Goal: Task Accomplishment & Management: Manage account settings

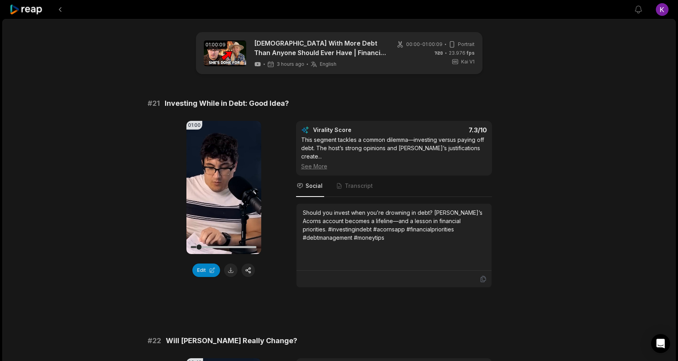
scroll to position [625, 0]
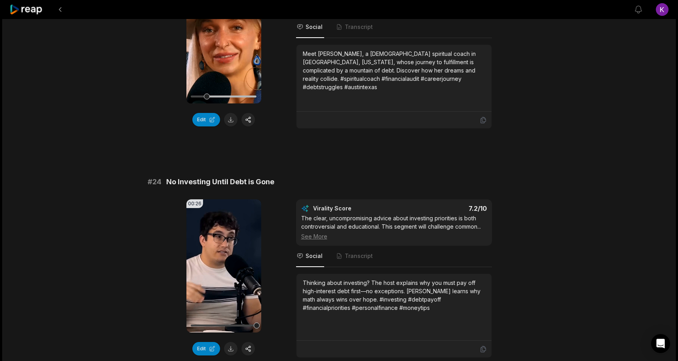
click at [13, 8] on icon at bounding box center [27, 9] width 34 height 11
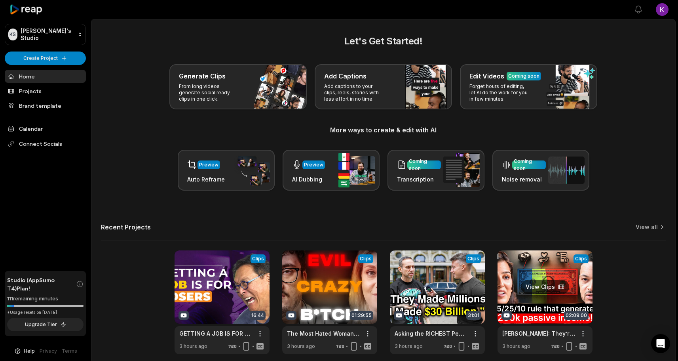
click at [541, 288] on link at bounding box center [545, 302] width 95 height 104
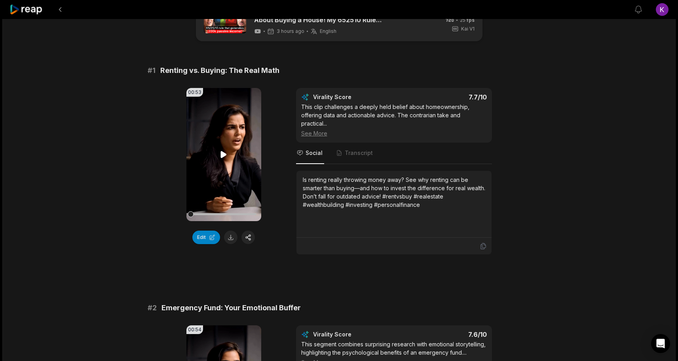
click at [223, 156] on icon at bounding box center [224, 154] width 6 height 7
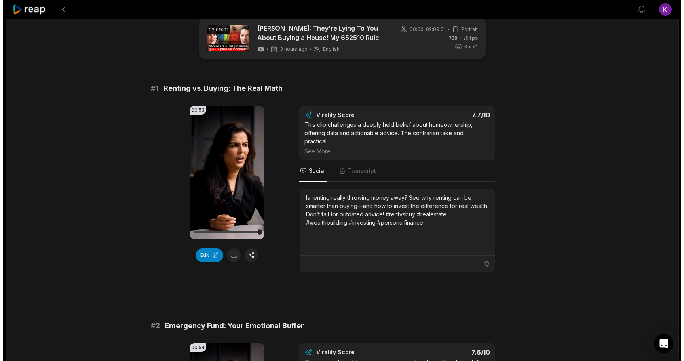
scroll to position [13, 0]
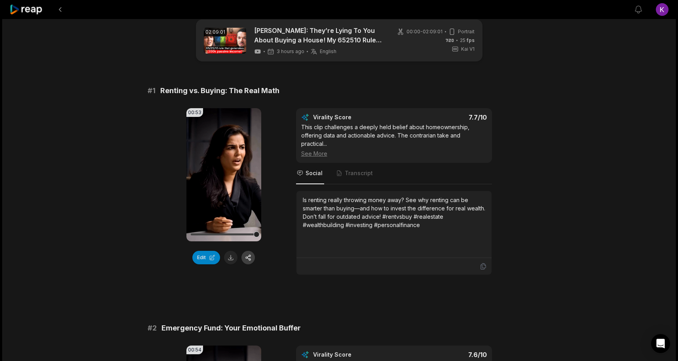
click at [250, 255] on button "button" at bounding box center [248, 257] width 13 height 13
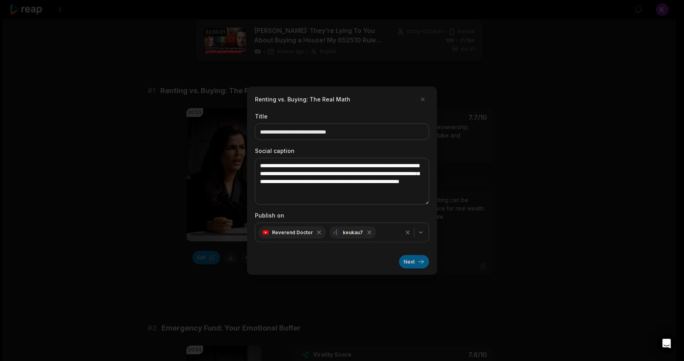
click at [413, 262] on button "Next" at bounding box center [414, 261] width 30 height 13
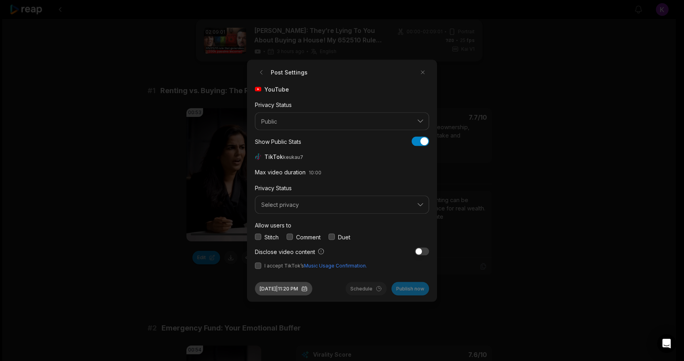
click at [291, 289] on button "Aug 12, 2025 | 11:20 PM" at bounding box center [283, 288] width 57 height 13
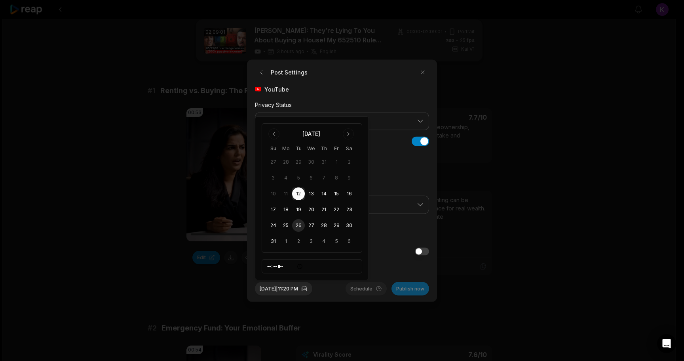
click at [299, 222] on button "26" at bounding box center [298, 225] width 13 height 13
click at [268, 266] on input "*****" at bounding box center [312, 266] width 101 height 14
type input "*****"
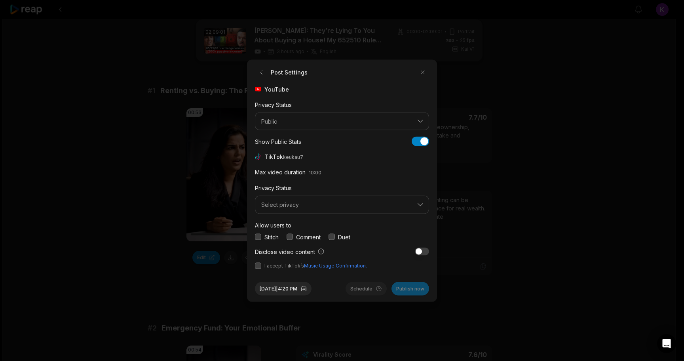
click at [292, 235] on button "button" at bounding box center [290, 237] width 6 height 6
click at [294, 208] on button "Select privacy" at bounding box center [342, 205] width 174 height 18
click at [291, 227] on p "Public To Everyone" at bounding box center [342, 225] width 164 height 8
click at [257, 267] on button "button" at bounding box center [258, 265] width 6 height 6
click at [369, 287] on button "Schedule" at bounding box center [366, 288] width 41 height 13
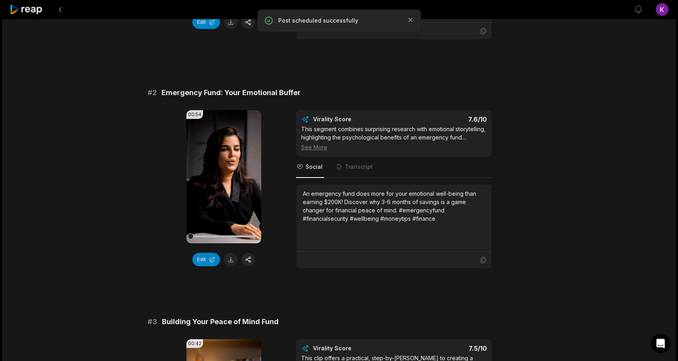
scroll to position [249, 0]
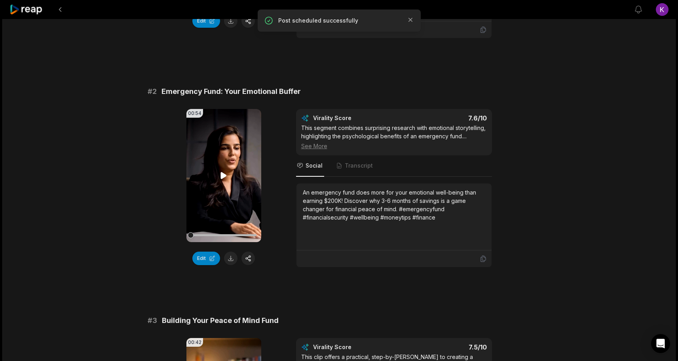
click at [219, 175] on icon at bounding box center [224, 176] width 10 height 10
click at [250, 259] on button "button" at bounding box center [248, 257] width 13 height 13
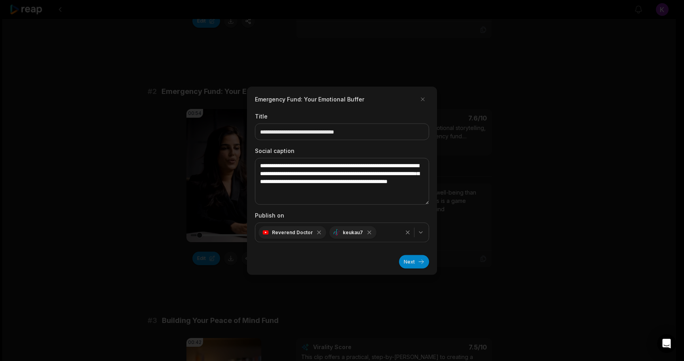
click at [411, 261] on button "Next" at bounding box center [414, 261] width 30 height 13
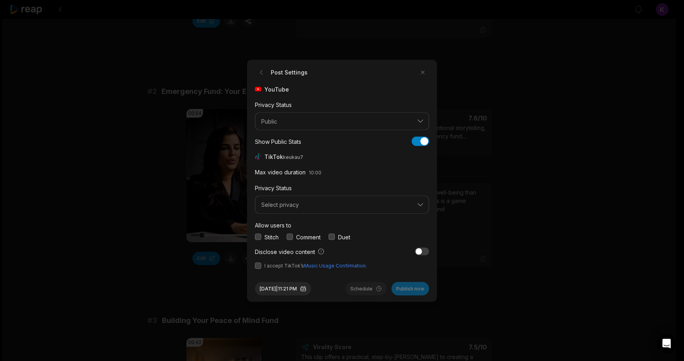
click at [291, 236] on button "button" at bounding box center [290, 237] width 6 height 6
click at [297, 207] on span "Select privacy" at bounding box center [336, 204] width 151 height 7
click at [298, 231] on div "Public To Everyone" at bounding box center [342, 225] width 170 height 13
click at [258, 265] on button "button" at bounding box center [258, 265] width 6 height 6
click at [290, 286] on button "Aug 12, 2025 | 11:21 PM" at bounding box center [283, 288] width 56 height 13
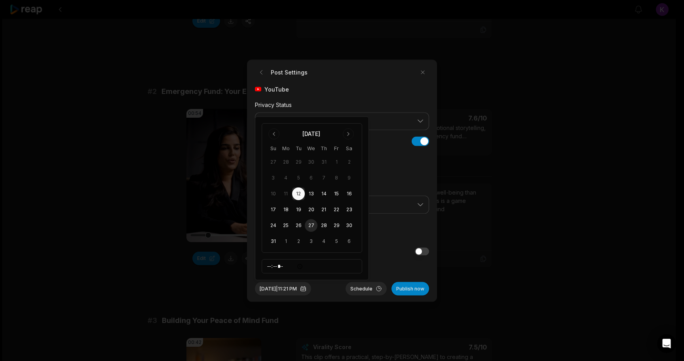
click at [312, 225] on button "27" at bounding box center [311, 225] width 13 height 13
click at [265, 265] on input "*****" at bounding box center [312, 266] width 101 height 14
type input "*****"
click at [338, 283] on div "Aug 27, 2025 | 4:21 PM Schedule Publish now" at bounding box center [342, 285] width 174 height 20
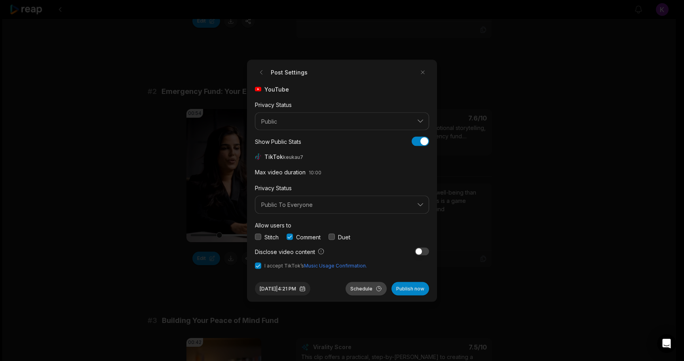
click at [368, 288] on button "Schedule" at bounding box center [366, 288] width 41 height 13
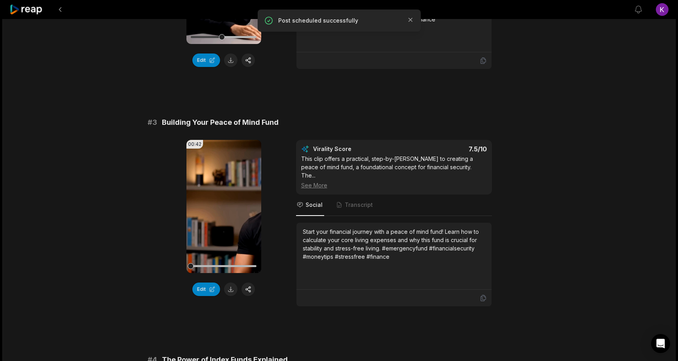
scroll to position [450, 0]
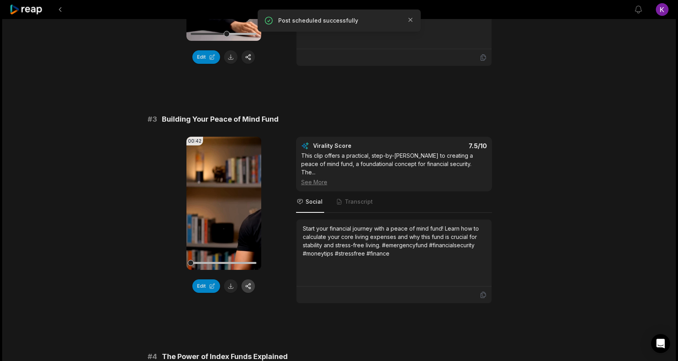
click at [251, 293] on button "button" at bounding box center [248, 285] width 13 height 13
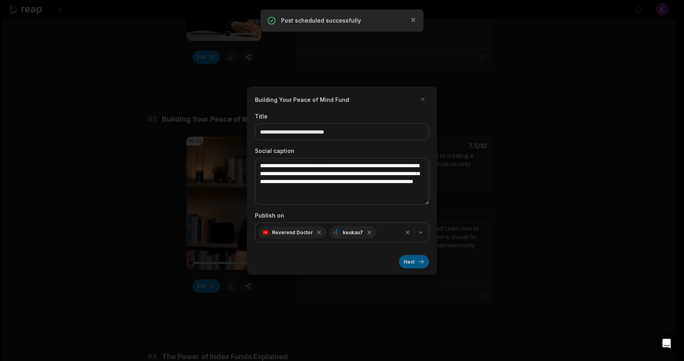
click at [427, 261] on button "Next" at bounding box center [414, 261] width 30 height 13
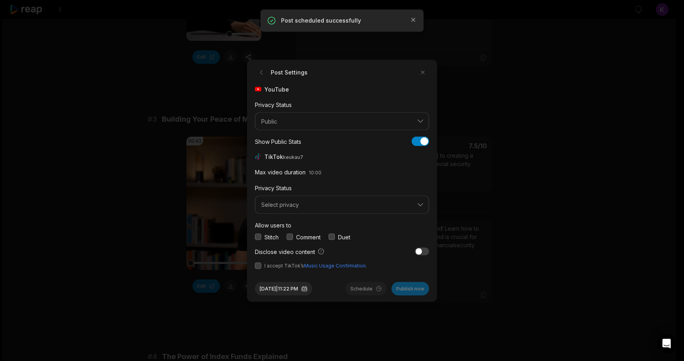
click at [293, 236] on button "button" at bounding box center [290, 237] width 6 height 6
click at [296, 206] on span "Select privacy" at bounding box center [336, 204] width 151 height 7
click at [291, 221] on div "Public To Everyone" at bounding box center [342, 225] width 170 height 13
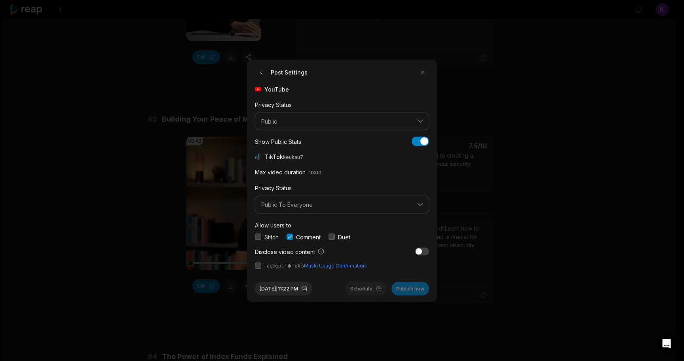
click at [259, 264] on button "button" at bounding box center [258, 265] width 6 height 6
click at [310, 287] on button "Aug 12, 2025 | 11:22 PM" at bounding box center [283, 288] width 57 height 13
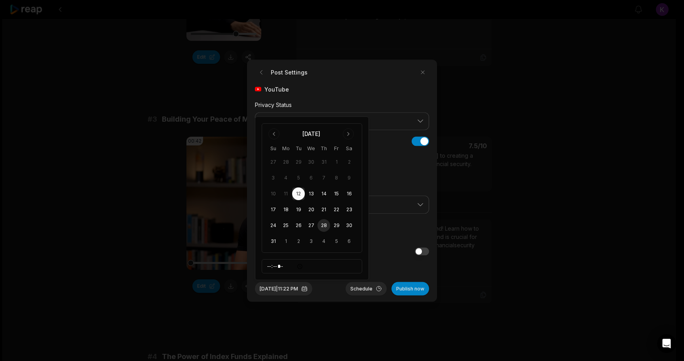
click at [322, 226] on button "28" at bounding box center [324, 225] width 13 height 13
click at [268, 263] on input "*****" at bounding box center [312, 266] width 101 height 14
type input "*****"
click at [340, 292] on div "Aug 28, 2025 | 4:22 PM Schedule Publish now" at bounding box center [342, 285] width 174 height 20
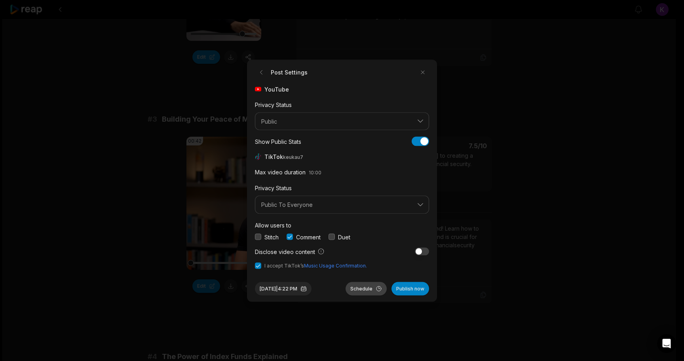
click at [361, 284] on button "Schedule" at bounding box center [366, 288] width 41 height 13
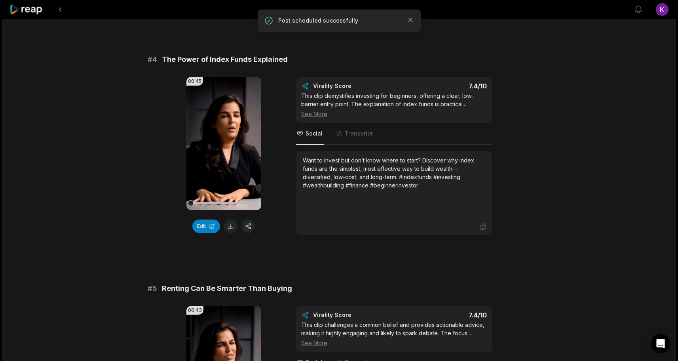
scroll to position [748, 0]
click at [249, 227] on button "button" at bounding box center [248, 225] width 13 height 13
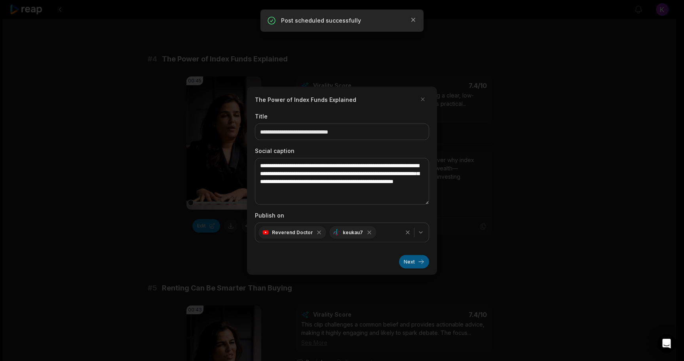
click at [414, 261] on button "Next" at bounding box center [414, 261] width 30 height 13
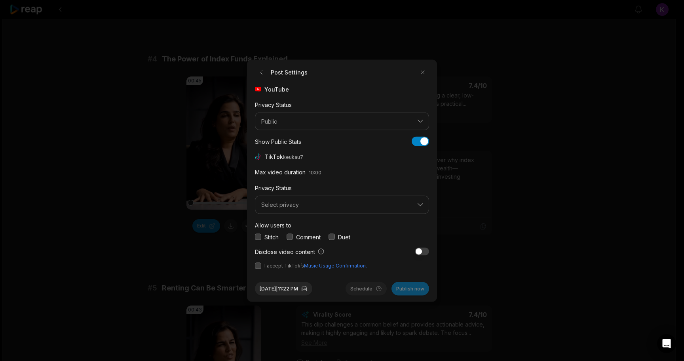
click at [257, 266] on button "button" at bounding box center [258, 265] width 6 height 6
click at [292, 235] on button "button" at bounding box center [290, 237] width 6 height 6
click at [297, 210] on button "Select privacy" at bounding box center [342, 205] width 174 height 18
click at [297, 221] on p "Public To Everyone" at bounding box center [342, 225] width 164 height 8
click at [304, 290] on button "Aug 12, 2025 | 11:22 PM" at bounding box center [283, 288] width 57 height 13
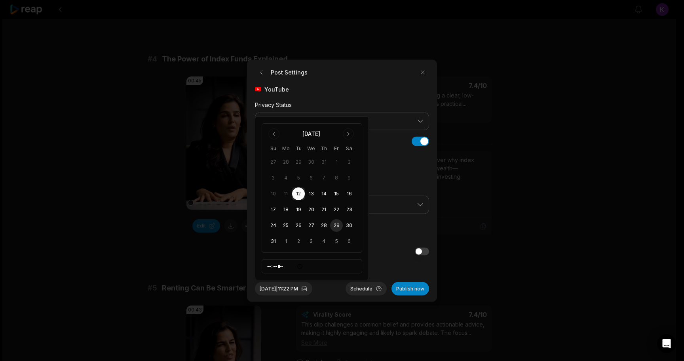
click at [335, 224] on button "29" at bounding box center [336, 225] width 13 height 13
click at [271, 267] on input "*****" at bounding box center [312, 266] width 101 height 14
type input "*****"
click at [329, 286] on div "Aug 29, 2025 | 4:22 PM Schedule Publish now" at bounding box center [342, 285] width 174 height 20
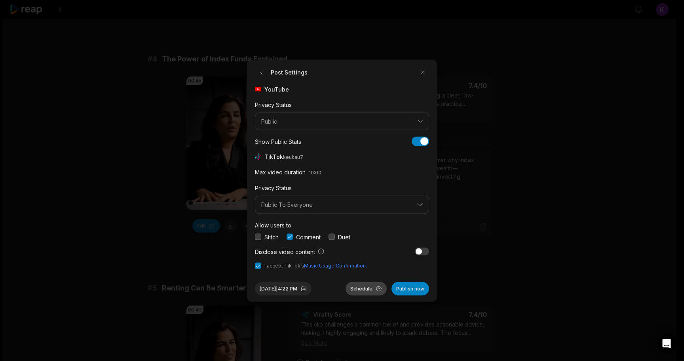
click at [376, 286] on button "Schedule" at bounding box center [366, 288] width 41 height 13
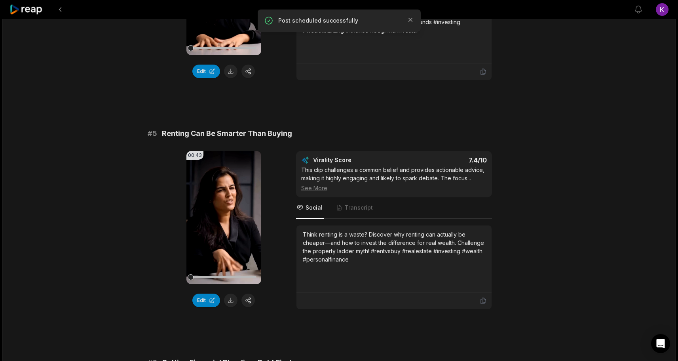
scroll to position [903, 0]
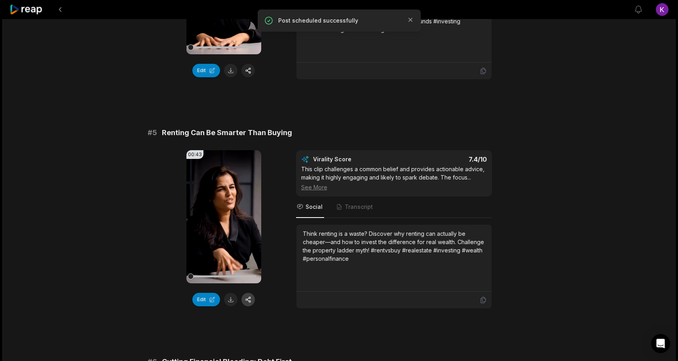
click at [249, 298] on button "button" at bounding box center [248, 299] width 13 height 13
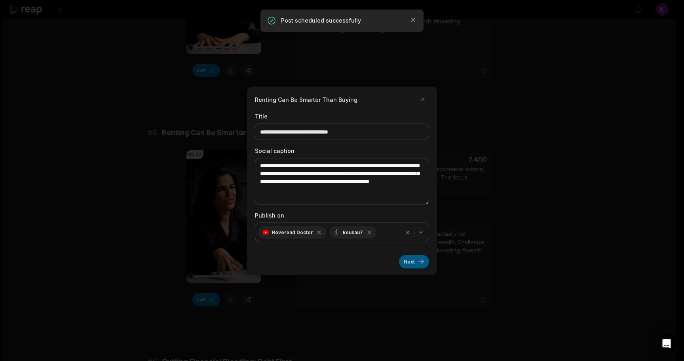
click at [420, 265] on button "Next" at bounding box center [414, 261] width 30 height 13
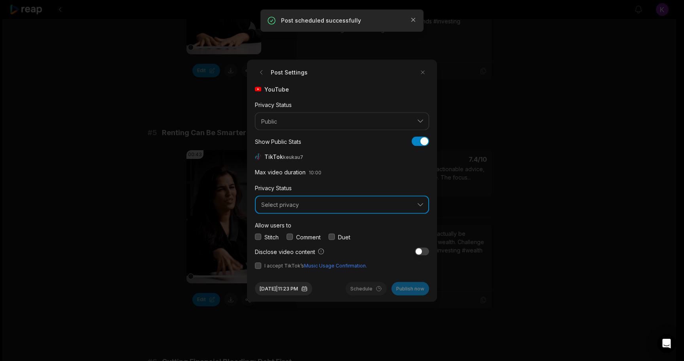
click at [293, 205] on span "Select privacy" at bounding box center [336, 204] width 151 height 7
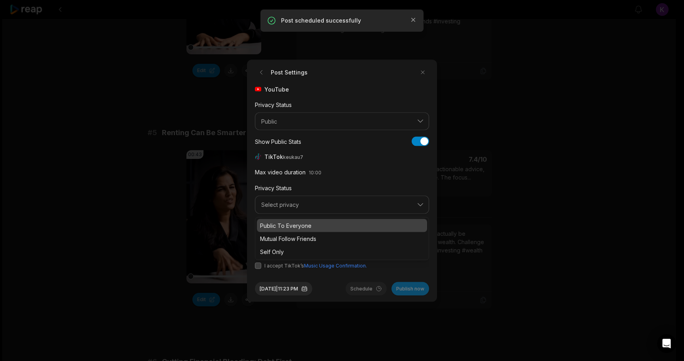
click at [295, 225] on p "Public To Everyone" at bounding box center [342, 225] width 164 height 8
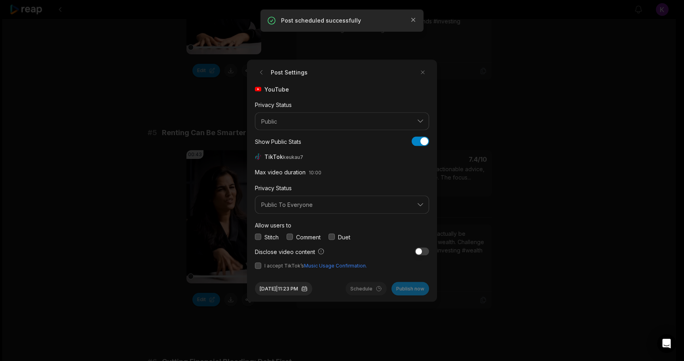
click at [258, 264] on button "button" at bounding box center [258, 265] width 6 height 6
click at [290, 234] on button "button" at bounding box center [290, 237] width 6 height 6
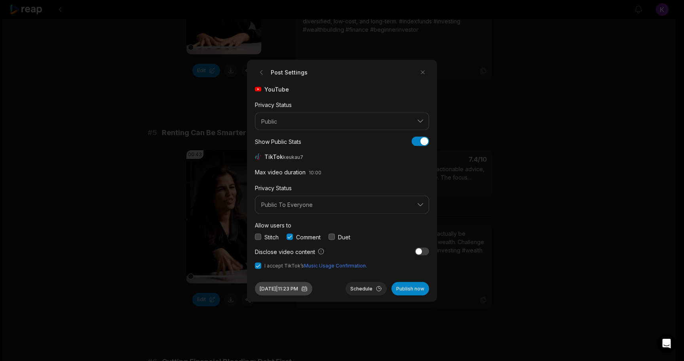
click at [303, 289] on button "Aug 12, 2025 | 11:23 PM" at bounding box center [283, 288] width 57 height 13
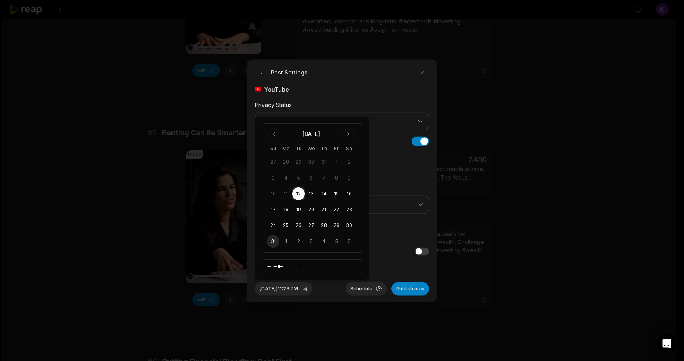
click at [274, 240] on button "31" at bounding box center [273, 241] width 13 height 13
click at [267, 263] on input "*****" at bounding box center [312, 266] width 101 height 14
type input "*****"
click at [366, 288] on button "Schedule" at bounding box center [366, 288] width 41 height 13
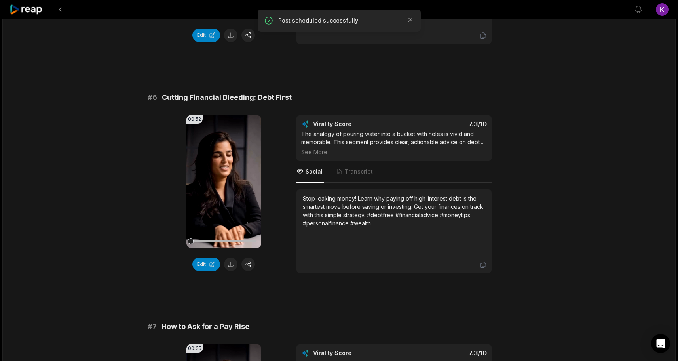
scroll to position [1172, 0]
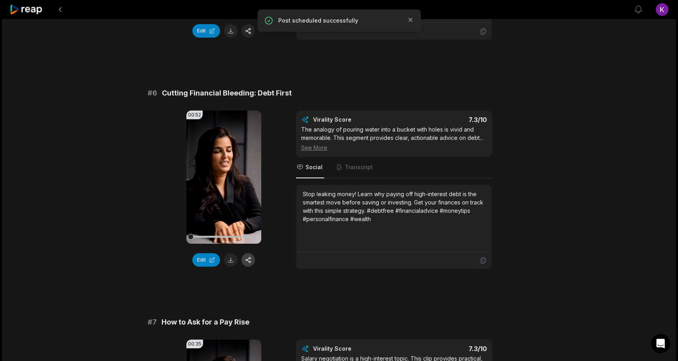
click at [250, 260] on button "button" at bounding box center [248, 259] width 13 height 13
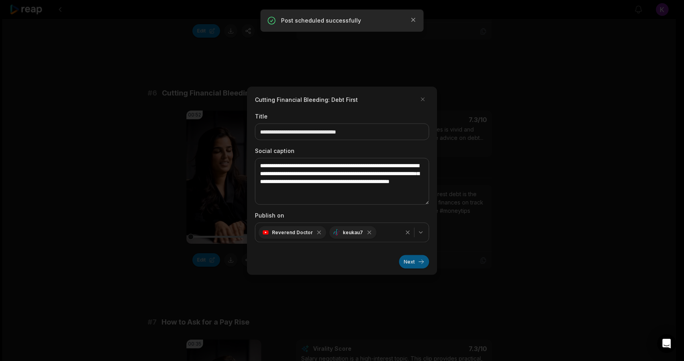
click at [409, 261] on button "Next" at bounding box center [414, 261] width 30 height 13
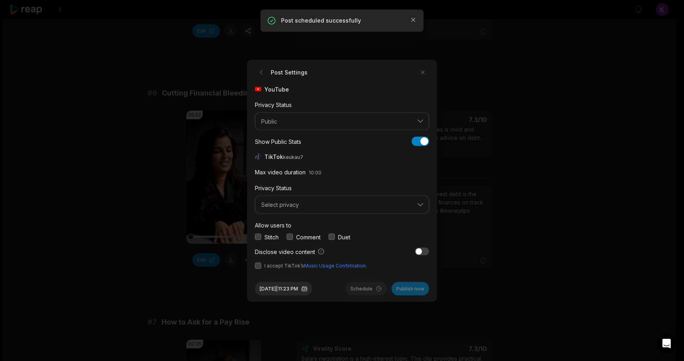
click at [291, 236] on button "button" at bounding box center [290, 237] width 6 height 6
click at [290, 206] on span "Select privacy" at bounding box center [336, 204] width 151 height 7
click at [290, 224] on p "Public To Everyone" at bounding box center [342, 225] width 164 height 8
click at [259, 266] on button "button" at bounding box center [258, 265] width 6 height 6
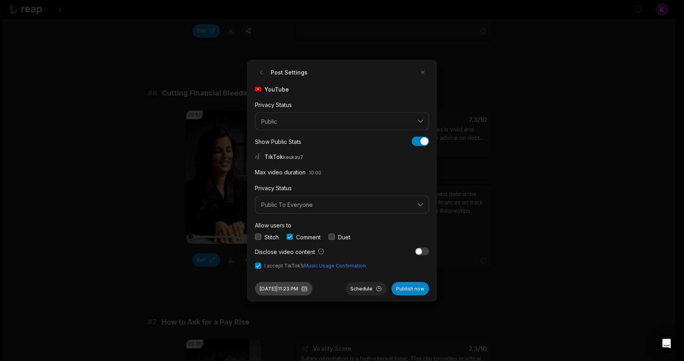
click at [303, 293] on button "Aug 12, 2025 | 11:23 PM" at bounding box center [283, 288] width 57 height 13
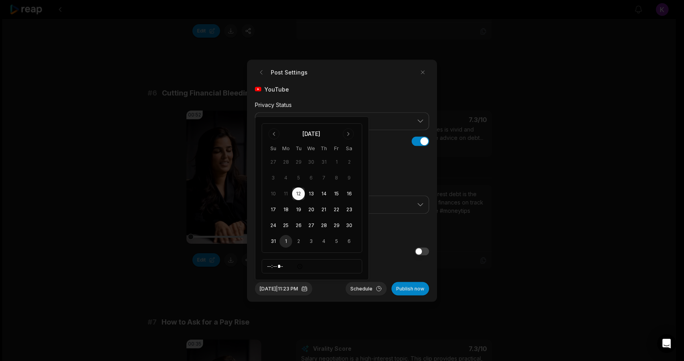
click at [287, 242] on button "1" at bounding box center [286, 241] width 13 height 13
click at [269, 267] on input "*****" at bounding box center [312, 266] width 101 height 14
type input "*****"
click at [368, 290] on button "Schedule" at bounding box center [366, 288] width 41 height 13
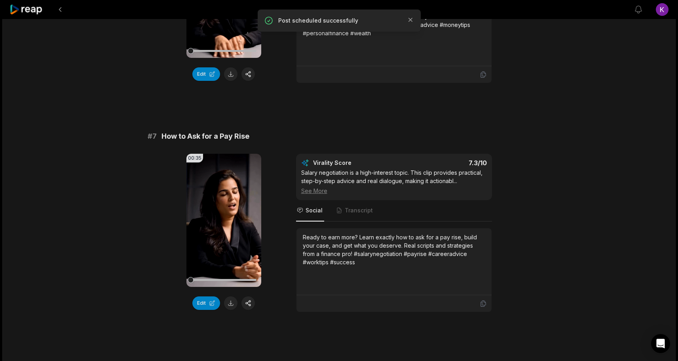
scroll to position [1381, 0]
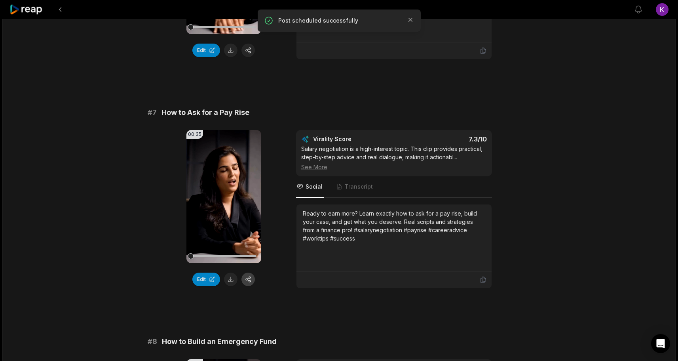
click at [254, 280] on button "button" at bounding box center [248, 278] width 13 height 13
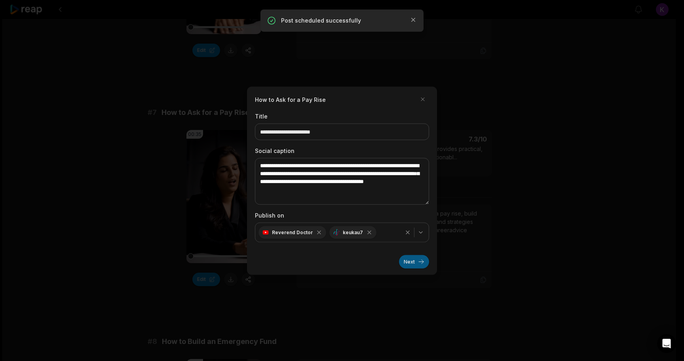
click at [407, 260] on button "Next" at bounding box center [414, 261] width 30 height 13
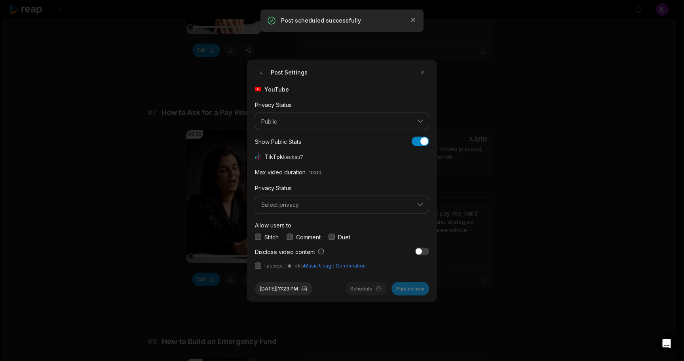
click at [289, 235] on button "button" at bounding box center [290, 237] width 6 height 6
click at [287, 205] on span "Select privacy" at bounding box center [336, 204] width 151 height 7
click at [290, 223] on p "Public To Everyone" at bounding box center [342, 225] width 164 height 8
click at [261, 265] on button "button" at bounding box center [258, 265] width 6 height 6
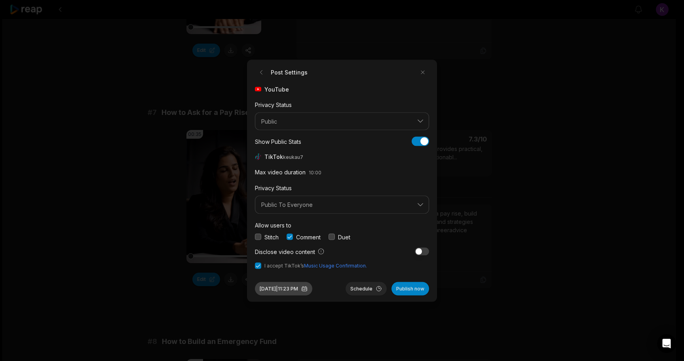
click at [282, 285] on button "Aug 12, 2025 | 11:23 PM" at bounding box center [283, 288] width 57 height 13
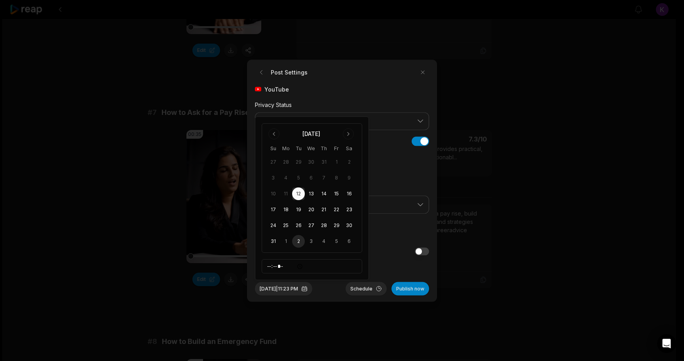
click at [297, 240] on button "2" at bounding box center [298, 241] width 13 height 13
click at [269, 264] on input "*****" at bounding box center [312, 266] width 101 height 14
type input "*****"
click at [340, 291] on div "Sep 2, 2025 | 4:23 PM Schedule Publish now" at bounding box center [342, 285] width 174 height 20
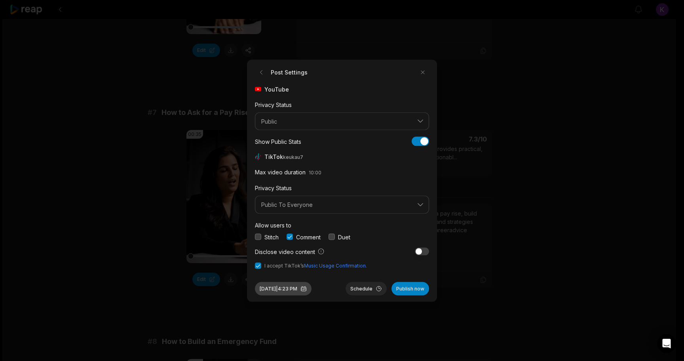
click at [291, 290] on button "Sep 2, 2025 | 4:23 PM" at bounding box center [283, 288] width 57 height 13
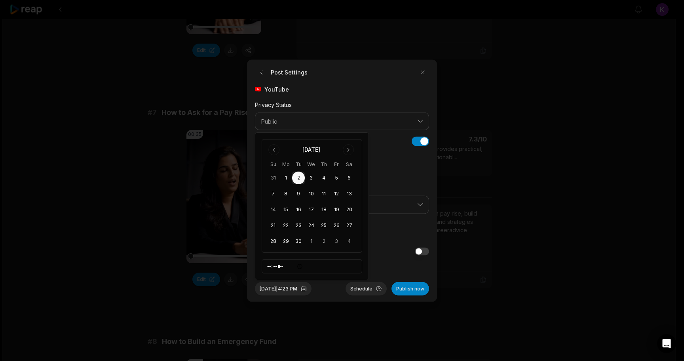
click at [335, 293] on div "Sep 2, 2025 | 4:23 PM Schedule Publish now" at bounding box center [342, 285] width 174 height 20
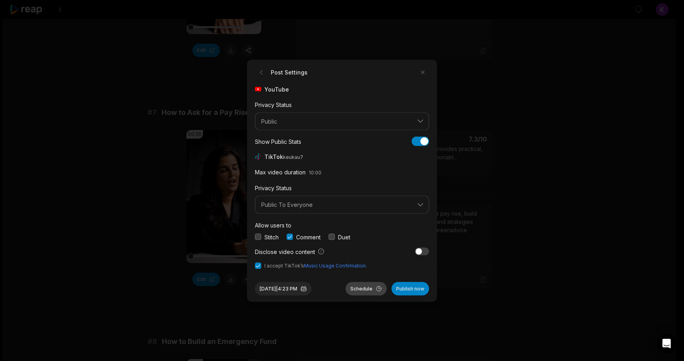
click at [371, 290] on button "Schedule" at bounding box center [366, 288] width 41 height 13
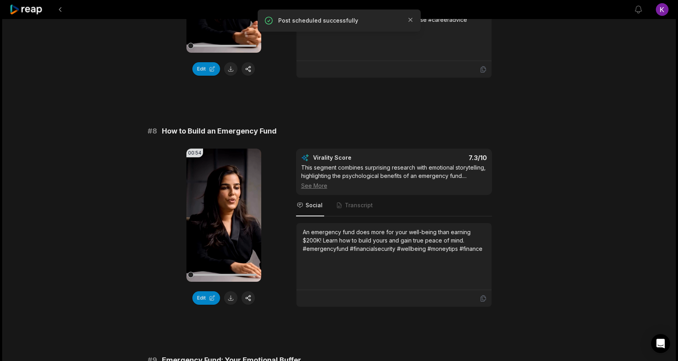
scroll to position [1592, 0]
click at [248, 295] on button "button" at bounding box center [248, 297] width 13 height 13
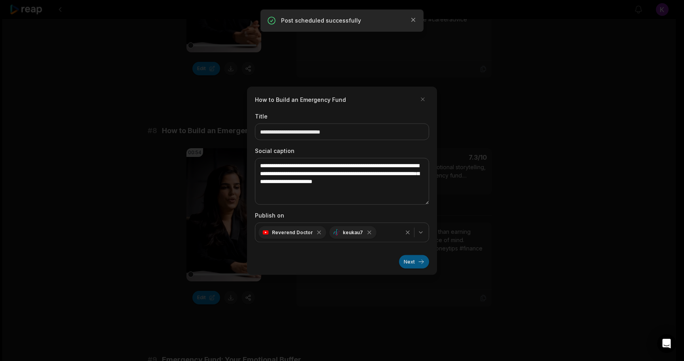
click at [409, 259] on button "Next" at bounding box center [414, 261] width 30 height 13
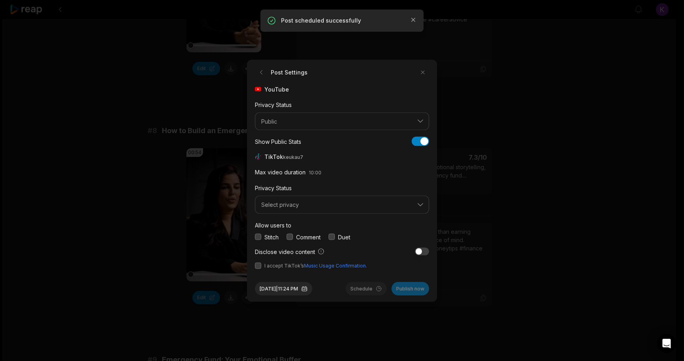
click at [293, 235] on button "button" at bounding box center [290, 237] width 6 height 6
click at [294, 201] on button "Select privacy" at bounding box center [342, 205] width 174 height 18
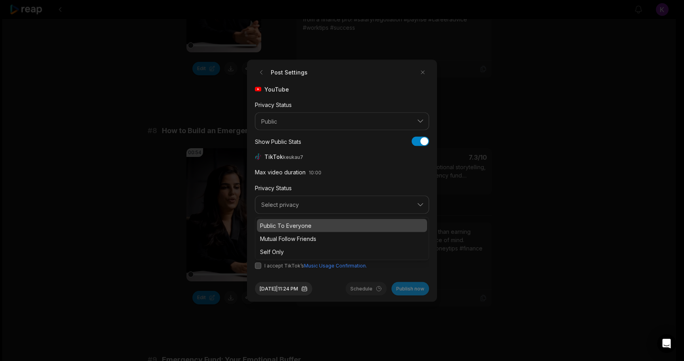
click at [292, 223] on p "Public To Everyone" at bounding box center [342, 225] width 164 height 8
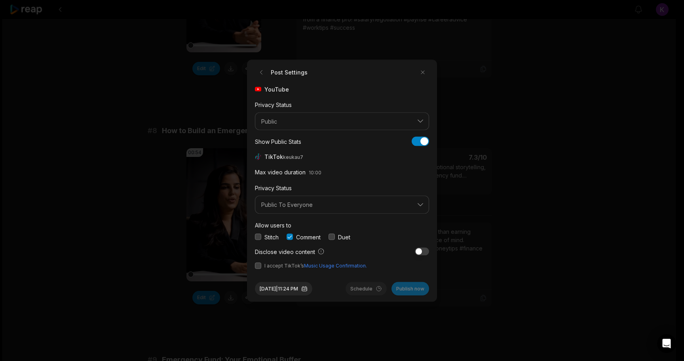
click at [258, 262] on button "button" at bounding box center [258, 265] width 6 height 6
click at [285, 288] on button "Aug 12, 2025 | 11:24 PM" at bounding box center [283, 288] width 57 height 13
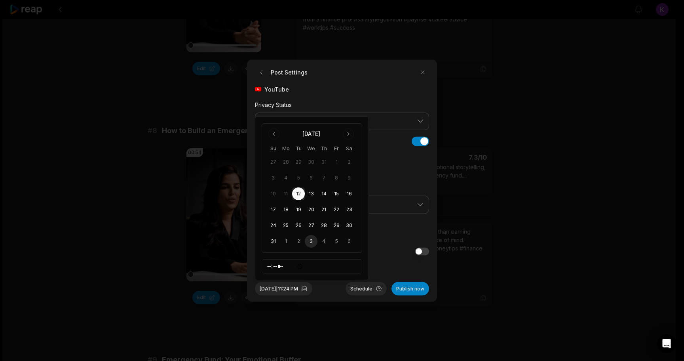
click at [311, 242] on button "3" at bounding box center [311, 241] width 13 height 13
click at [266, 266] on input "*****" at bounding box center [312, 266] width 101 height 14
type input "*****"
click at [355, 288] on button "Schedule" at bounding box center [366, 288] width 41 height 13
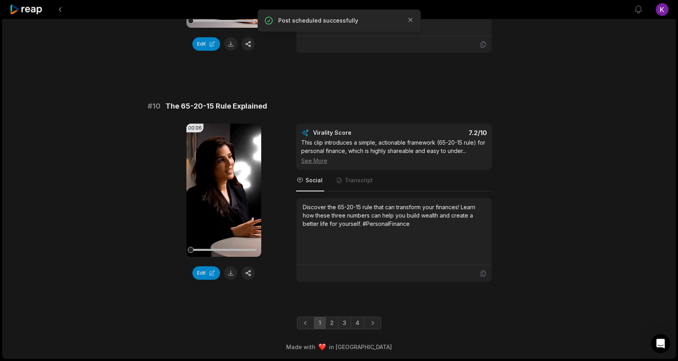
scroll to position [2091, 0]
click at [250, 271] on button "button" at bounding box center [248, 272] width 13 height 13
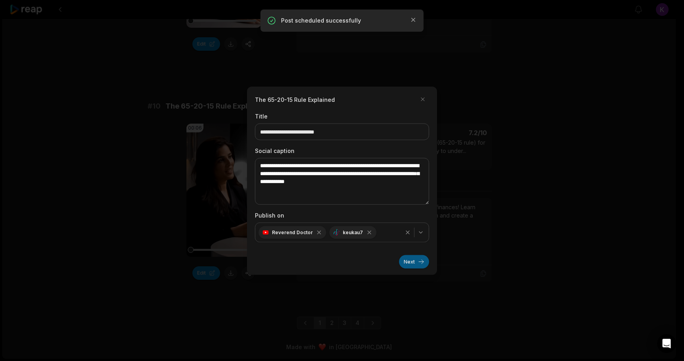
click at [419, 265] on button "Next" at bounding box center [414, 261] width 30 height 13
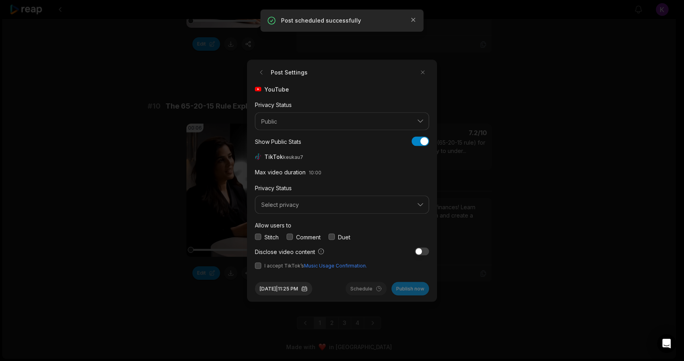
click at [290, 235] on button "button" at bounding box center [290, 237] width 6 height 6
click at [290, 201] on span "Select privacy" at bounding box center [336, 204] width 151 height 7
click at [289, 226] on p "Public To Everyone" at bounding box center [342, 225] width 164 height 8
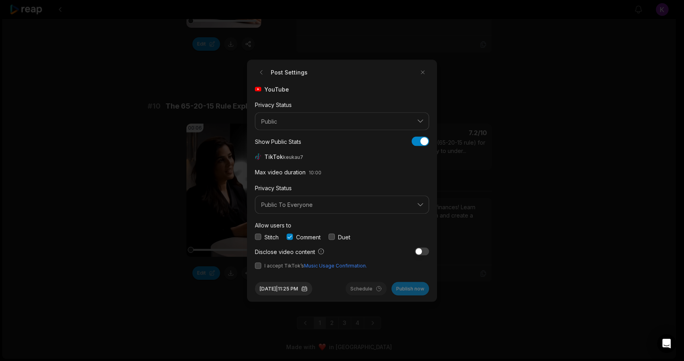
click at [257, 266] on button "button" at bounding box center [258, 265] width 6 height 6
click at [271, 291] on button "Aug 12, 2025 | 11:25 PM" at bounding box center [283, 288] width 57 height 13
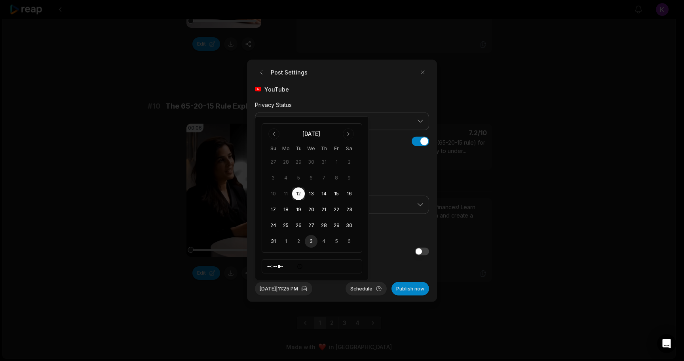
click at [310, 243] on button "3" at bounding box center [311, 241] width 13 height 13
click at [265, 264] on input "*****" at bounding box center [312, 266] width 101 height 14
type input "*****"
click at [324, 242] on button "4" at bounding box center [324, 241] width 13 height 13
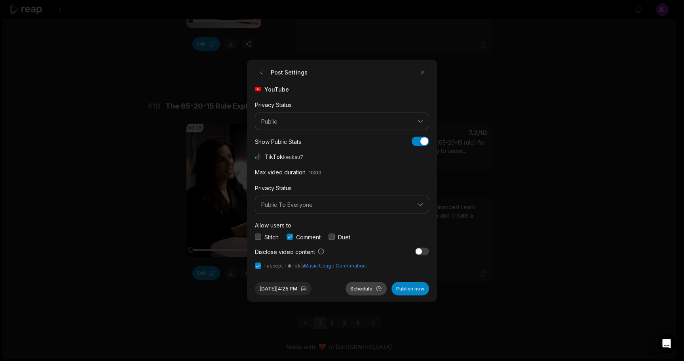
click at [369, 289] on button "Schedule" at bounding box center [366, 288] width 41 height 13
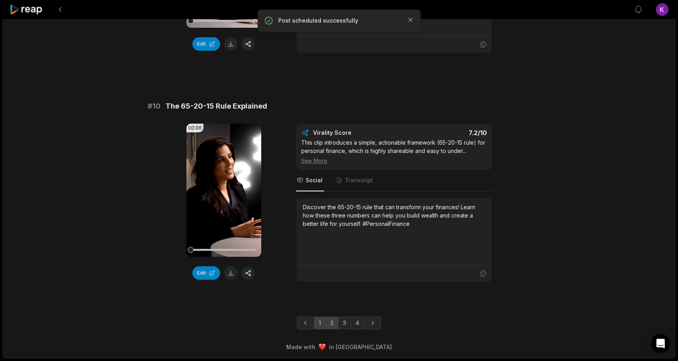
click at [334, 322] on link "2" at bounding box center [332, 322] width 13 height 13
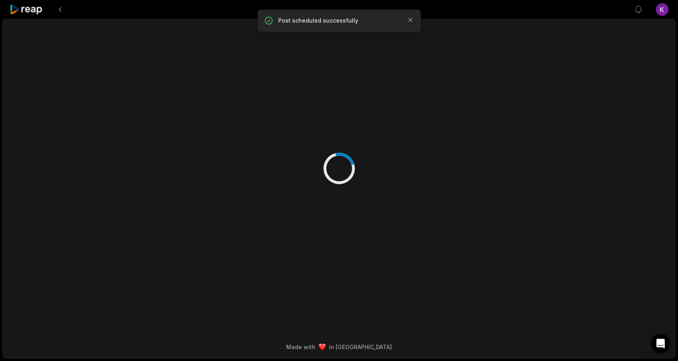
scroll to position [0, 0]
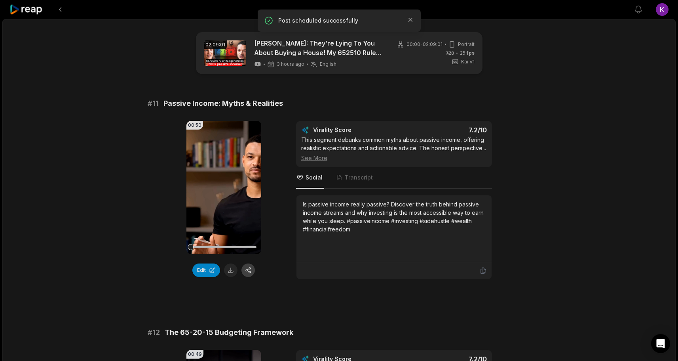
click at [253, 268] on button "button" at bounding box center [248, 269] width 13 height 13
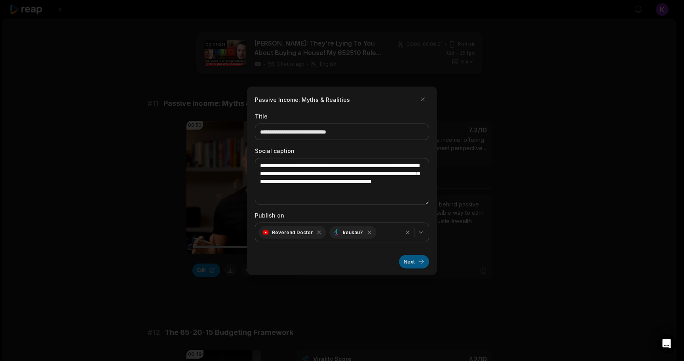
click at [410, 265] on button "Next" at bounding box center [414, 261] width 30 height 13
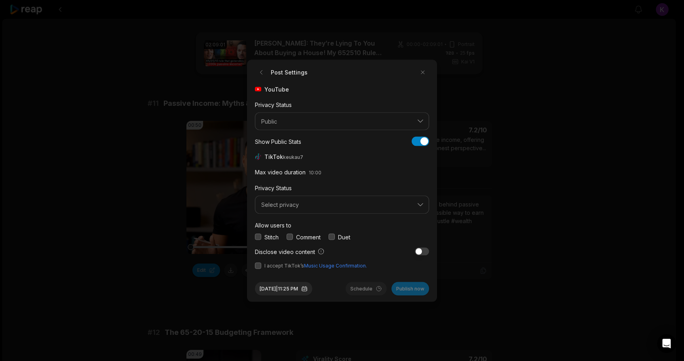
click at [256, 265] on button "button" at bounding box center [258, 265] width 6 height 6
click at [291, 236] on button "button" at bounding box center [290, 237] width 6 height 6
click at [293, 203] on span "Select privacy" at bounding box center [336, 204] width 151 height 7
click at [291, 226] on p "Public To Everyone" at bounding box center [342, 225] width 164 height 8
click at [290, 290] on button "Aug 12, 2025 | 11:25 PM" at bounding box center [283, 288] width 57 height 13
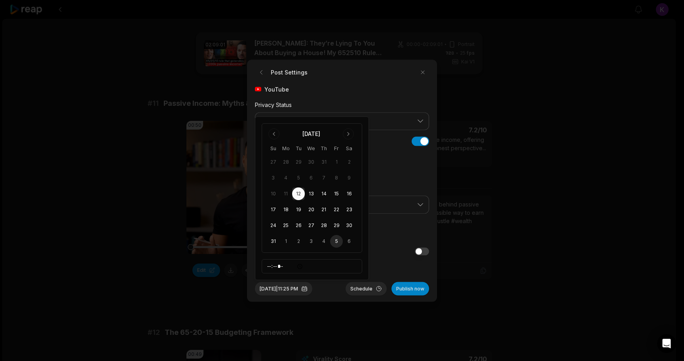
click at [340, 242] on button "5" at bounding box center [336, 241] width 13 height 13
click at [269, 266] on input "*****" at bounding box center [312, 266] width 101 height 14
type input "*****"
click at [369, 291] on button "Schedule" at bounding box center [366, 288] width 41 height 13
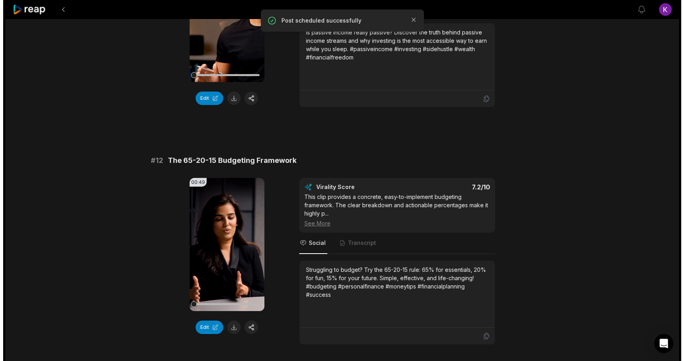
scroll to position [238, 0]
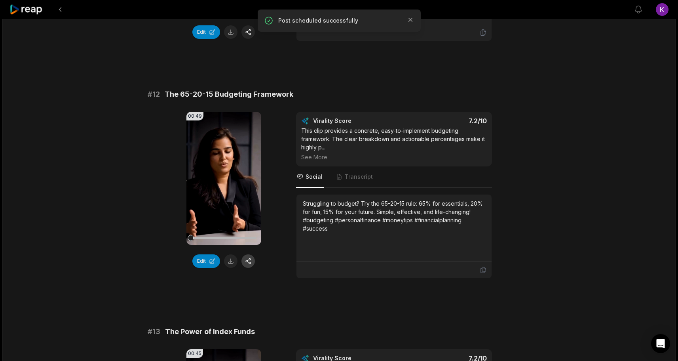
click at [247, 259] on button "button" at bounding box center [248, 260] width 13 height 13
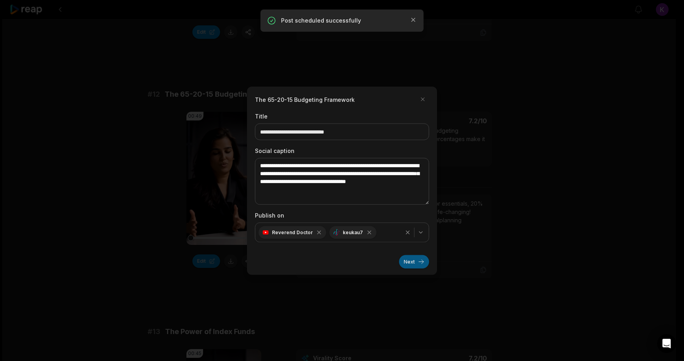
click at [400, 259] on button "Next" at bounding box center [414, 261] width 30 height 13
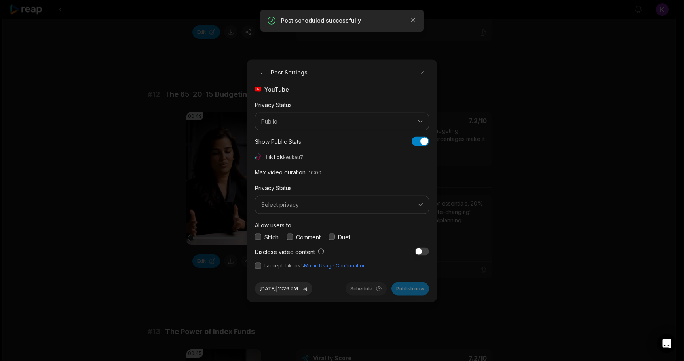
click at [290, 236] on button "button" at bounding box center [290, 237] width 6 height 6
click at [288, 208] on button "Select privacy" at bounding box center [342, 205] width 174 height 18
click at [283, 223] on p "Public To Everyone" at bounding box center [342, 225] width 164 height 8
click at [258, 261] on div "YouTube Privacy Status Public Show Public Stats Show Public Stats TikTok keukau…" at bounding box center [342, 177] width 174 height 184
click at [258, 263] on button "button" at bounding box center [258, 265] width 6 height 6
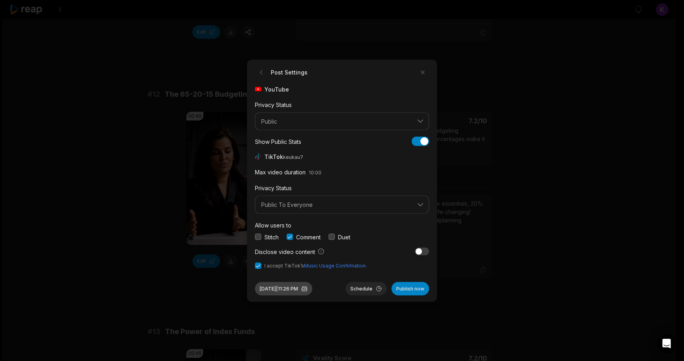
click at [277, 288] on button "Aug 12, 2025 | 11:26 PM" at bounding box center [283, 288] width 57 height 13
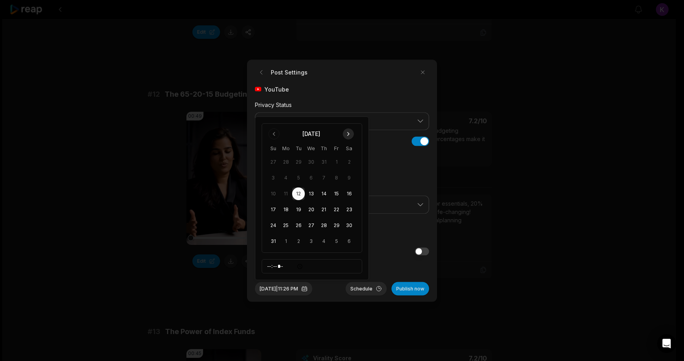
click at [352, 132] on button "Go to next month" at bounding box center [348, 133] width 11 height 11
click at [272, 191] on button "7" at bounding box center [273, 193] width 13 height 13
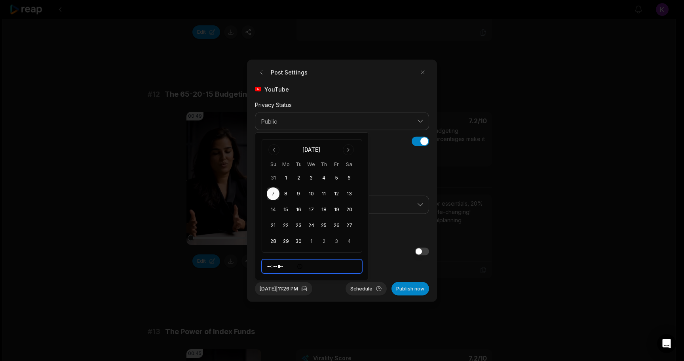
click at [268, 267] on input "*****" at bounding box center [312, 266] width 101 height 14
type input "*****"
click at [336, 284] on div "Sep 7, 2025 | 4:26 PM Schedule Publish now" at bounding box center [342, 285] width 174 height 20
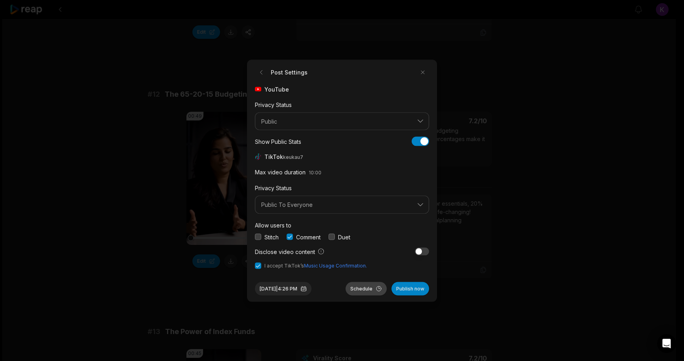
click at [362, 288] on button "Schedule" at bounding box center [366, 288] width 41 height 13
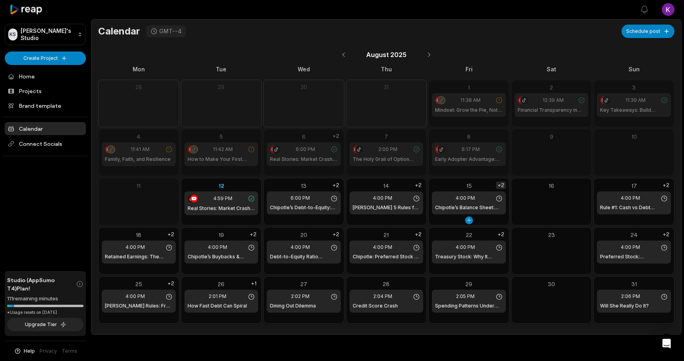
click at [504, 186] on div "+2" at bounding box center [501, 185] width 10 height 8
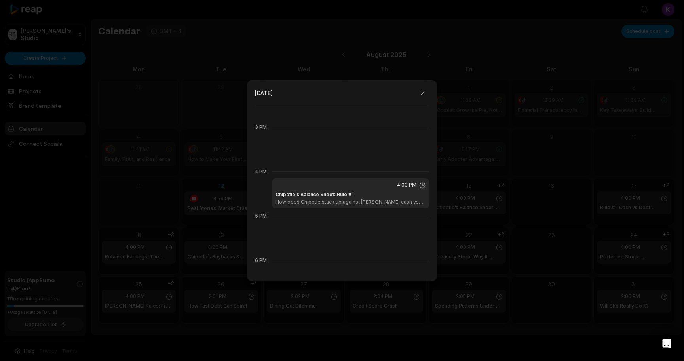
scroll to position [652, 0]
click at [522, 220] on div at bounding box center [342, 180] width 684 height 361
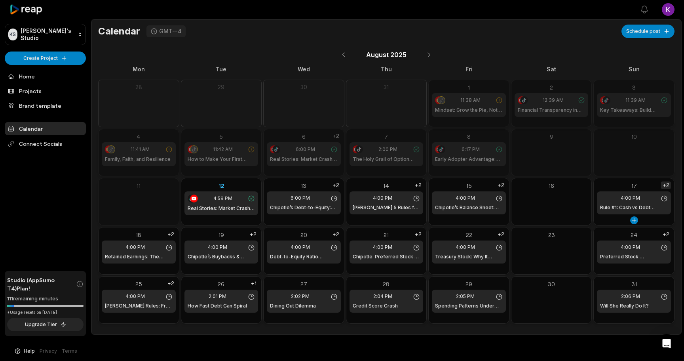
click at [668, 183] on div "+2" at bounding box center [666, 185] width 10 height 8
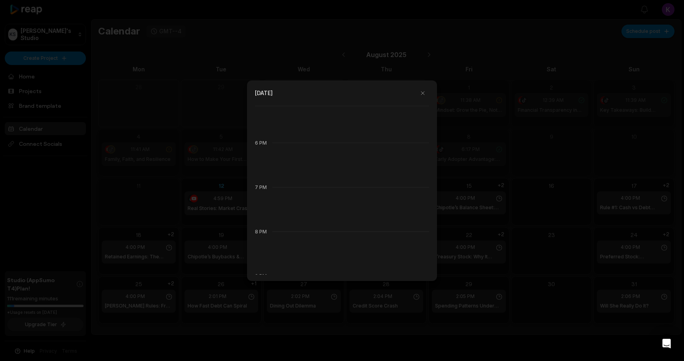
scroll to position [794, 0]
click at [47, 242] on div at bounding box center [342, 180] width 684 height 361
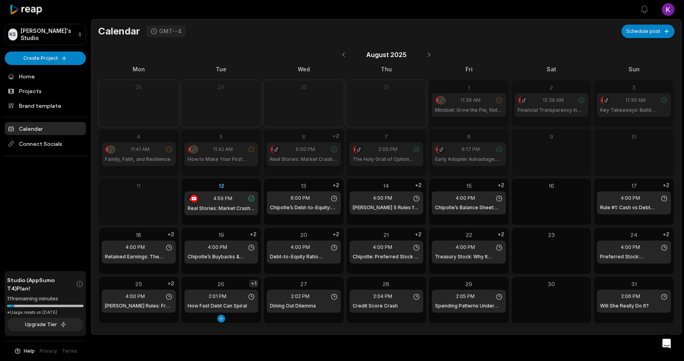
click at [255, 281] on div "+1" at bounding box center [254, 284] width 9 height 8
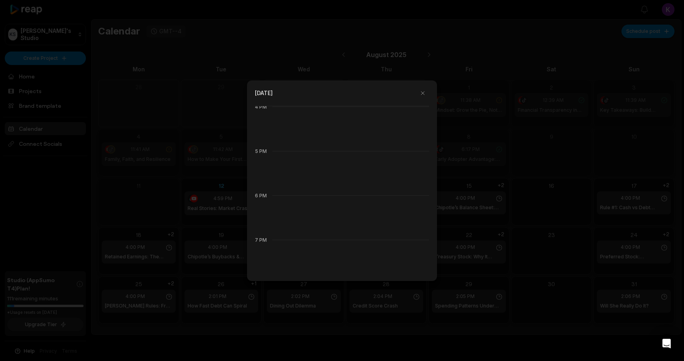
scroll to position [716, 0]
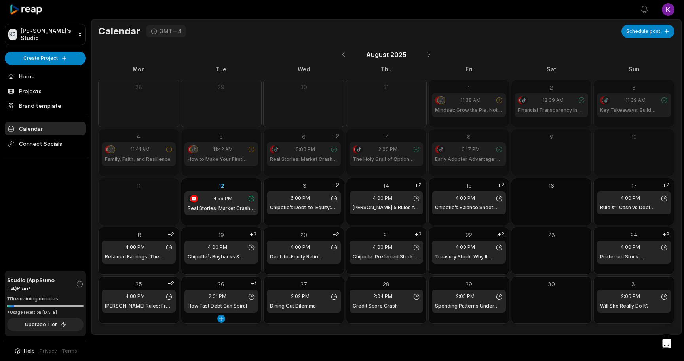
drag, startPoint x: 236, startPoint y: 299, endPoint x: 226, endPoint y: 295, distance: 10.6
click at [226, 295] on span "2:01 PM" at bounding box center [218, 296] width 18 height 7
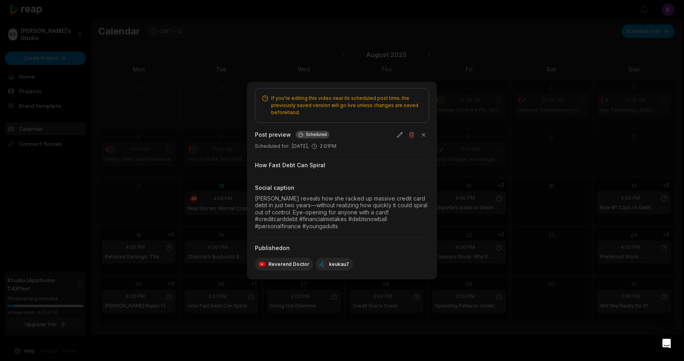
click at [466, 181] on div at bounding box center [342, 180] width 684 height 361
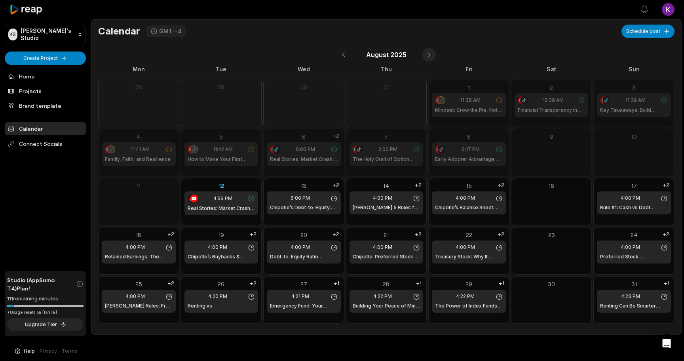
click at [428, 55] on button at bounding box center [429, 54] width 13 height 13
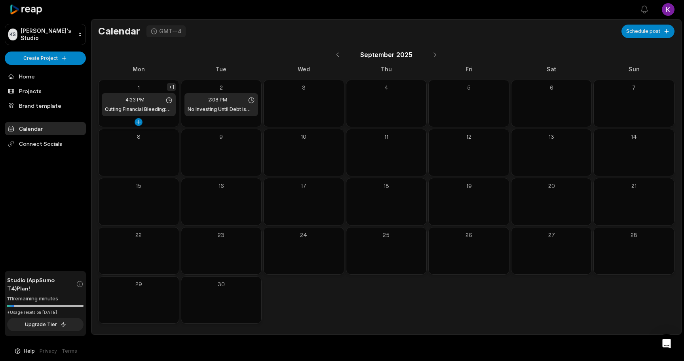
click at [171, 84] on div "+1" at bounding box center [171, 87] width 9 height 8
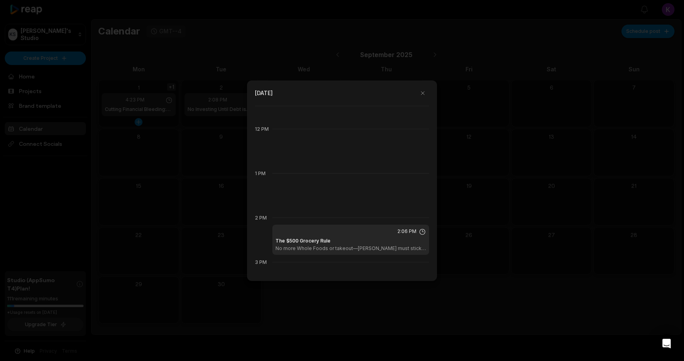
scroll to position [621, 0]
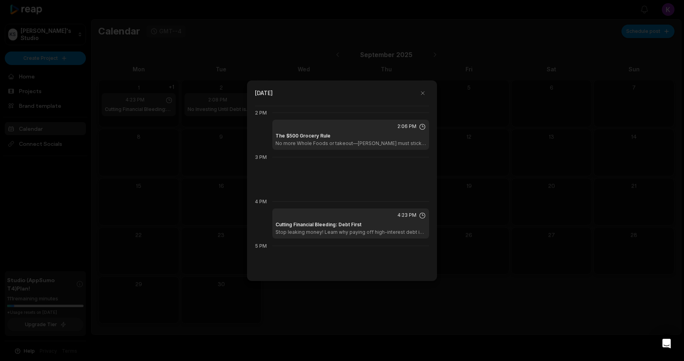
click at [106, 223] on div at bounding box center [342, 180] width 684 height 361
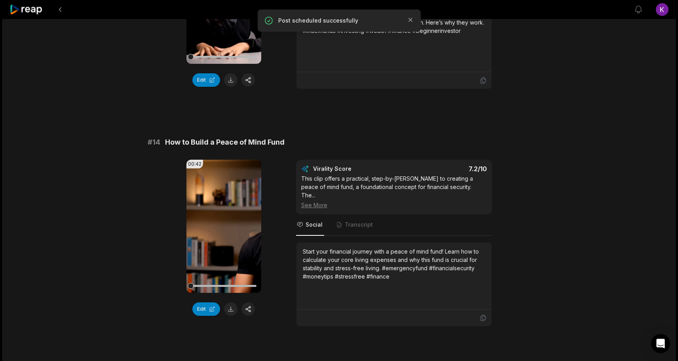
scroll to position [520, 0]
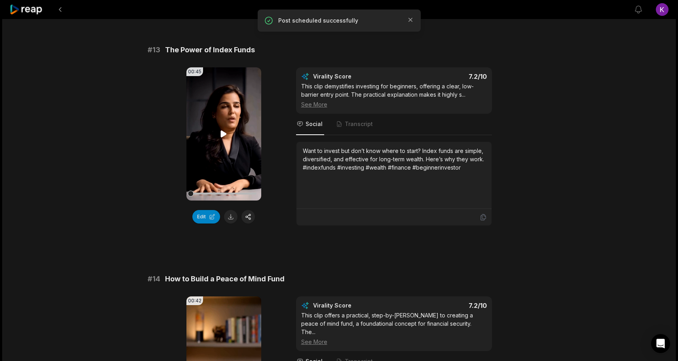
click at [221, 135] on icon at bounding box center [224, 133] width 6 height 7
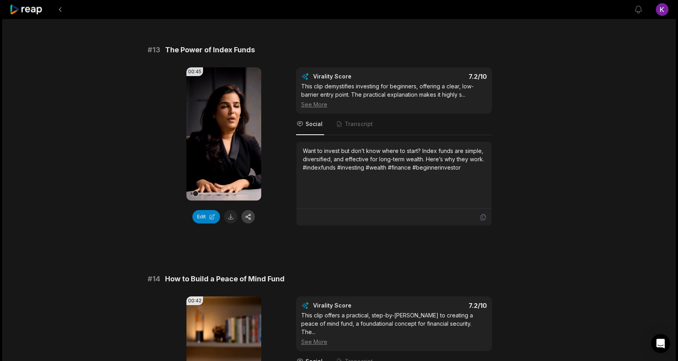
click at [249, 217] on button "button" at bounding box center [248, 216] width 13 height 13
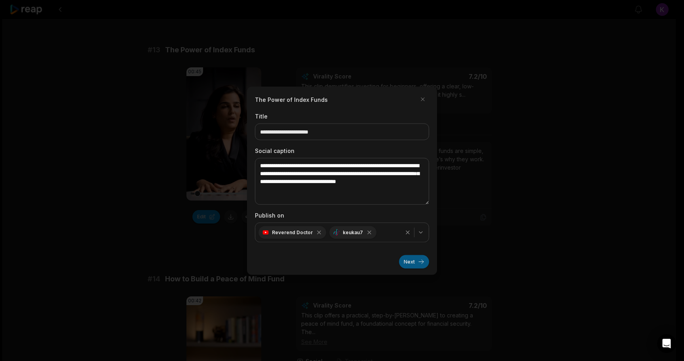
click at [411, 261] on button "Next" at bounding box center [414, 261] width 30 height 13
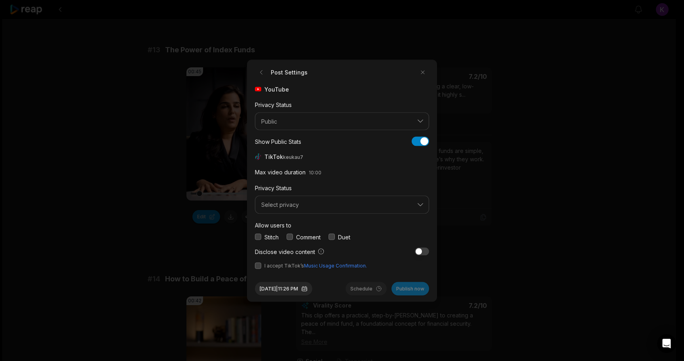
click at [290, 234] on button "button" at bounding box center [290, 237] width 6 height 6
click at [258, 266] on button "button" at bounding box center [258, 265] width 6 height 6
click at [294, 201] on span "Select privacy" at bounding box center [336, 204] width 151 height 7
click at [293, 223] on p "Public To Everyone" at bounding box center [342, 225] width 164 height 8
click at [304, 290] on button "Aug 12, 2025 | 11:26 PM" at bounding box center [283, 288] width 57 height 13
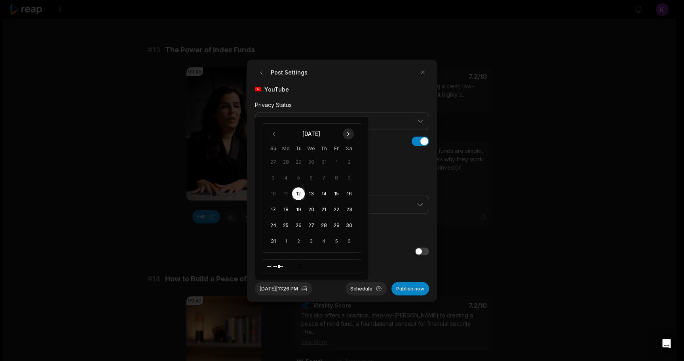
click at [350, 133] on button "Go to next month" at bounding box center [348, 133] width 11 height 11
click at [286, 192] on button "8" at bounding box center [286, 193] width 13 height 13
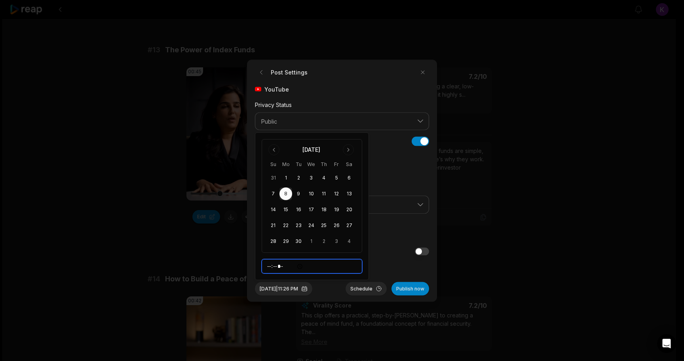
click at [270, 267] on input "*****" at bounding box center [312, 266] width 101 height 14
type input "*****"
click at [342, 282] on div "Sep 8, 2025 | 4:26 PM Schedule Publish now" at bounding box center [342, 285] width 174 height 20
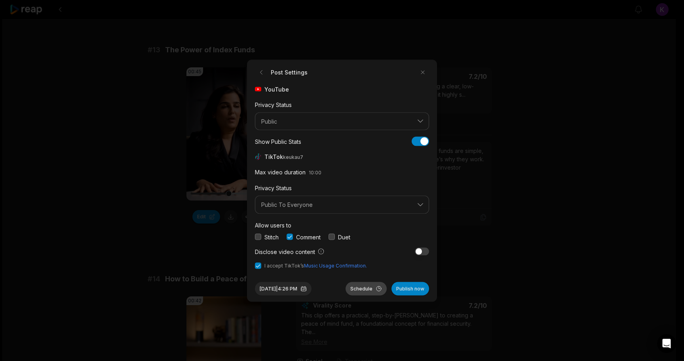
click at [361, 285] on button "Schedule" at bounding box center [366, 288] width 41 height 13
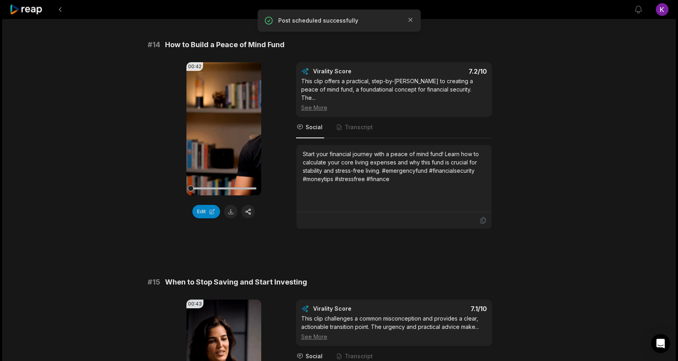
scroll to position [926, 0]
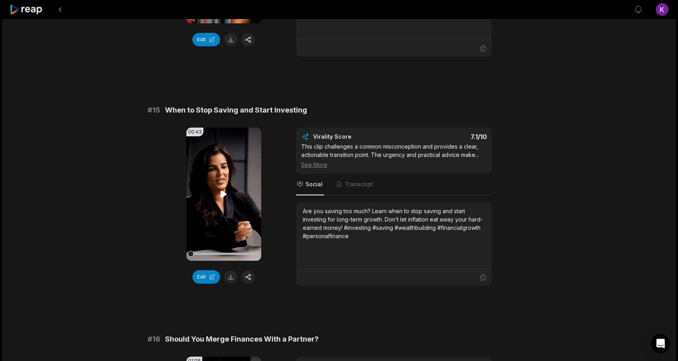
click at [224, 191] on icon at bounding box center [224, 194] width 6 height 7
click at [249, 270] on button "button" at bounding box center [248, 276] width 13 height 13
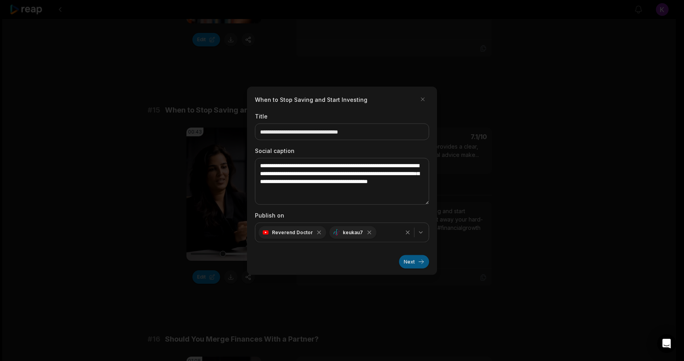
click at [423, 258] on button "Next" at bounding box center [414, 261] width 30 height 13
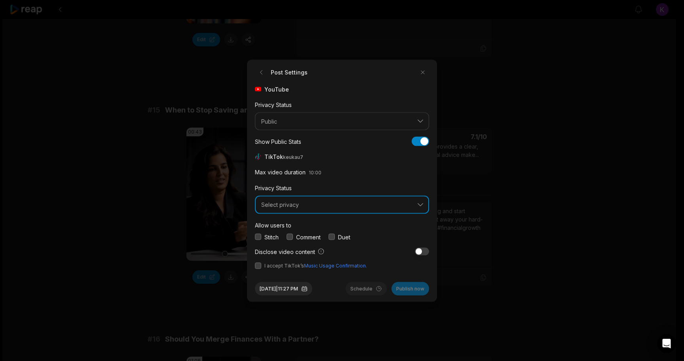
click at [329, 209] on button "Select privacy" at bounding box center [342, 205] width 174 height 18
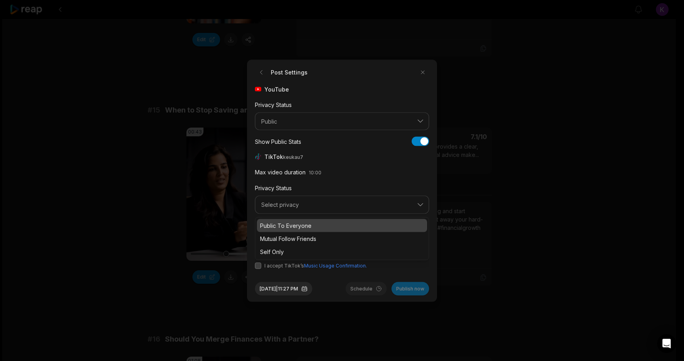
click at [306, 225] on p "Public To Everyone" at bounding box center [342, 225] width 164 height 8
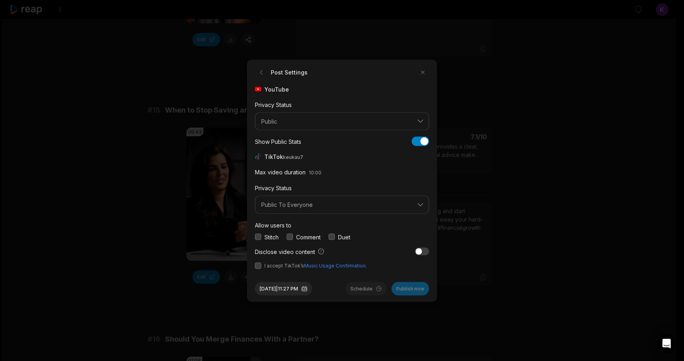
click at [289, 235] on button "button" at bounding box center [290, 237] width 6 height 6
click at [260, 264] on button "button" at bounding box center [258, 265] width 6 height 6
click at [336, 285] on div "Aug 12, 2025 | 11:27 PM Schedule Publish now" at bounding box center [342, 285] width 174 height 20
click at [305, 287] on button "Aug 12, 2025 | 11:27 PM" at bounding box center [283, 288] width 57 height 13
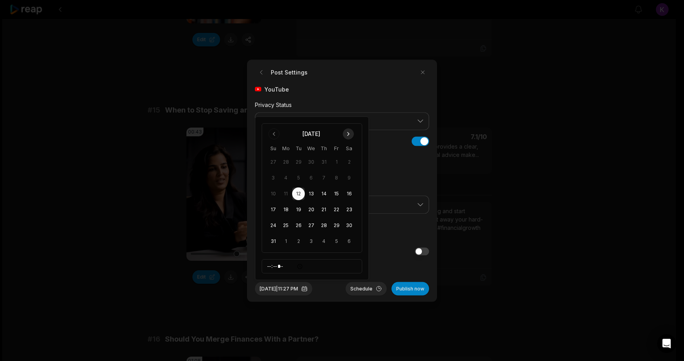
click at [349, 137] on button "Go to next month" at bounding box center [348, 133] width 11 height 11
click at [299, 193] on button "9" at bounding box center [298, 193] width 13 height 13
click at [269, 265] on input "*****" at bounding box center [312, 266] width 101 height 14
type input "*****"
click at [329, 285] on div "Sep 9, 2025 | 4:27 PM Schedule Publish now" at bounding box center [342, 285] width 174 height 20
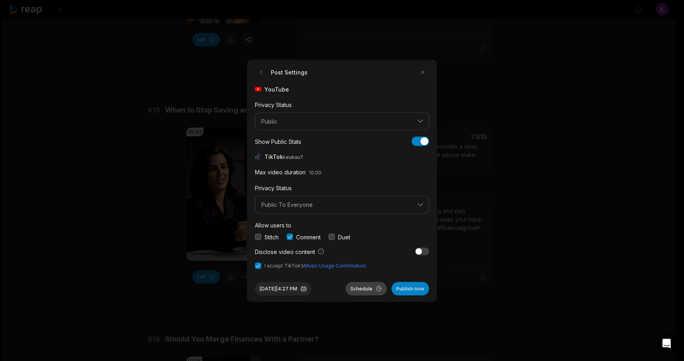
click at [368, 288] on button "Schedule" at bounding box center [366, 288] width 41 height 13
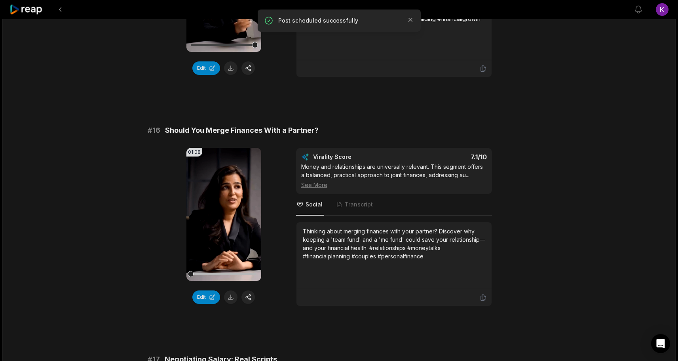
scroll to position [1137, 0]
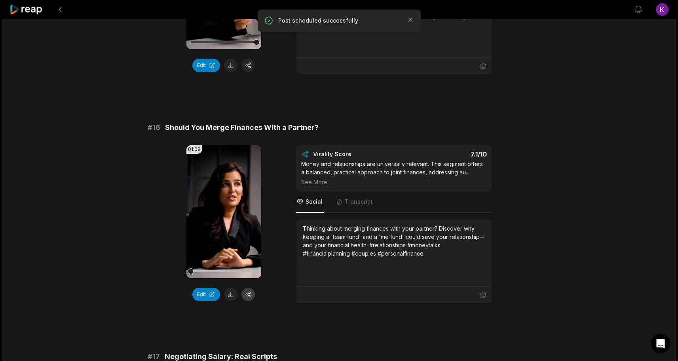
click at [248, 288] on button "button" at bounding box center [248, 294] width 13 height 13
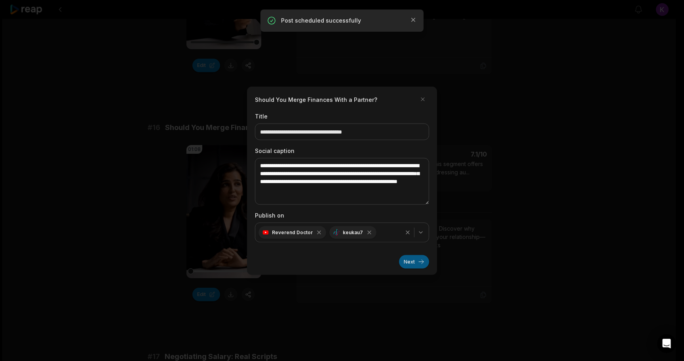
click at [414, 259] on button "Next" at bounding box center [414, 261] width 30 height 13
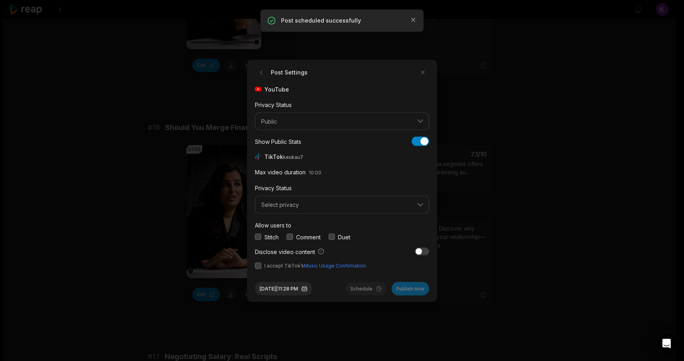
click at [286, 235] on div "Stitch Comment Duet" at bounding box center [342, 236] width 174 height 8
click at [290, 236] on button "button" at bounding box center [290, 237] width 6 height 6
click at [295, 206] on span "Select privacy" at bounding box center [336, 204] width 151 height 7
click at [287, 227] on p "Public To Everyone" at bounding box center [342, 225] width 164 height 8
click at [259, 265] on button "button" at bounding box center [258, 265] width 6 height 6
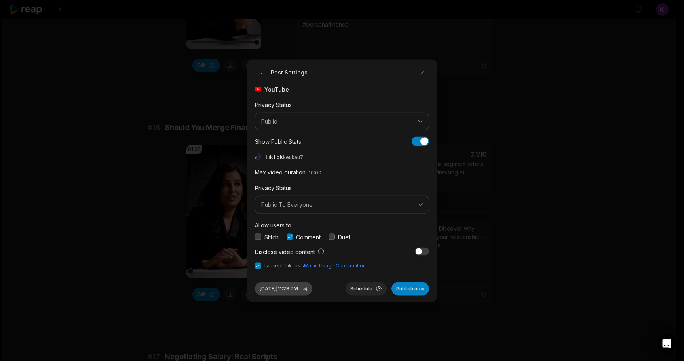
click at [307, 288] on button "Aug 12, 2025 | 11:28 PM" at bounding box center [283, 288] width 57 height 13
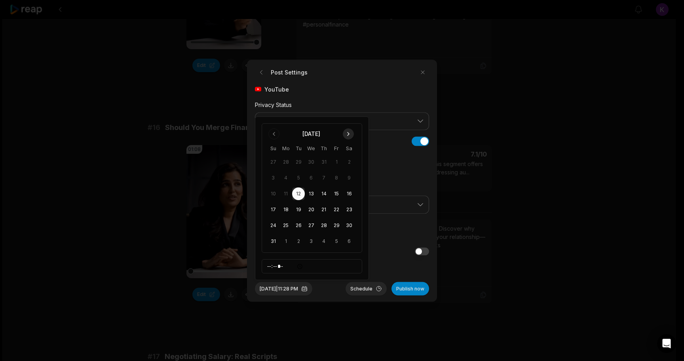
click at [349, 132] on button "Go to next month" at bounding box center [348, 133] width 11 height 11
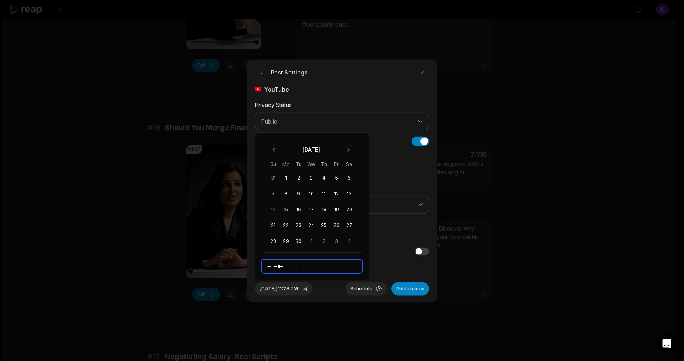
click at [268, 265] on input "*****" at bounding box center [312, 266] width 101 height 14
type input "*****"
click at [307, 194] on button "10" at bounding box center [311, 193] width 13 height 13
click at [362, 284] on button "Schedule" at bounding box center [366, 288] width 41 height 13
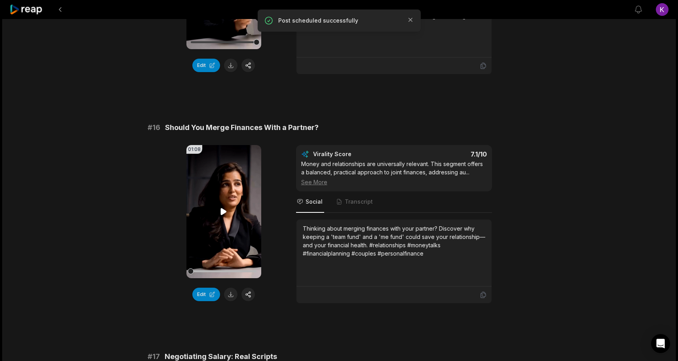
click at [223, 208] on icon at bounding box center [224, 211] width 6 height 7
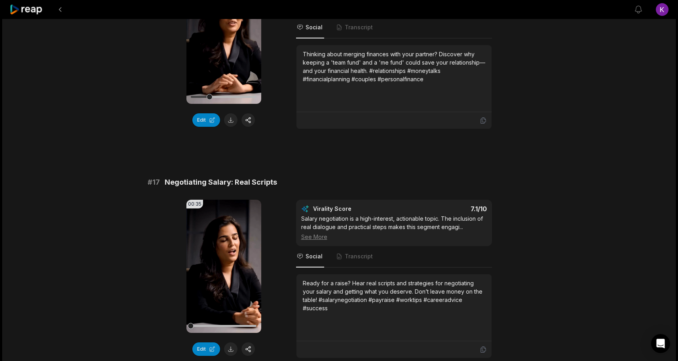
scroll to position [1313, 0]
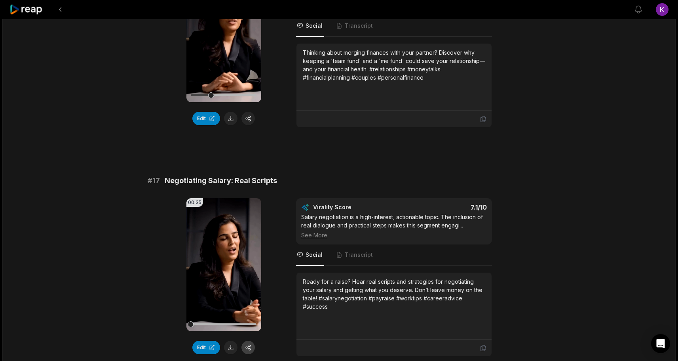
click at [249, 341] on button "button" at bounding box center [248, 347] width 13 height 13
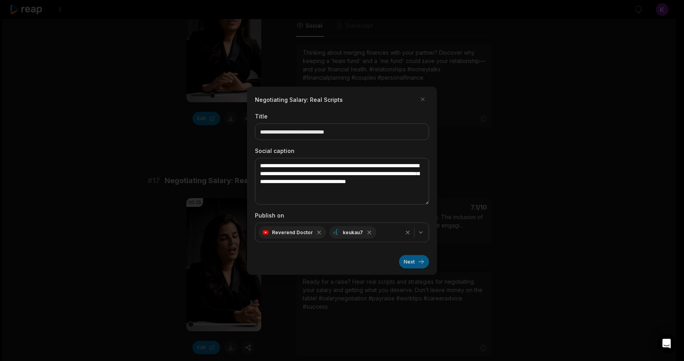
click at [411, 261] on button "Next" at bounding box center [414, 261] width 30 height 13
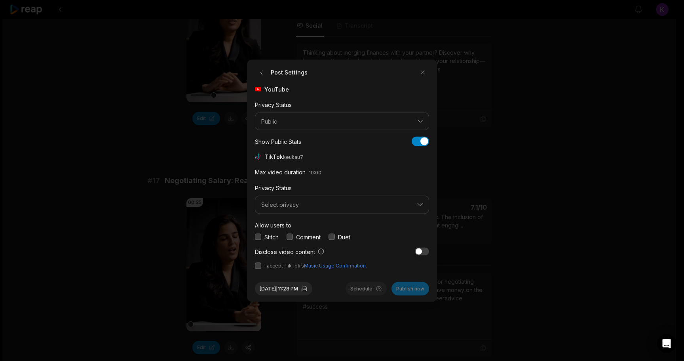
click at [292, 236] on button "button" at bounding box center [290, 237] width 6 height 6
click at [299, 209] on button "Select privacy" at bounding box center [342, 205] width 174 height 18
click at [293, 223] on p "Public To Everyone" at bounding box center [342, 225] width 164 height 8
click at [259, 264] on button "button" at bounding box center [258, 265] width 6 height 6
click at [286, 286] on button "Aug 12, 2025 | 11:28 PM" at bounding box center [283, 288] width 57 height 13
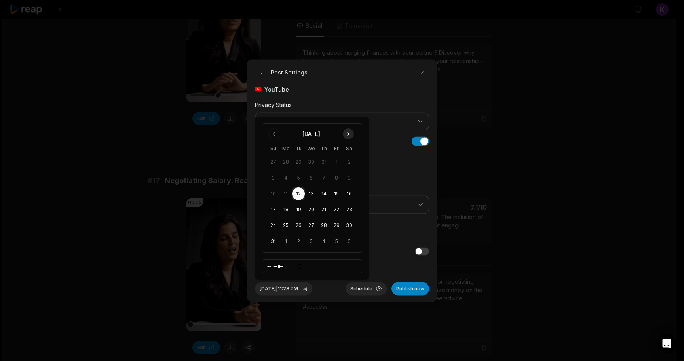
click at [350, 132] on button "Go to next month" at bounding box center [348, 133] width 11 height 11
click at [324, 193] on button "11" at bounding box center [324, 193] width 13 height 13
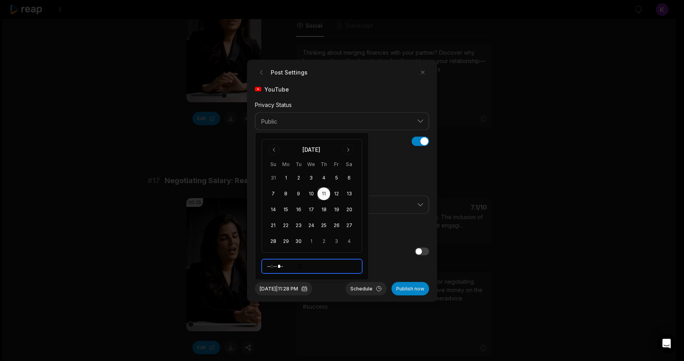
click at [267, 267] on input "*****" at bounding box center [312, 266] width 101 height 14
type input "*****"
click at [333, 289] on div "Sep 11, 2025 | 4:28 PM Schedule Publish now" at bounding box center [342, 285] width 174 height 20
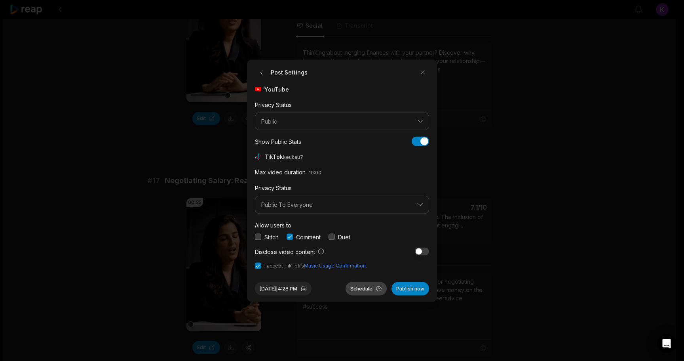
click at [368, 286] on button "Schedule" at bounding box center [366, 288] width 41 height 13
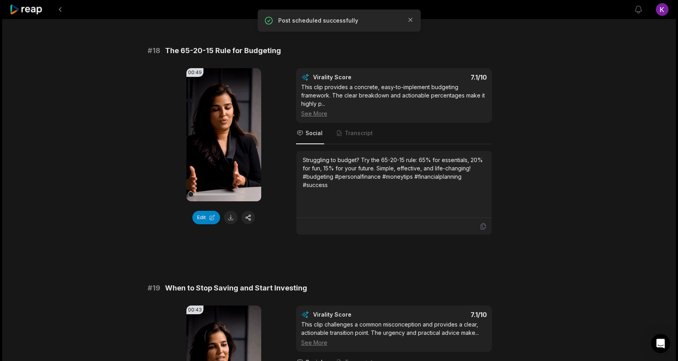
scroll to position [1672, 0]
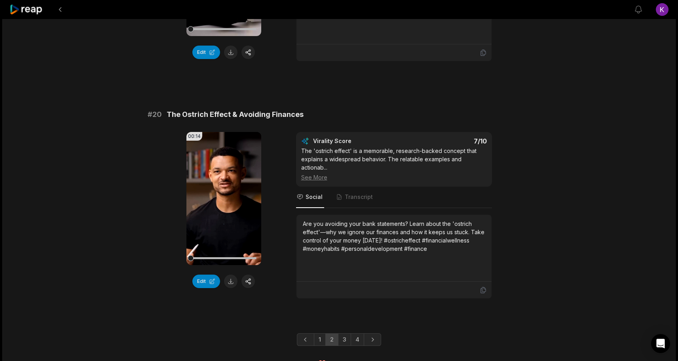
scroll to position [2082, 0]
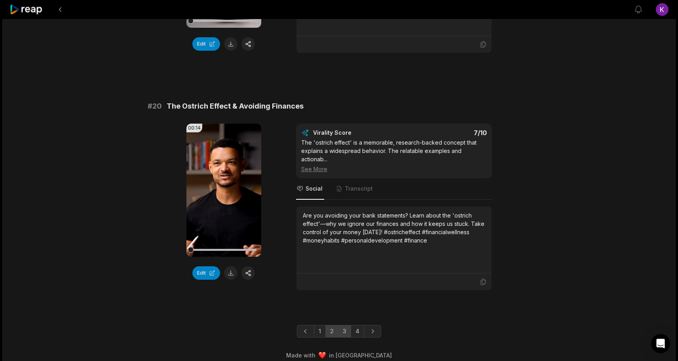
click at [344, 325] on link "3" at bounding box center [344, 331] width 13 height 13
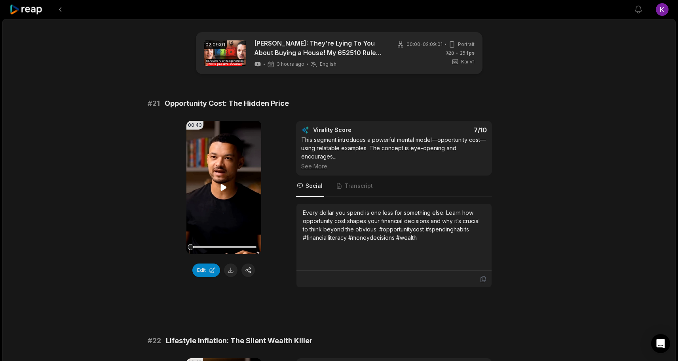
click at [221, 187] on icon at bounding box center [224, 187] width 6 height 7
click at [275, 242] on div "00:43 Your browser does not support mp4 format. Edit Virality Score 7 /10 This …" at bounding box center [339, 204] width 383 height 167
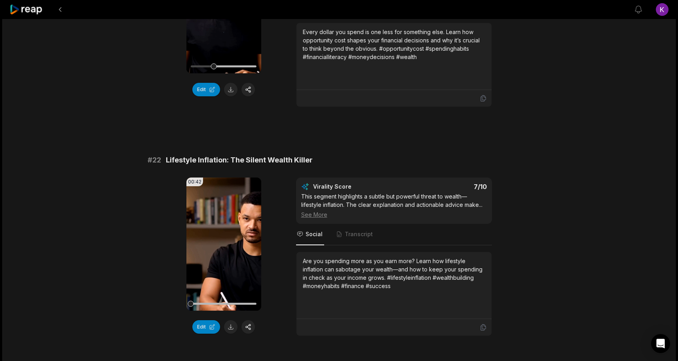
scroll to position [180, 0]
click at [250, 330] on button "button" at bounding box center [248, 326] width 13 height 13
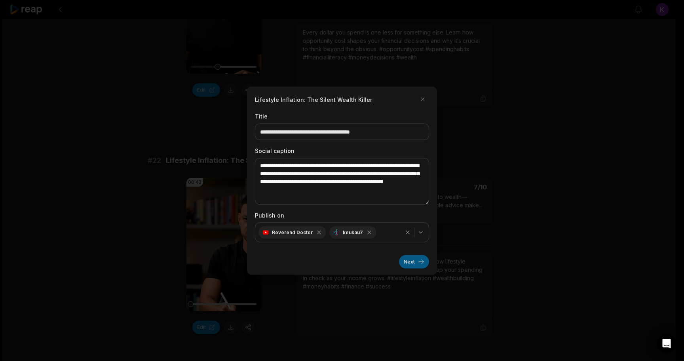
click at [417, 264] on button "Next" at bounding box center [414, 261] width 30 height 13
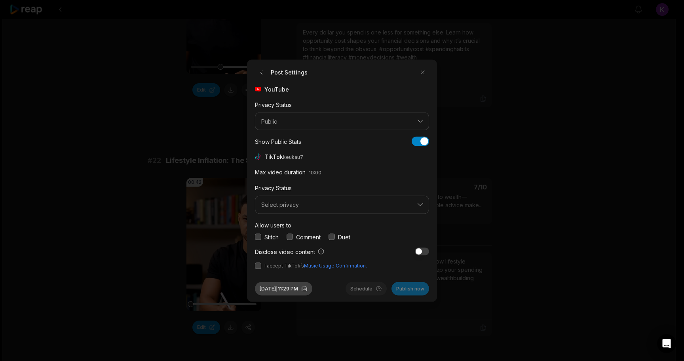
click at [304, 287] on button "Aug 12, 2025 | 11:29 PM" at bounding box center [283, 288] width 57 height 13
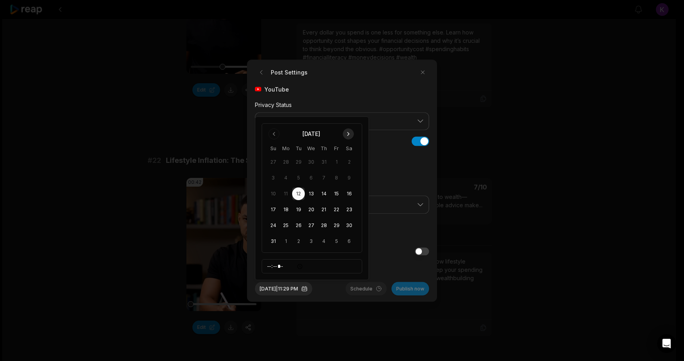
click at [348, 137] on button "Go to next month" at bounding box center [348, 133] width 11 height 11
click at [334, 190] on button "12" at bounding box center [336, 193] width 13 height 13
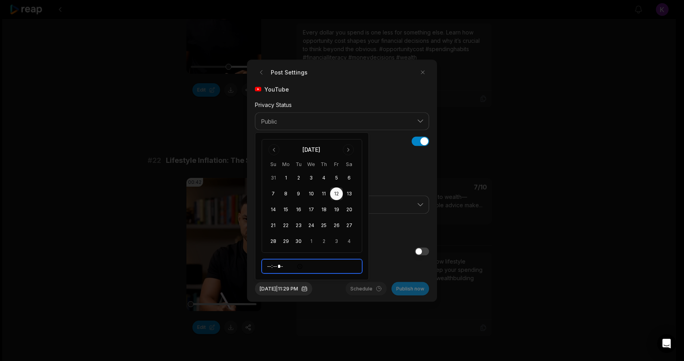
click at [268, 266] on input "*****" at bounding box center [312, 266] width 101 height 14
type input "*****"
click at [339, 291] on div "Sep 12, 2025 | 4:29 PM Schedule Publish now" at bounding box center [342, 285] width 174 height 20
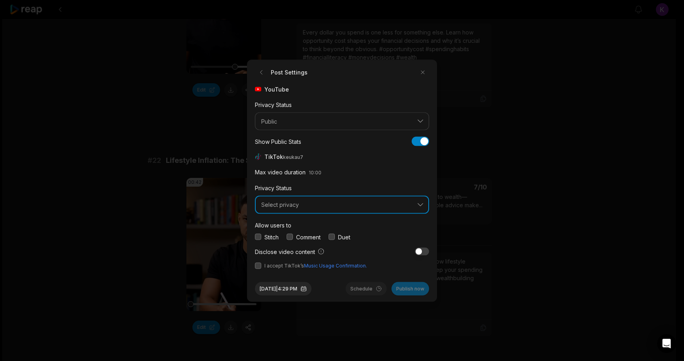
click at [293, 204] on span "Select privacy" at bounding box center [336, 204] width 151 height 7
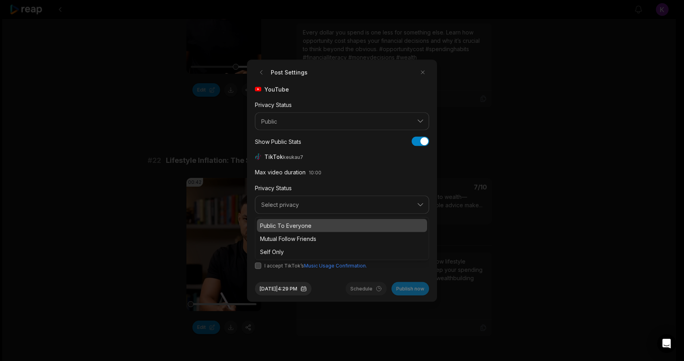
click at [293, 223] on p "Public To Everyone" at bounding box center [342, 225] width 164 height 8
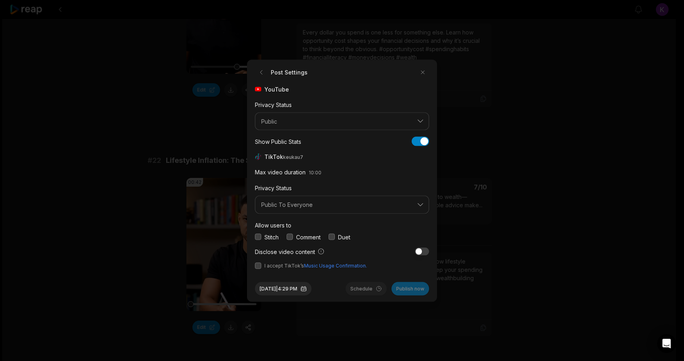
click at [288, 235] on button "button" at bounding box center [290, 237] width 6 height 6
click at [258, 263] on button "button" at bounding box center [258, 265] width 6 height 6
click at [364, 292] on button "Schedule" at bounding box center [366, 288] width 41 height 13
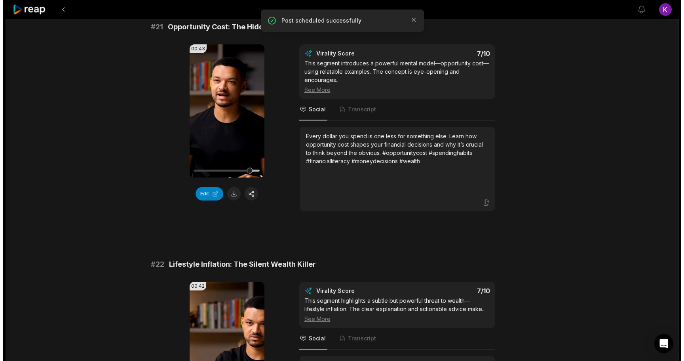
scroll to position [76, 0]
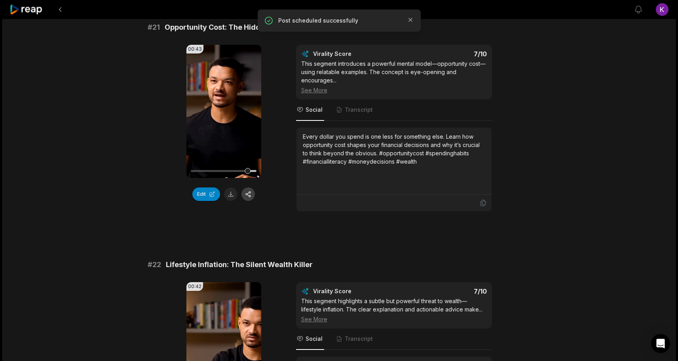
click at [249, 194] on button "button" at bounding box center [248, 193] width 13 height 13
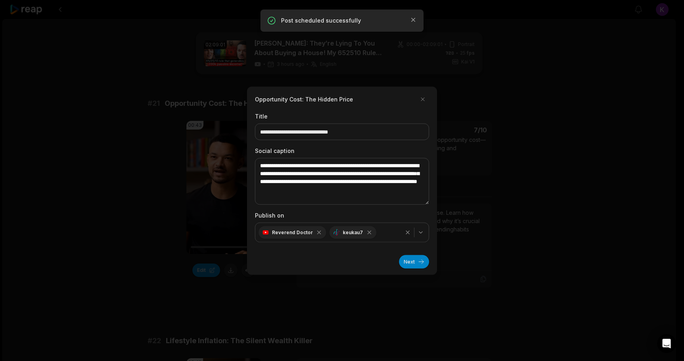
click at [413, 259] on button "Next" at bounding box center [414, 261] width 30 height 13
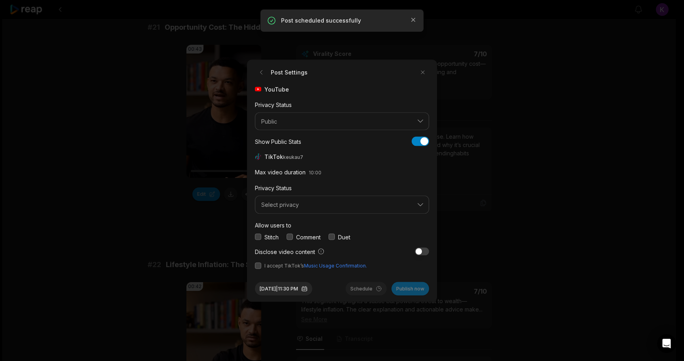
click at [290, 234] on button "button" at bounding box center [290, 237] width 6 height 6
click at [297, 209] on button "Select privacy" at bounding box center [342, 205] width 174 height 18
click at [297, 227] on p "Public To Everyone" at bounding box center [342, 225] width 164 height 8
click at [256, 262] on span "I accept TikTok’s Music Usage Confirmation." at bounding box center [342, 265] width 174 height 7
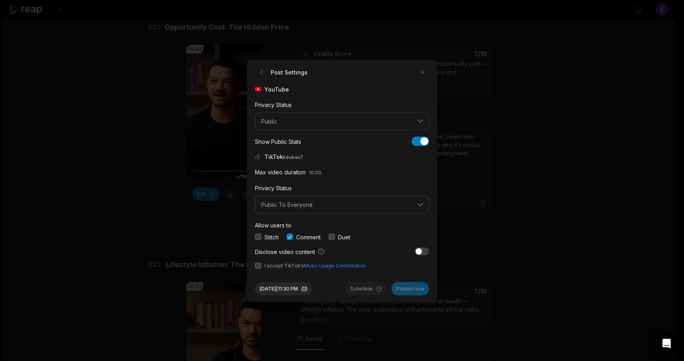
click at [259, 267] on button "button" at bounding box center [258, 265] width 6 height 6
click at [280, 286] on button "[DATE] 11:30 PM" at bounding box center [283, 288] width 57 height 13
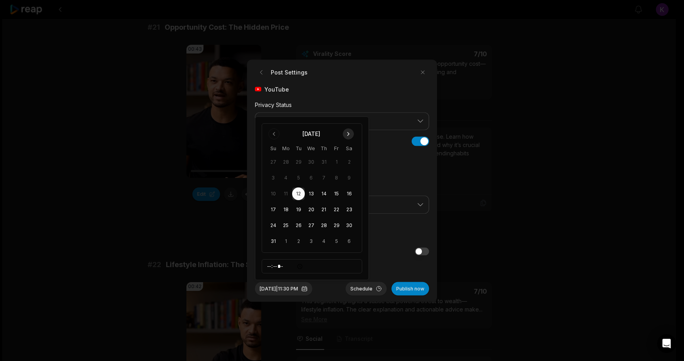
click at [350, 134] on button "Go to next month" at bounding box center [348, 133] width 11 height 11
click at [269, 209] on button "14" at bounding box center [273, 209] width 13 height 13
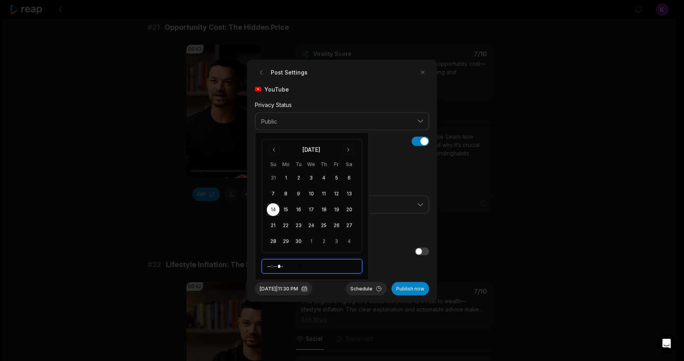
click at [269, 266] on input "*****" at bounding box center [312, 266] width 101 height 14
type input "*****"
click at [389, 272] on form "Post Settings YouTube Privacy Status Public Show Public Stats Show Public Stats…" at bounding box center [342, 180] width 174 height 229
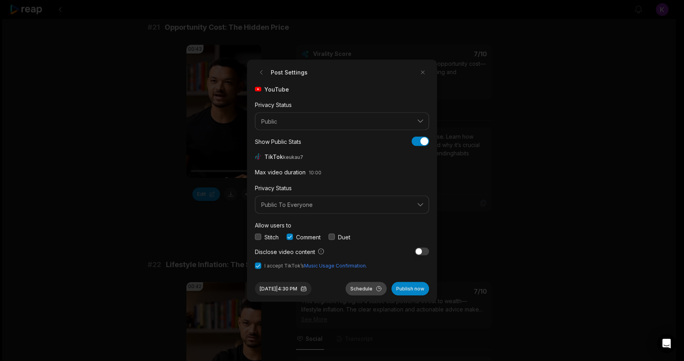
click at [363, 289] on button "Schedule" at bounding box center [366, 288] width 41 height 13
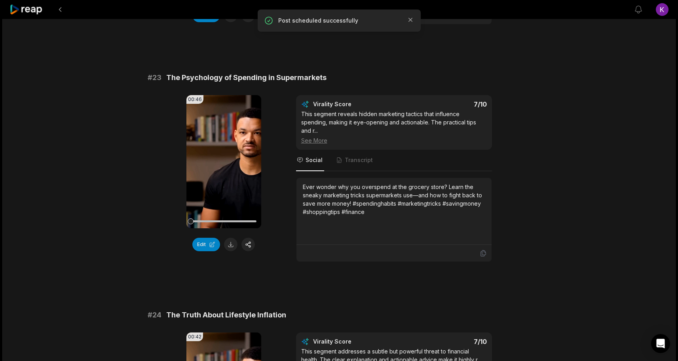
scroll to position [492, 0]
click at [227, 162] on icon at bounding box center [224, 161] width 10 height 10
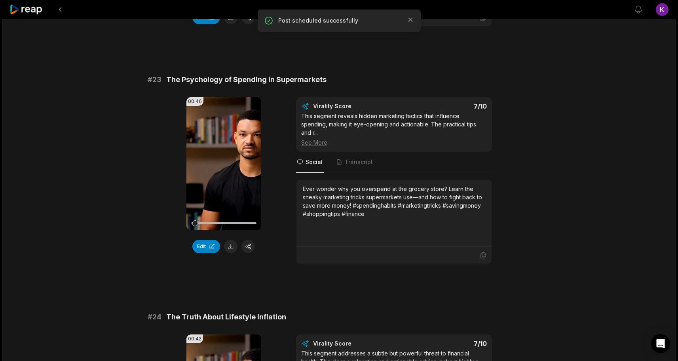
scroll to position [482, 0]
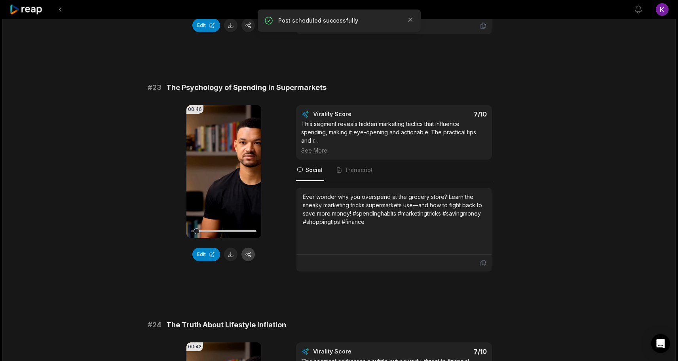
click at [249, 253] on button "button" at bounding box center [248, 254] width 13 height 13
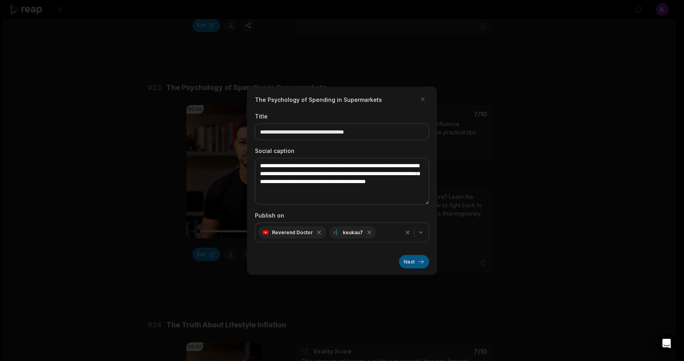
click at [408, 262] on button "Next" at bounding box center [414, 261] width 30 height 13
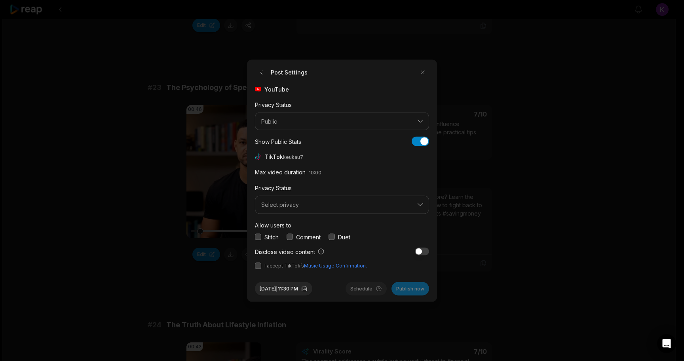
click at [287, 236] on div "Stitch Comment Duet" at bounding box center [342, 236] width 174 height 8
click at [291, 237] on button "button" at bounding box center [290, 237] width 6 height 6
click at [259, 265] on button "button" at bounding box center [258, 265] width 6 height 6
click at [272, 205] on span "Select privacy" at bounding box center [336, 204] width 151 height 7
click at [273, 227] on p "Public To Everyone" at bounding box center [342, 225] width 164 height 8
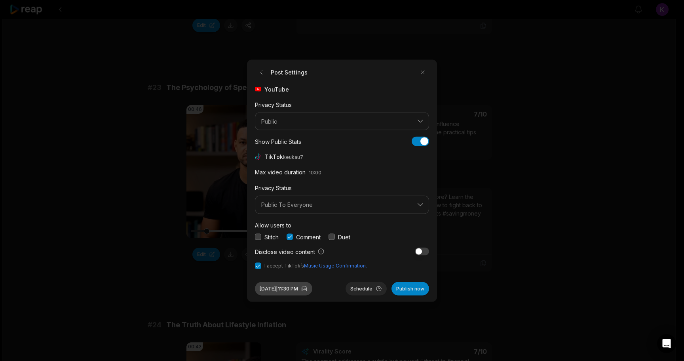
click at [303, 287] on button "[DATE] 11:30 PM" at bounding box center [283, 288] width 57 height 13
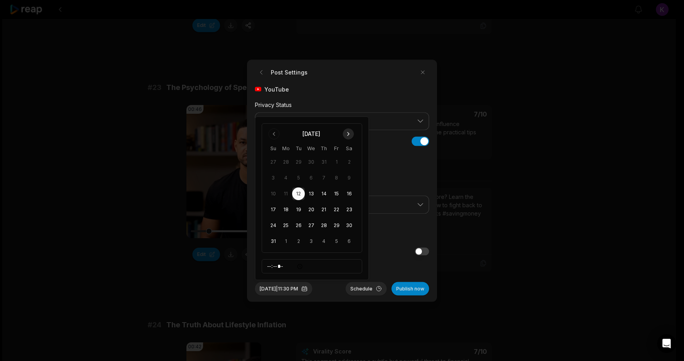
click at [352, 134] on button "Go to next month" at bounding box center [348, 133] width 11 height 11
click at [285, 208] on button "15" at bounding box center [286, 209] width 13 height 13
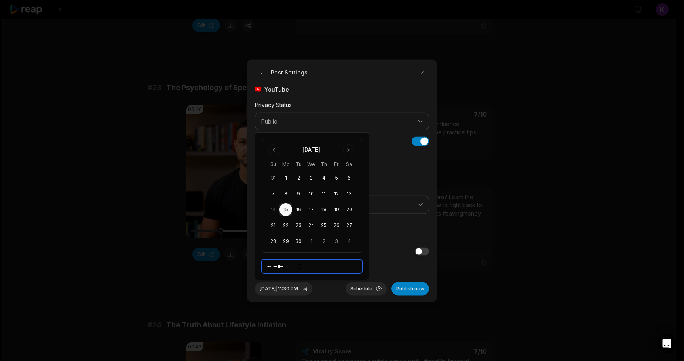
click at [271, 263] on input "*****" at bounding box center [312, 266] width 101 height 14
type input "*****"
click at [332, 287] on div "Sep 15, 2025 | 4:30 PM Schedule Publish now" at bounding box center [342, 285] width 174 height 20
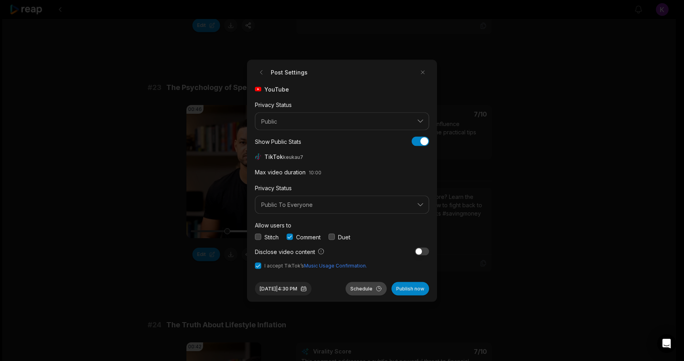
click at [354, 283] on button "Schedule" at bounding box center [366, 288] width 41 height 13
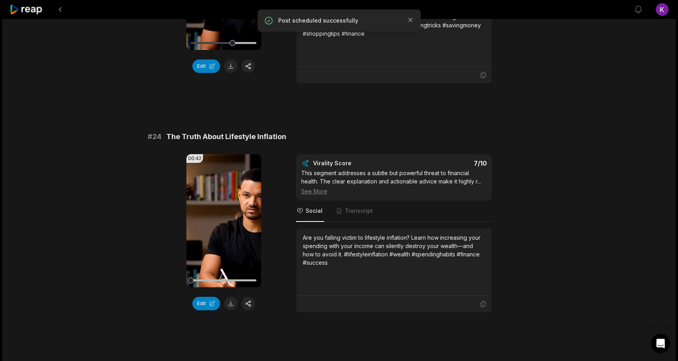
scroll to position [687, 0]
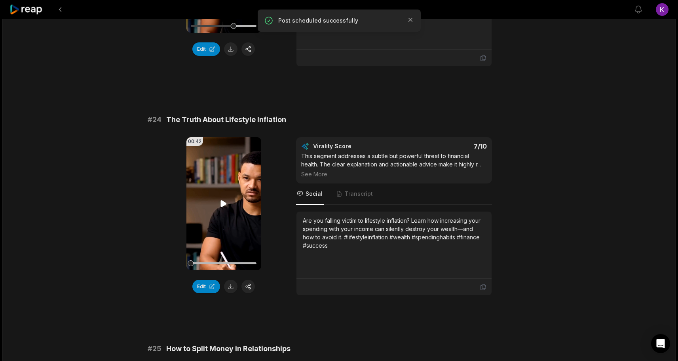
click at [223, 204] on icon at bounding box center [224, 203] width 6 height 7
click at [250, 288] on button "button" at bounding box center [248, 286] width 13 height 13
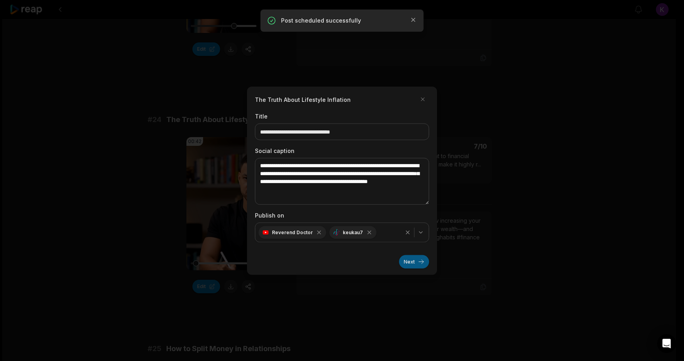
click at [417, 259] on button "Next" at bounding box center [414, 261] width 30 height 13
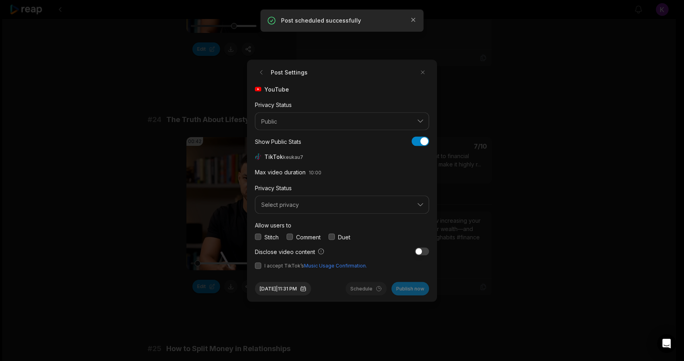
click at [289, 235] on button "button" at bounding box center [290, 237] width 6 height 6
click at [290, 209] on button "Select privacy" at bounding box center [342, 205] width 174 height 18
click at [290, 224] on p "Public To Everyone" at bounding box center [342, 225] width 164 height 8
click at [255, 266] on button "button" at bounding box center [258, 265] width 6 height 6
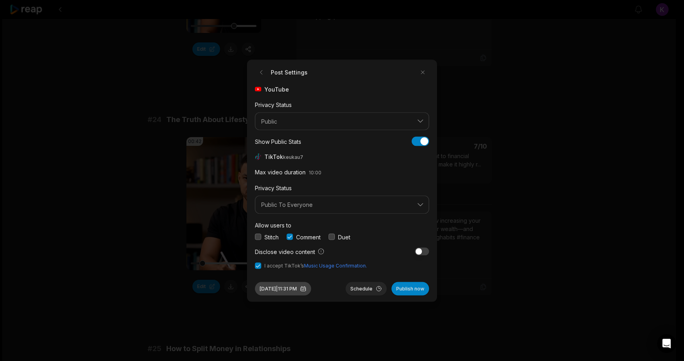
click at [291, 289] on button "Aug 12, 2025 | 11:31 PM" at bounding box center [283, 288] width 56 height 13
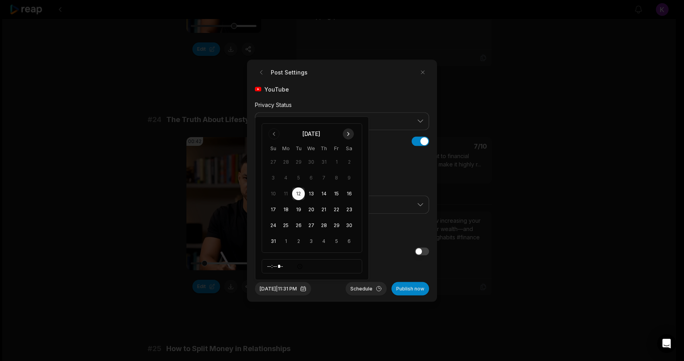
click at [347, 130] on button "Go to next month" at bounding box center [348, 133] width 11 height 11
click at [299, 211] on button "16" at bounding box center [298, 209] width 13 height 13
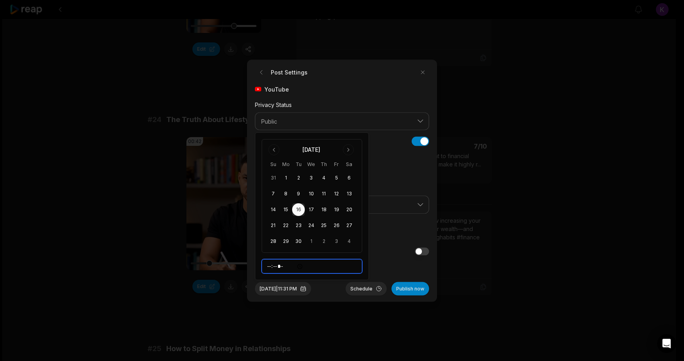
click at [269, 264] on input "*****" at bounding box center [312, 266] width 101 height 14
type input "*****"
click at [361, 287] on button "Schedule" at bounding box center [366, 288] width 41 height 13
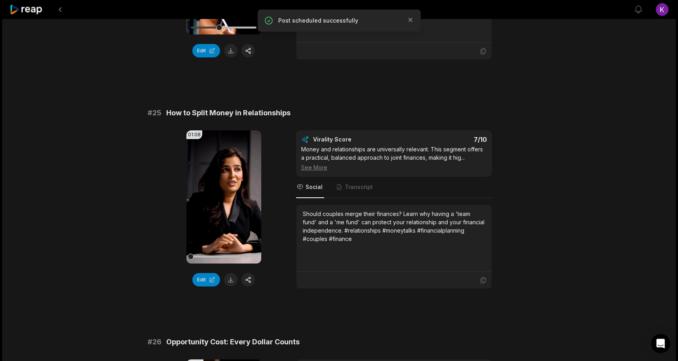
scroll to position [923, 0]
click at [223, 197] on icon at bounding box center [224, 196] width 6 height 7
drag, startPoint x: 218, startPoint y: 179, endPoint x: 178, endPoint y: 20, distance: 164.1
click at [178, 20] on div "# 21 Opportunity Cost: The Hidden Price 00:43 Your browser does not support mp4…" at bounding box center [339, 312] width 383 height 2275
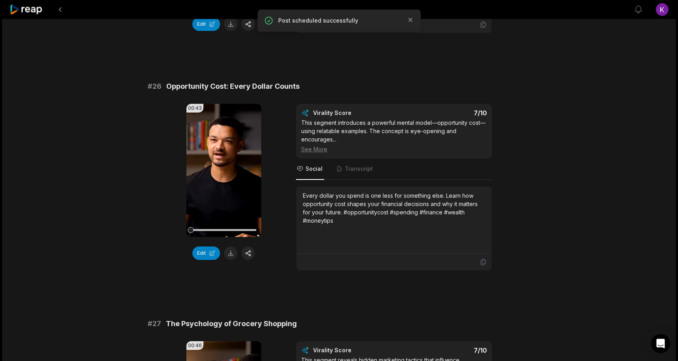
scroll to position [1179, 0]
click at [226, 171] on icon at bounding box center [224, 170] width 10 height 10
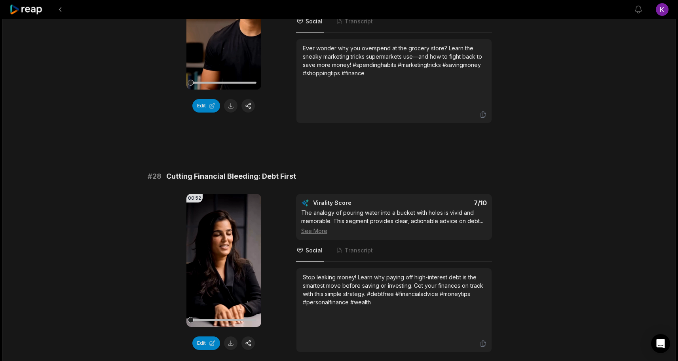
scroll to position [1563, 0]
click at [221, 260] on icon at bounding box center [224, 259] width 6 height 7
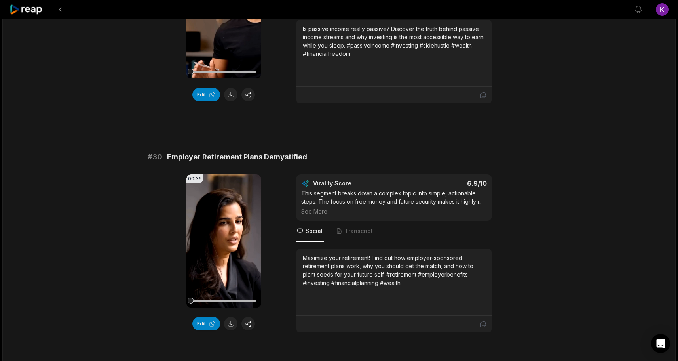
scroll to position [2043, 0]
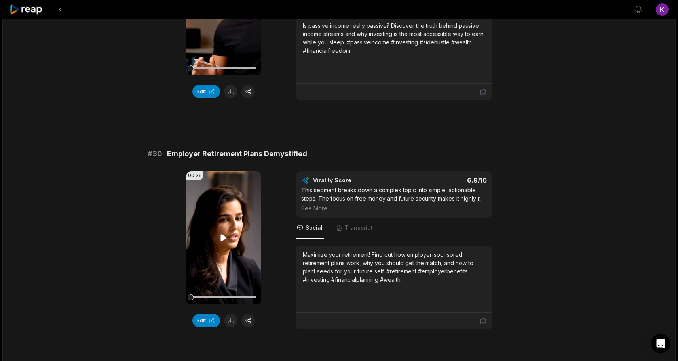
click at [224, 236] on icon at bounding box center [224, 237] width 6 height 7
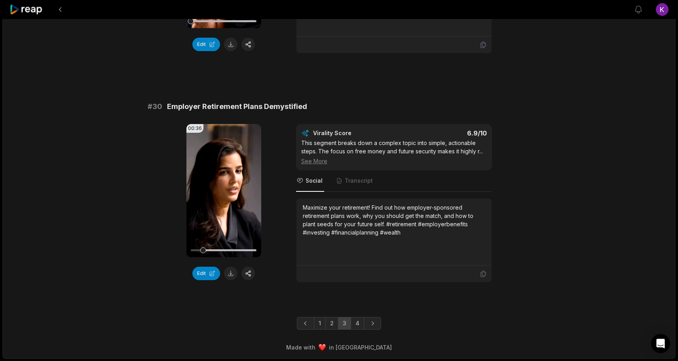
scroll to position [2091, 0]
click at [358, 326] on link "4" at bounding box center [357, 322] width 13 height 13
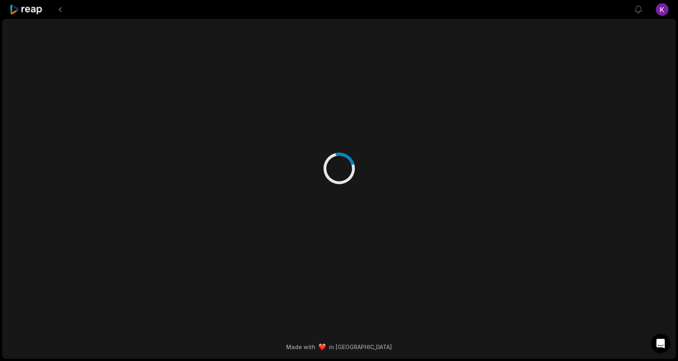
scroll to position [0, 0]
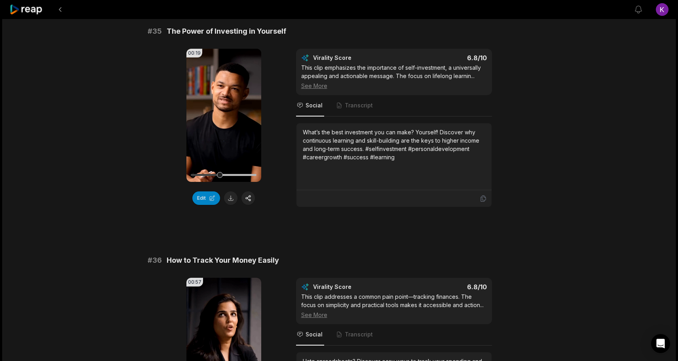
scroll to position [995, 0]
click at [277, 181] on div "00:19 Your browser does not support mp4 format. Edit Virality Score 6.8 /10 Thi…" at bounding box center [339, 129] width 383 height 158
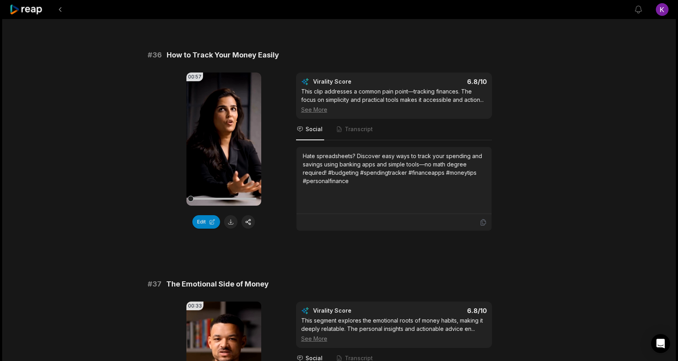
scroll to position [1202, 0]
click at [223, 142] on icon at bounding box center [224, 138] width 10 height 10
click at [135, 201] on div "02:09:01 [PERSON_NAME]: They’re Lying To You About Buying a House! My 652510 Ru…" at bounding box center [339, 19] width 674 height 2405
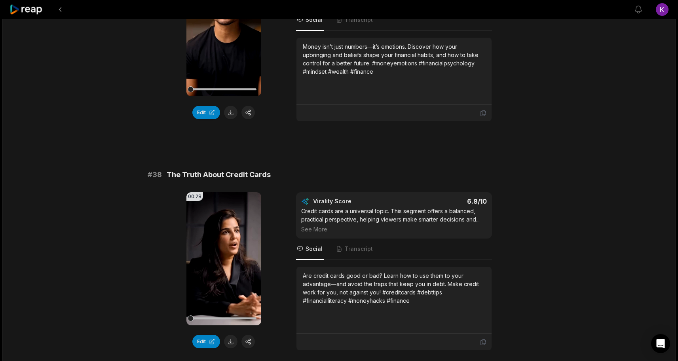
scroll to position [1619, 0]
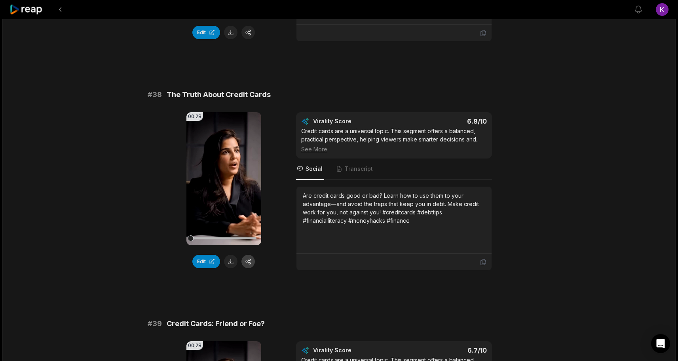
click at [246, 261] on button "button" at bounding box center [248, 261] width 13 height 13
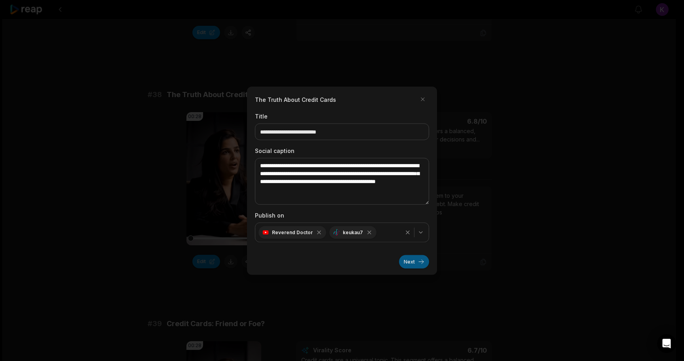
click at [406, 259] on button "Next" at bounding box center [414, 261] width 30 height 13
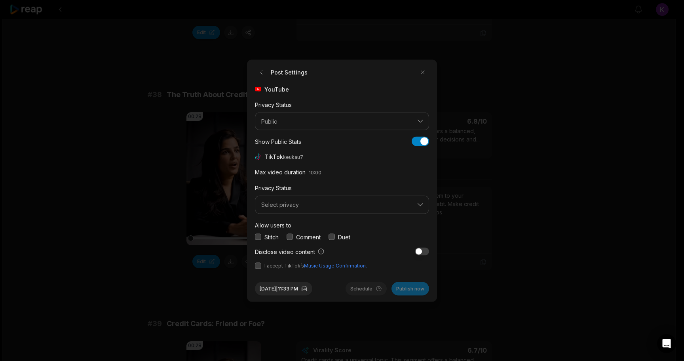
click at [289, 237] on button "button" at bounding box center [290, 237] width 6 height 6
click at [291, 210] on button "Select privacy" at bounding box center [342, 205] width 174 height 18
click at [288, 227] on p "Public To Everyone" at bounding box center [342, 225] width 164 height 8
click at [259, 267] on button "button" at bounding box center [258, 265] width 6 height 6
click at [312, 288] on button "[DATE] 11:33 PM" at bounding box center [283, 288] width 57 height 13
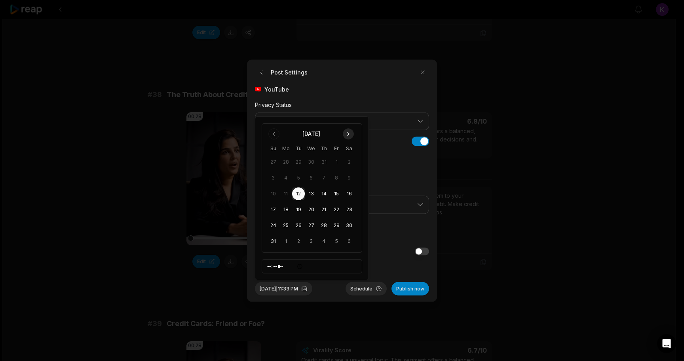
click at [349, 130] on button "Go to next month" at bounding box center [348, 133] width 11 height 11
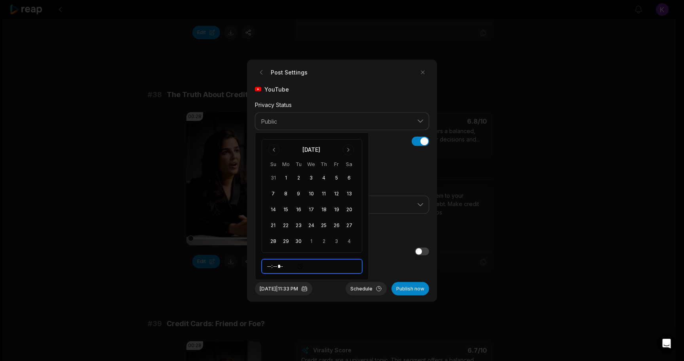
click at [267, 265] on input "*****" at bounding box center [312, 266] width 101 height 14
type input "*****"
click at [315, 208] on button "17" at bounding box center [311, 209] width 13 height 13
click at [335, 290] on div "[DATE] 4:33 PM Schedule Publish now" at bounding box center [342, 285] width 174 height 20
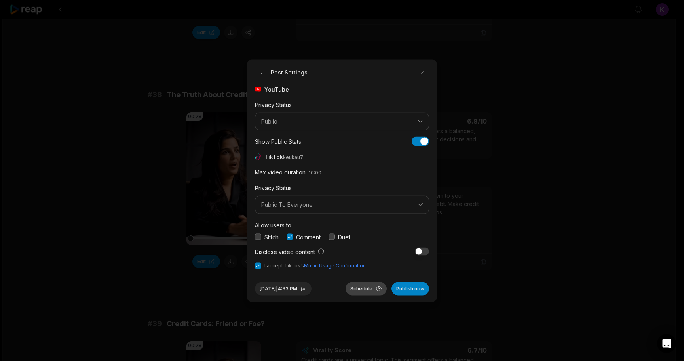
click at [363, 289] on button "Schedule" at bounding box center [366, 288] width 41 height 13
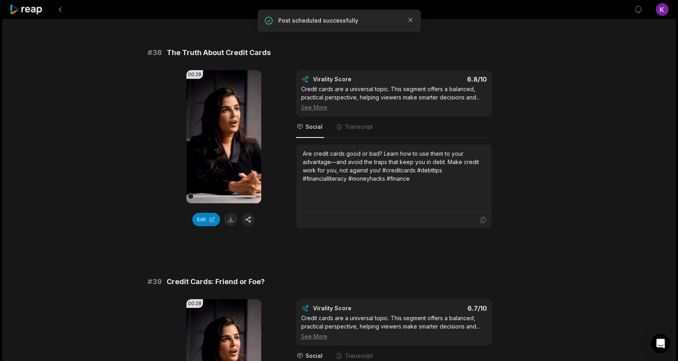
scroll to position [1804, 0]
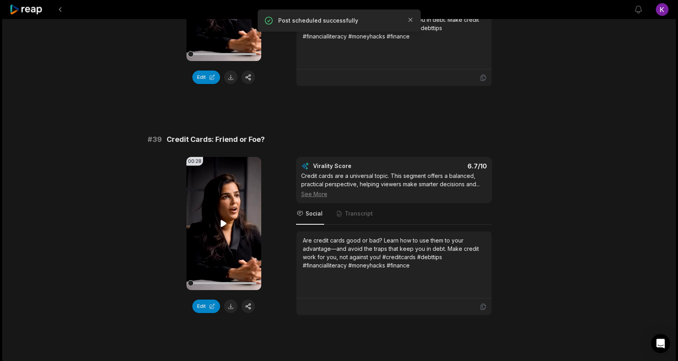
click at [224, 219] on icon at bounding box center [224, 224] width 10 height 10
click at [249, 306] on button "button" at bounding box center [248, 305] width 13 height 13
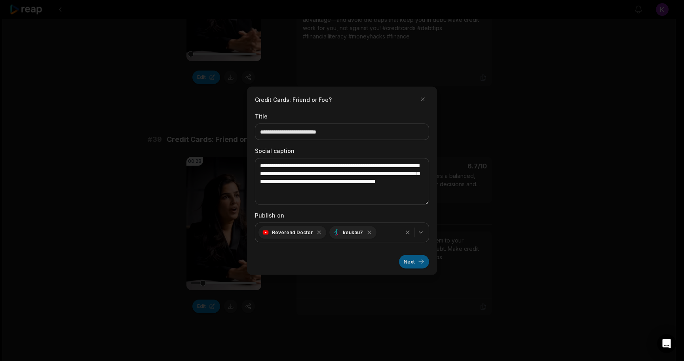
click at [411, 260] on button "Next" at bounding box center [414, 261] width 30 height 13
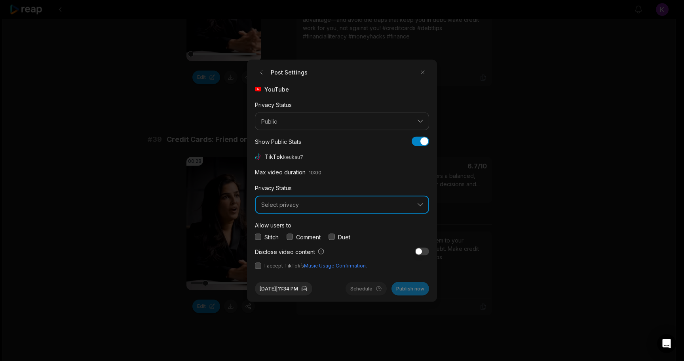
click at [304, 208] on span "Select privacy" at bounding box center [336, 204] width 151 height 7
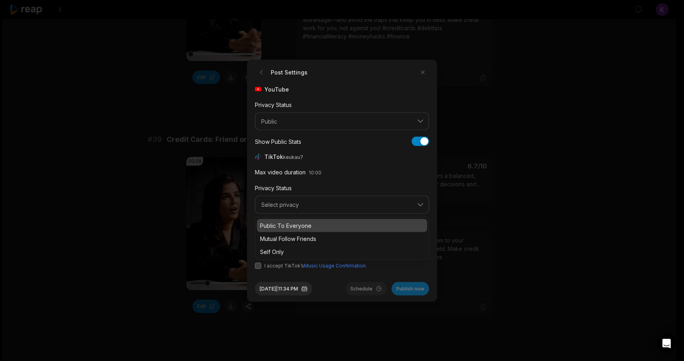
click at [295, 225] on p "Public To Everyone" at bounding box center [342, 225] width 164 height 8
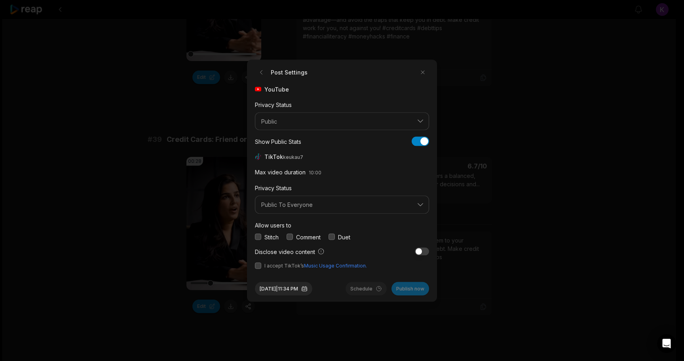
click at [290, 235] on button "button" at bounding box center [290, 237] width 6 height 6
click at [258, 265] on button "button" at bounding box center [258, 265] width 6 height 6
click at [276, 288] on button "[DATE] 11:34 PM" at bounding box center [283, 288] width 57 height 13
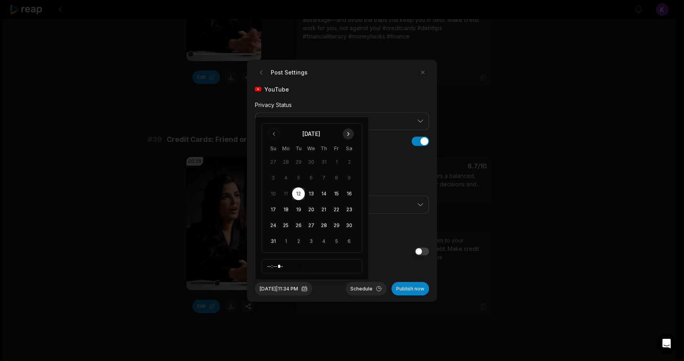
click at [346, 133] on button "Go to next month" at bounding box center [348, 133] width 11 height 11
click at [310, 210] on button "17" at bounding box center [311, 209] width 13 height 13
click at [325, 208] on button "18" at bounding box center [324, 209] width 13 height 13
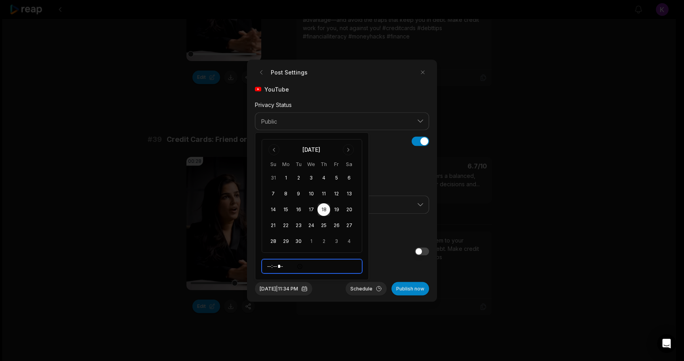
click at [270, 267] on input "*****" at bounding box center [312, 266] width 101 height 14
type input "*****"
click at [335, 284] on div "Sep 18, 2025 | 4:34 PM Schedule Publish now" at bounding box center [342, 285] width 174 height 20
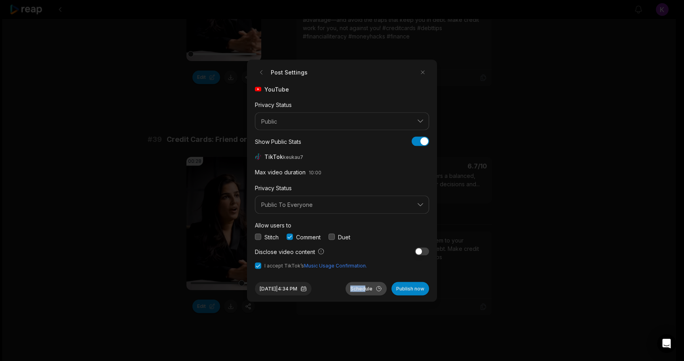
drag, startPoint x: 335, startPoint y: 284, endPoint x: 367, endPoint y: 284, distance: 31.3
click at [367, 284] on div "Sep 18, 2025 | 4:34 PM Schedule Publish now" at bounding box center [342, 285] width 174 height 20
click at [367, 287] on button "Schedule" at bounding box center [366, 288] width 41 height 13
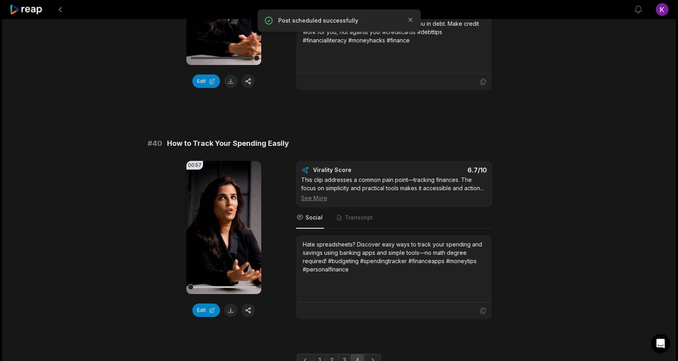
scroll to position [2066, 0]
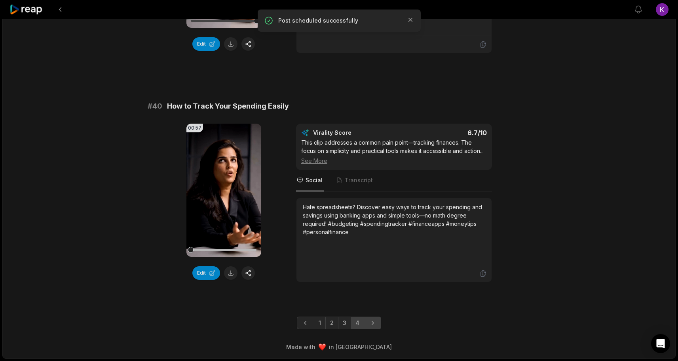
click at [377, 322] on link "Next page" at bounding box center [372, 322] width 17 height 13
click at [371, 324] on icon "Next page" at bounding box center [373, 323] width 8 height 8
click at [148, 242] on div "00:57 Your browser does not support mp4 format. Edit Virality Score 6.7 /10 Thi…" at bounding box center [339, 203] width 383 height 158
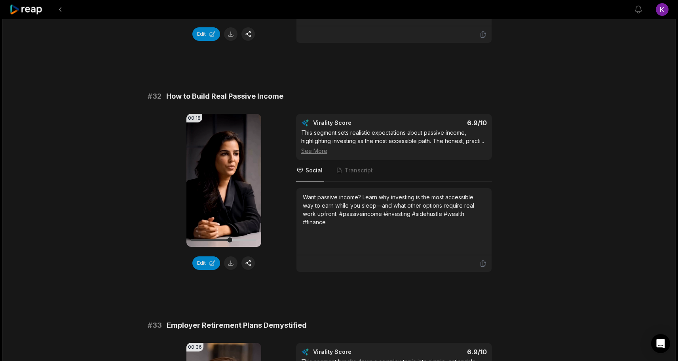
scroll to position [0, 0]
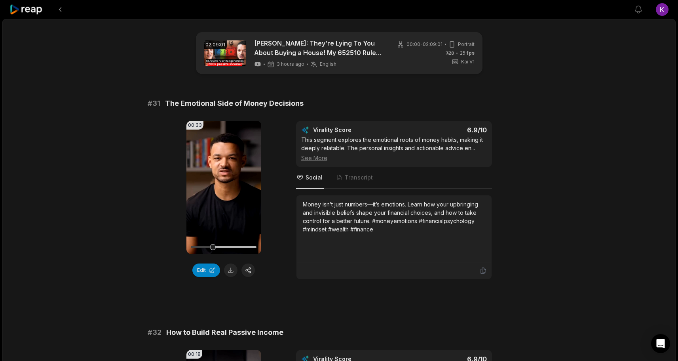
click at [34, 14] on icon at bounding box center [27, 9] width 34 height 11
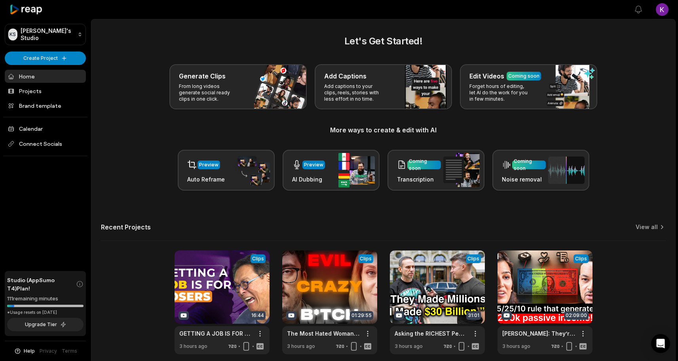
click at [124, 162] on div "Preview Auto Reframe Preview AI Dubbing Coming soon Transcription Coming soon N…" at bounding box center [383, 170] width 565 height 41
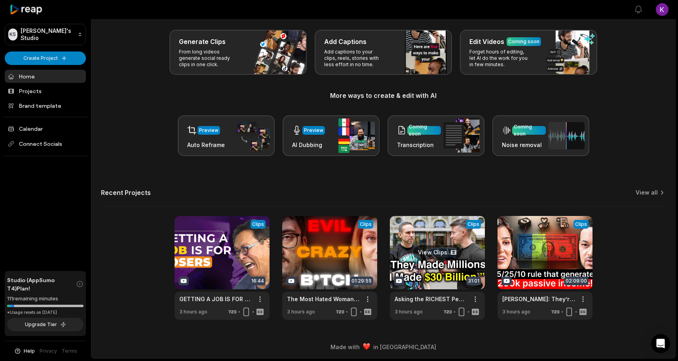
click at [440, 251] on link at bounding box center [437, 268] width 95 height 104
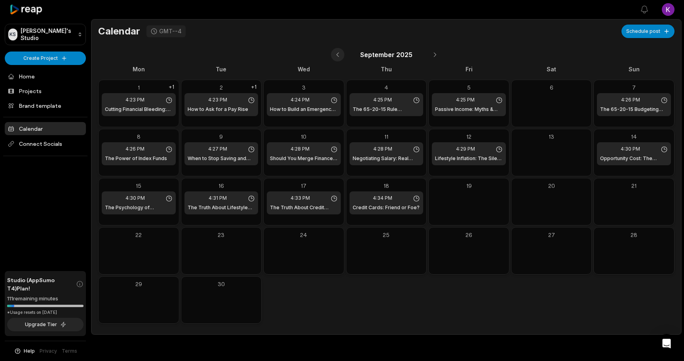
click at [342, 55] on button at bounding box center [337, 54] width 13 height 13
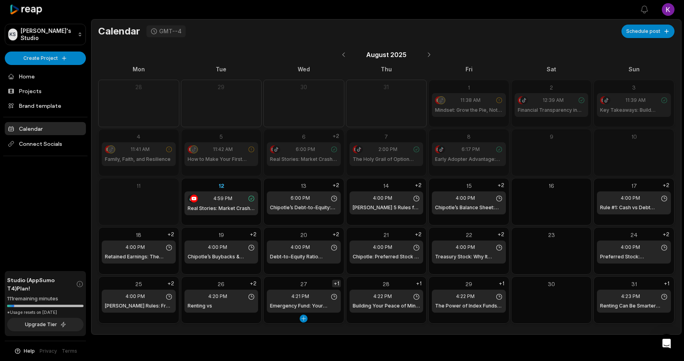
click at [340, 283] on div "+1" at bounding box center [336, 284] width 9 height 8
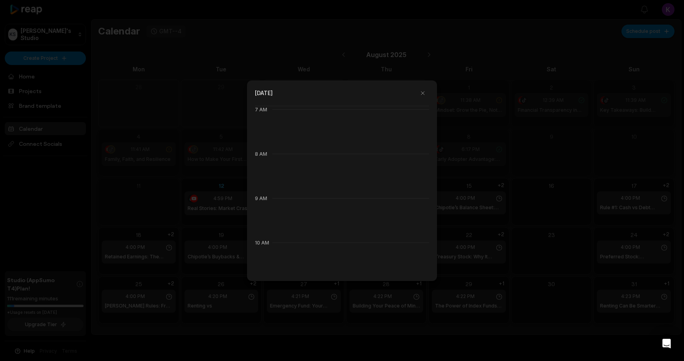
scroll to position [313, 0]
click at [423, 91] on button "button" at bounding box center [423, 93] width 13 height 13
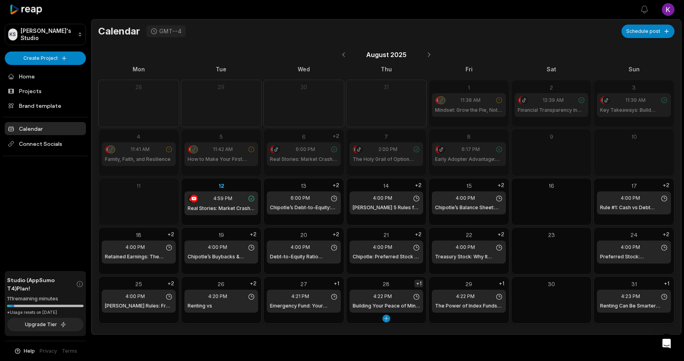
click at [419, 284] on div "+1" at bounding box center [419, 284] width 9 height 8
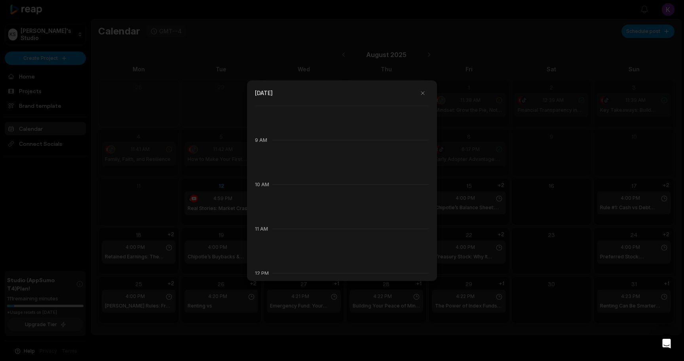
scroll to position [371, 0]
click at [424, 91] on button "button" at bounding box center [423, 93] width 13 height 13
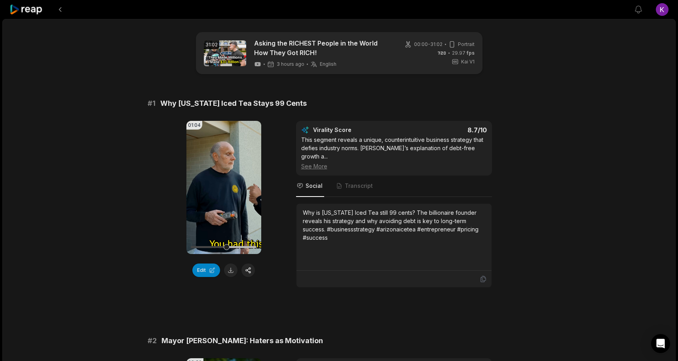
click at [251, 269] on button "button" at bounding box center [248, 269] width 13 height 13
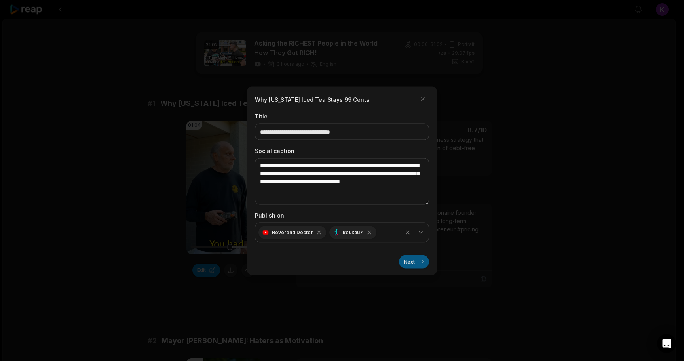
click at [413, 261] on button "Next" at bounding box center [414, 261] width 30 height 13
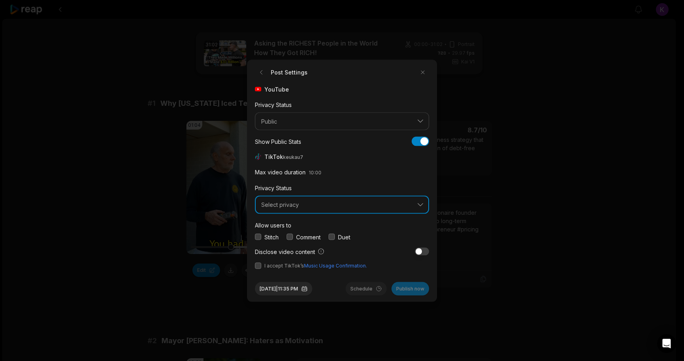
click at [304, 204] on span "Select privacy" at bounding box center [336, 204] width 151 height 7
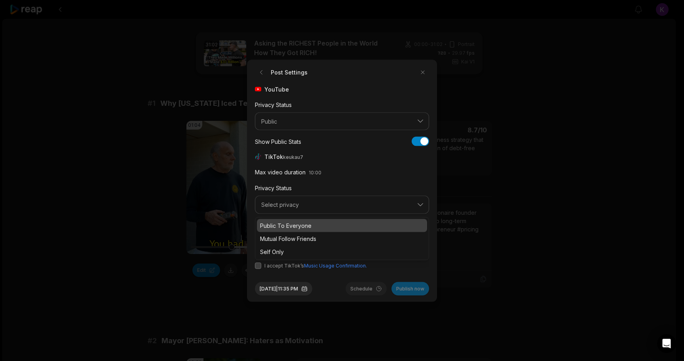
click at [293, 224] on p "Public To Everyone" at bounding box center [342, 225] width 164 height 8
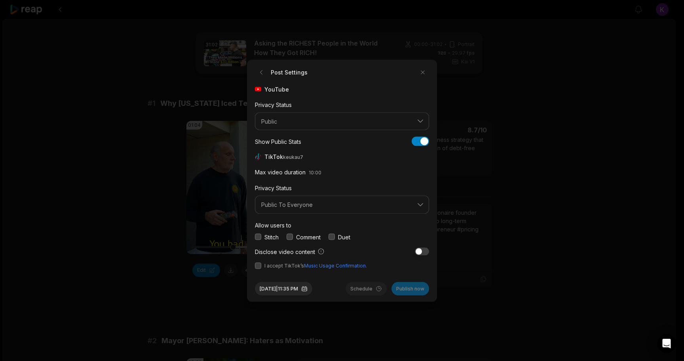
click at [291, 236] on button "button" at bounding box center [290, 237] width 6 height 6
click at [257, 267] on button "button" at bounding box center [258, 265] width 6 height 6
click at [287, 287] on button "Aug 12, 2025 | 11:35 PM" at bounding box center [283, 288] width 57 height 13
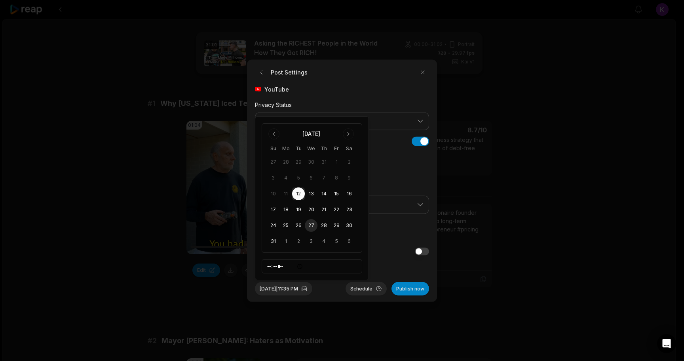
click at [312, 224] on button "27" at bounding box center [311, 225] width 13 height 13
click at [269, 266] on input "*****" at bounding box center [312, 266] width 101 height 14
type input "*****"
click at [334, 291] on div "Aug 27, 2025 | 9:00 PM Schedule Publish now" at bounding box center [342, 285] width 174 height 20
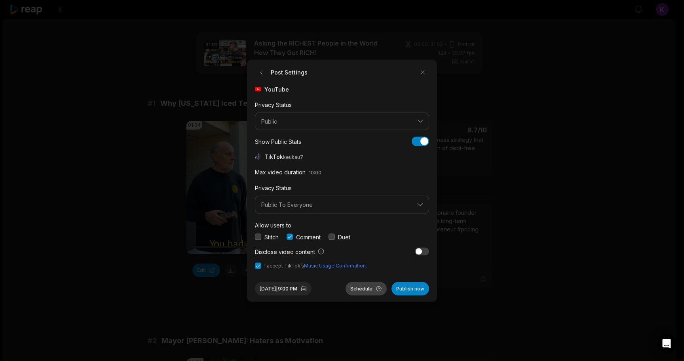
click at [359, 286] on button "Schedule" at bounding box center [366, 288] width 41 height 13
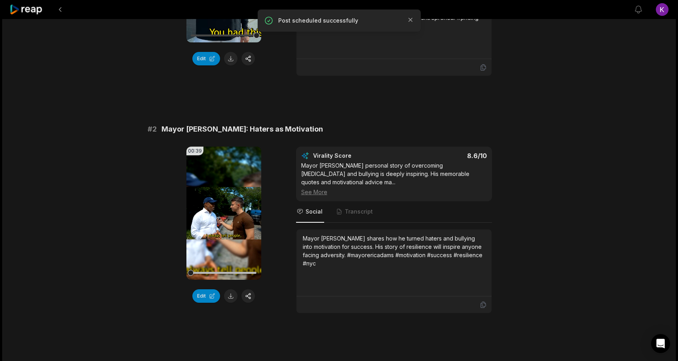
scroll to position [212, 0]
click at [224, 209] on icon at bounding box center [224, 212] width 6 height 7
drag, startPoint x: 224, startPoint y: 203, endPoint x: 134, endPoint y: 288, distance: 124.1
click at [251, 289] on button "button" at bounding box center [248, 295] width 13 height 13
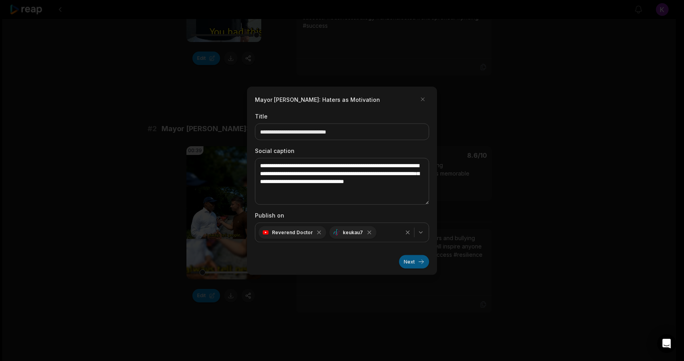
click at [415, 262] on button "Next" at bounding box center [414, 261] width 30 height 13
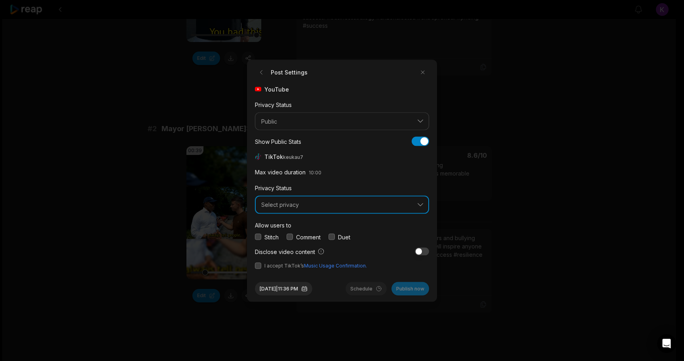
click at [288, 201] on span "Select privacy" at bounding box center [336, 204] width 151 height 7
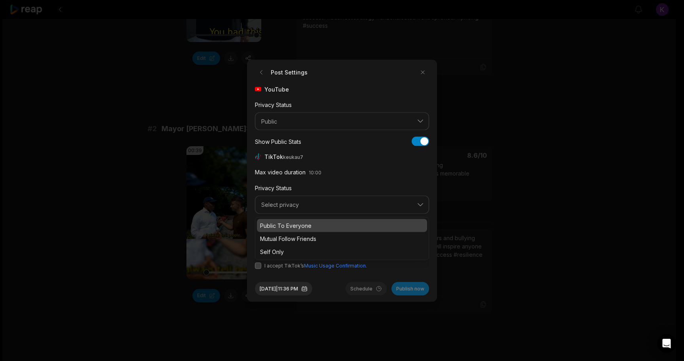
click at [290, 227] on p "Public To Everyone" at bounding box center [342, 225] width 164 height 8
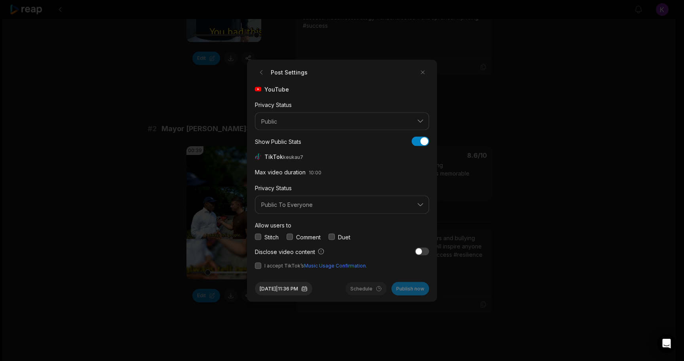
click at [289, 234] on button "button" at bounding box center [290, 237] width 6 height 6
click at [258, 265] on button "button" at bounding box center [258, 265] width 6 height 6
click at [305, 285] on button "Aug 12, 2025 | 11:36 PM" at bounding box center [283, 288] width 57 height 13
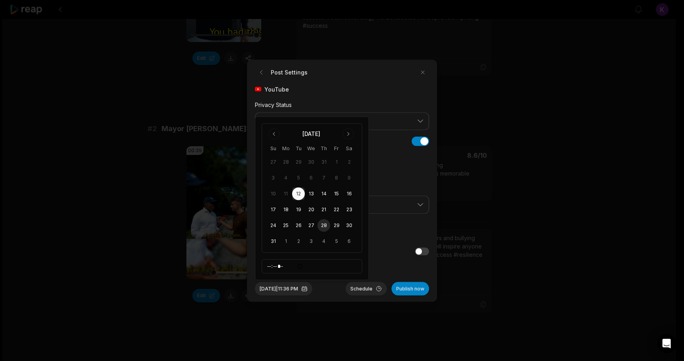
click at [324, 226] on button "28" at bounding box center [324, 225] width 13 height 13
click at [269, 266] on input "*****" at bounding box center [312, 266] width 101 height 14
type input "*****"
click at [339, 285] on div "Aug 28, 2025 | 9:00 PM Schedule Publish now" at bounding box center [342, 285] width 174 height 20
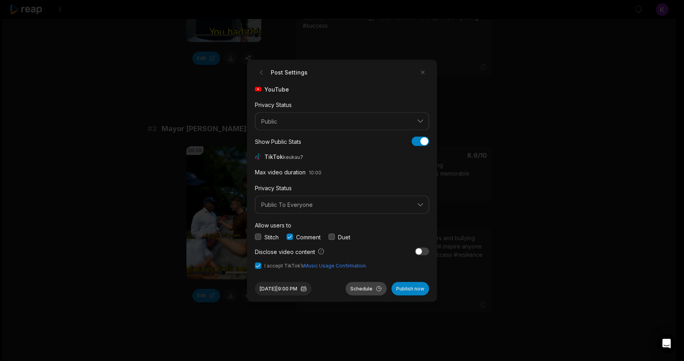
click at [359, 288] on button "Schedule" at bounding box center [366, 288] width 41 height 13
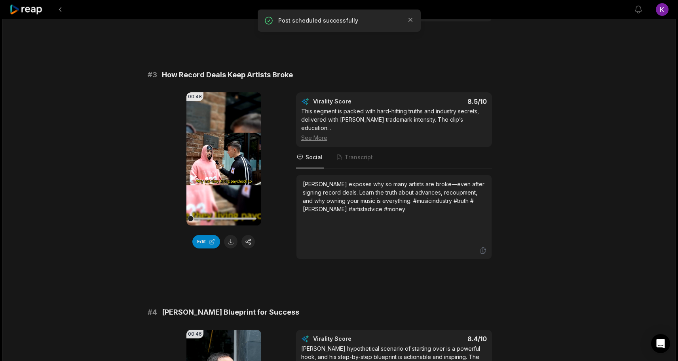
scroll to position [503, 0]
click at [224, 155] on icon at bounding box center [224, 158] width 6 height 7
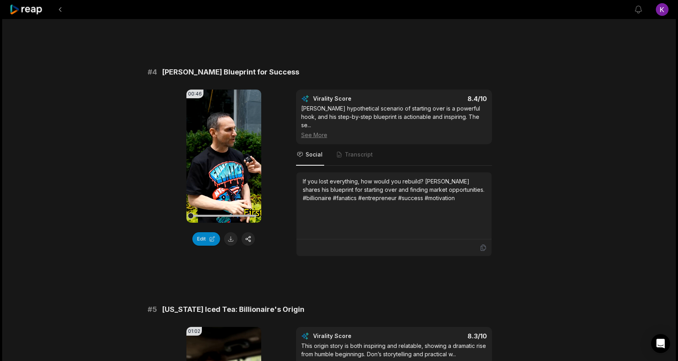
scroll to position [743, 0]
click at [223, 153] on icon at bounding box center [224, 156] width 6 height 7
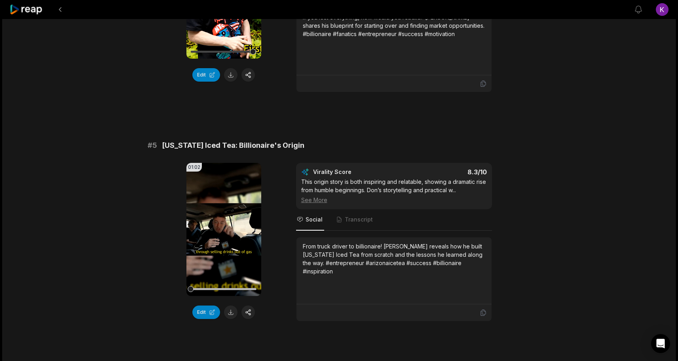
scroll to position [909, 0]
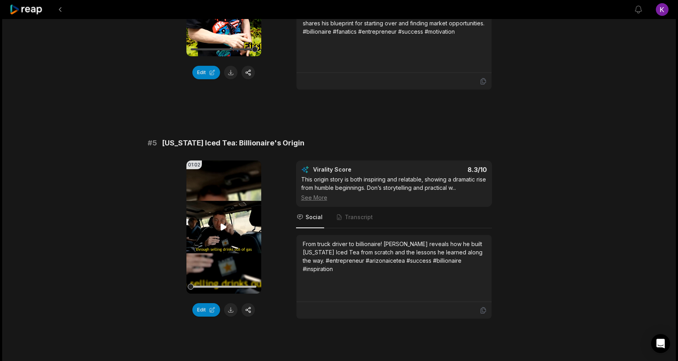
click at [223, 223] on icon at bounding box center [224, 226] width 6 height 7
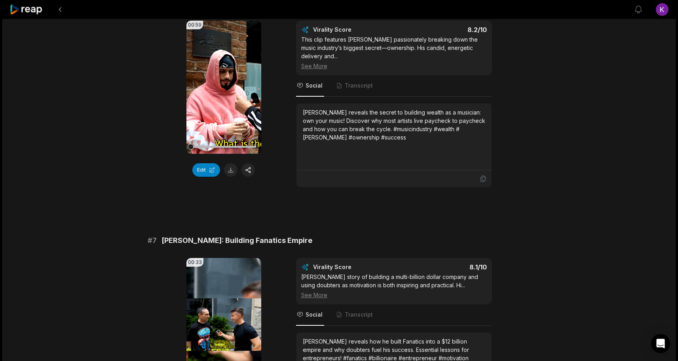
scroll to position [1167, 0]
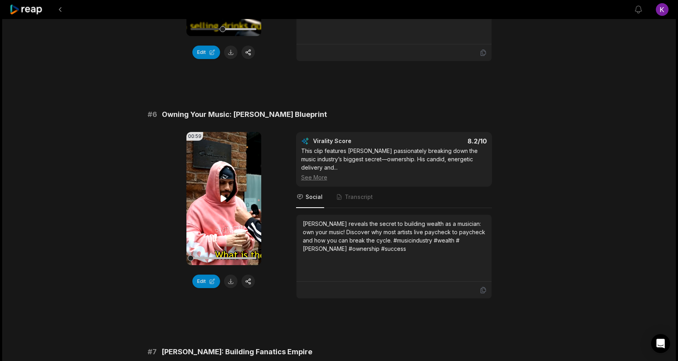
click at [224, 195] on icon at bounding box center [224, 198] width 6 height 7
click at [248, 274] on button "button" at bounding box center [248, 280] width 13 height 13
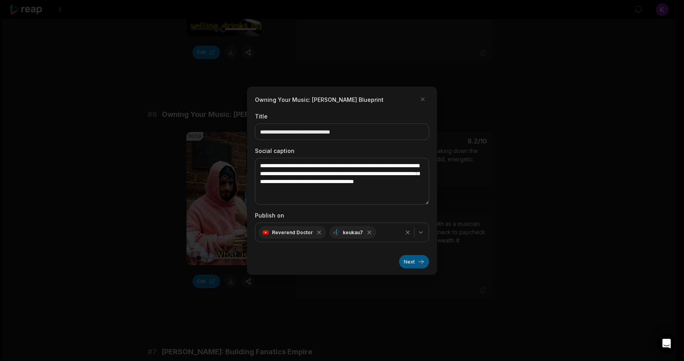
click at [415, 263] on button "Next" at bounding box center [414, 261] width 30 height 13
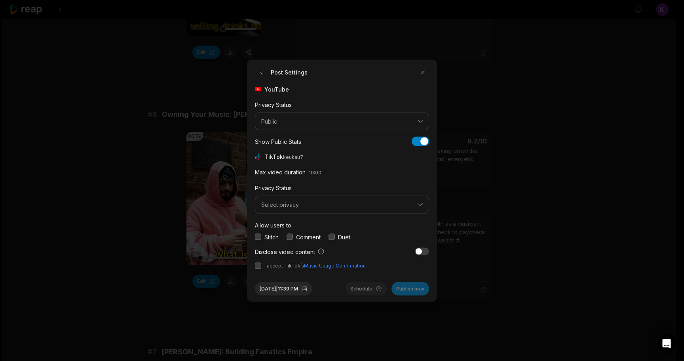
click at [290, 235] on button "button" at bounding box center [290, 237] width 6 height 6
click at [298, 205] on span "Select privacy" at bounding box center [336, 204] width 151 height 7
click at [297, 219] on div "Public To Everyone" at bounding box center [342, 225] width 170 height 13
click at [259, 265] on button "button" at bounding box center [258, 265] width 6 height 6
click at [297, 291] on button "[DATE] 11:39 PM" at bounding box center [283, 288] width 57 height 13
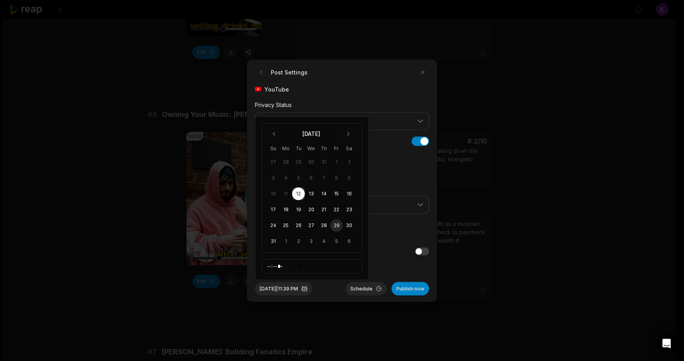
click at [337, 222] on button "29" at bounding box center [336, 225] width 13 height 13
click at [269, 265] on input "*****" at bounding box center [312, 266] width 101 height 14
type input "*****"
click at [337, 290] on div "Aug 29, 2025 | 9:00 PM Schedule Publish now" at bounding box center [342, 285] width 174 height 20
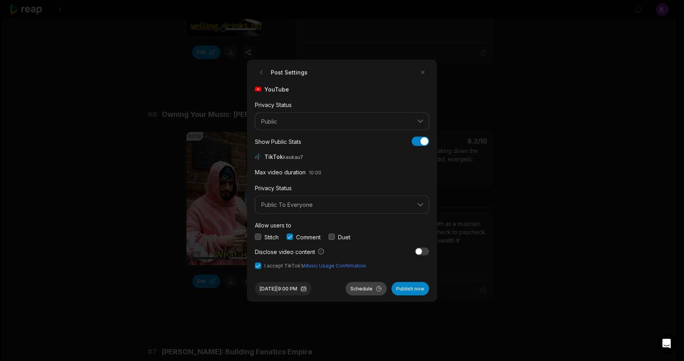
click at [371, 285] on button "Schedule" at bounding box center [366, 288] width 41 height 13
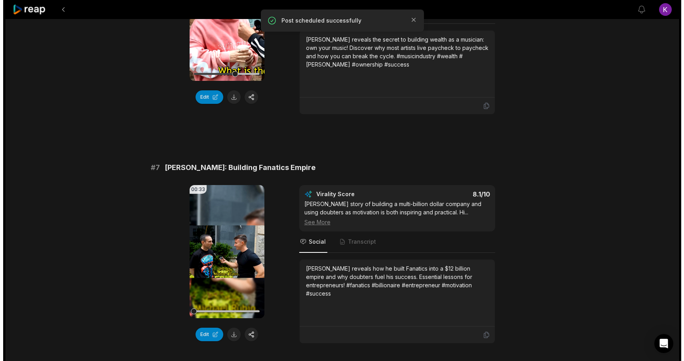
scroll to position [1353, 0]
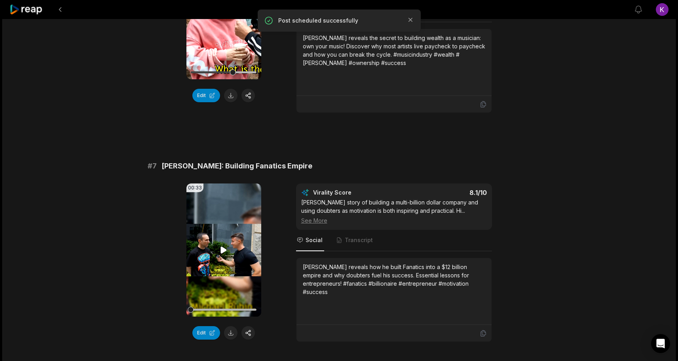
click at [223, 246] on icon at bounding box center [224, 249] width 6 height 7
click at [248, 326] on button "button" at bounding box center [248, 332] width 13 height 13
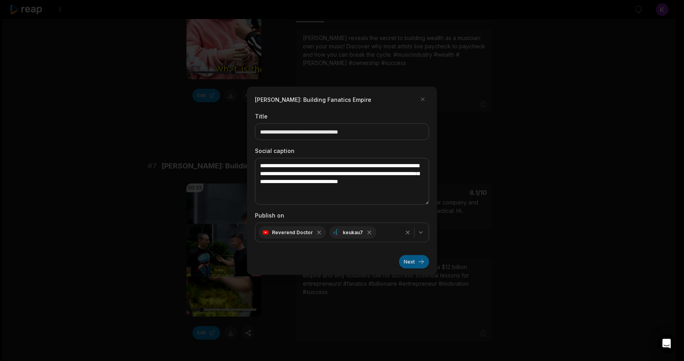
click at [409, 263] on button "Next" at bounding box center [414, 261] width 30 height 13
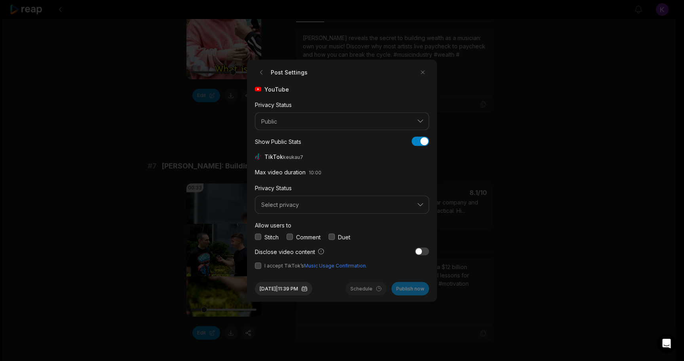
click at [290, 236] on button "button" at bounding box center [290, 237] width 6 height 6
click at [290, 198] on button "Select privacy" at bounding box center [342, 205] width 174 height 18
click at [291, 227] on p "Public To Everyone" at bounding box center [342, 225] width 164 height 8
click at [259, 266] on button "button" at bounding box center [258, 265] width 6 height 6
click at [295, 292] on button "Aug 12, 2025 | 11:39 PM" at bounding box center [283, 288] width 57 height 13
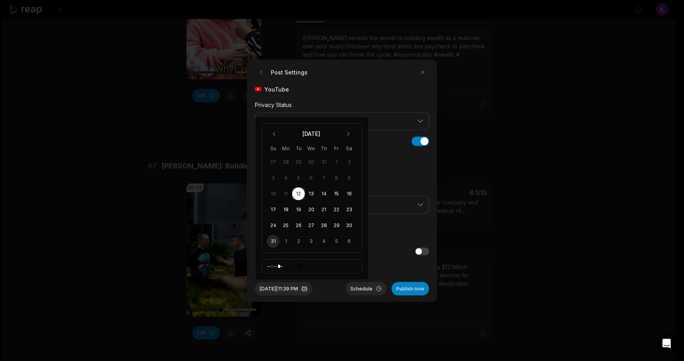
click at [272, 240] on button "31" at bounding box center [273, 241] width 13 height 13
click at [269, 265] on input "*****" at bounding box center [312, 266] width 101 height 14
type input "*****"
click at [334, 290] on div "Aug 31, 2025 | 9:00 PM Schedule Publish now" at bounding box center [342, 285] width 174 height 20
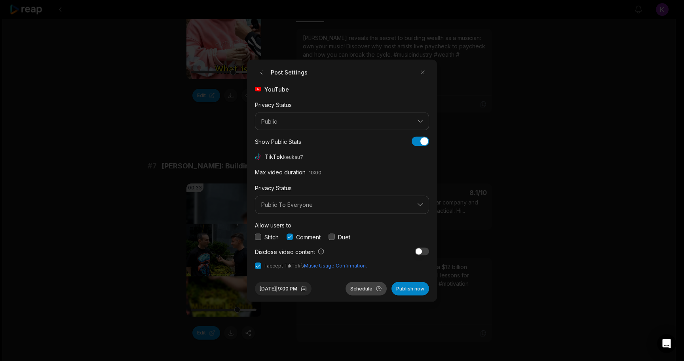
click at [368, 286] on button "Schedule" at bounding box center [366, 288] width 41 height 13
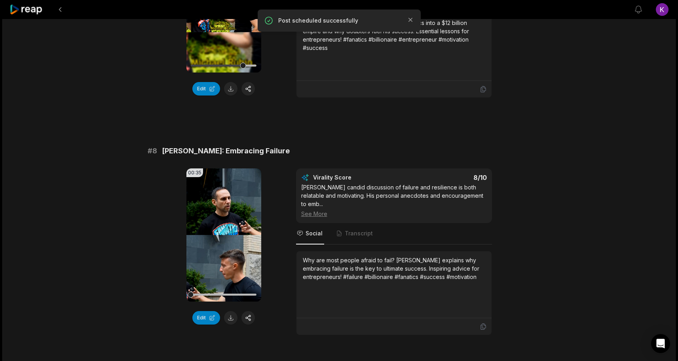
scroll to position [1597, 0]
click at [224, 231] on icon at bounding box center [224, 234] width 6 height 7
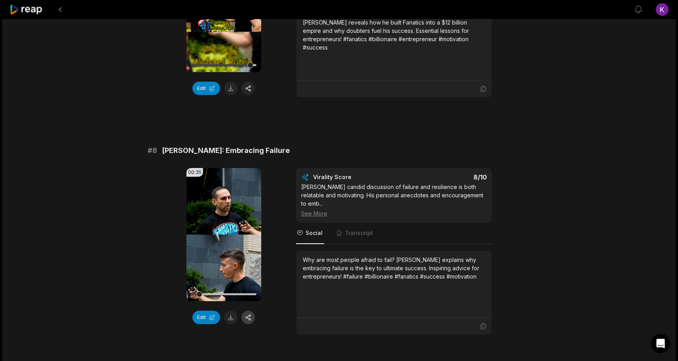
click at [244, 311] on button "button" at bounding box center [248, 317] width 13 height 13
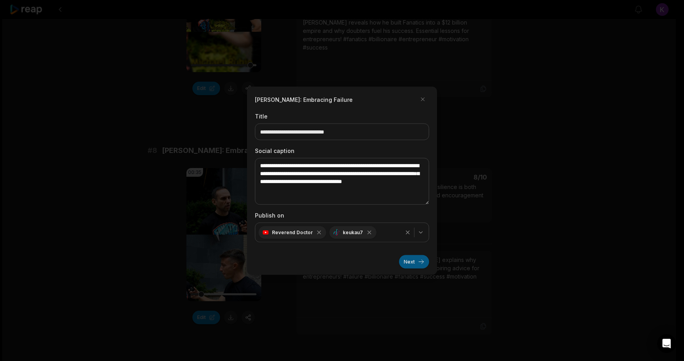
click at [411, 263] on button "Next" at bounding box center [414, 261] width 30 height 13
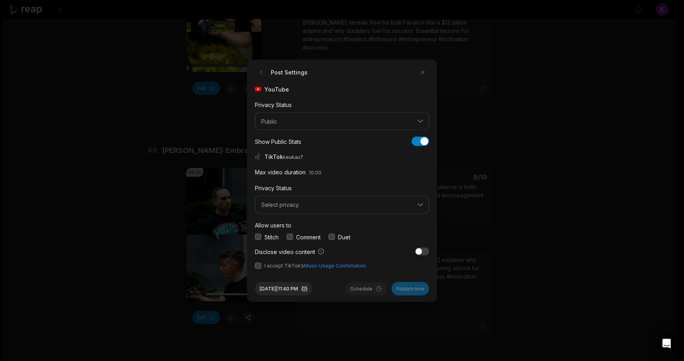
click at [291, 236] on button "button" at bounding box center [290, 237] width 6 height 6
click at [296, 207] on span "Select privacy" at bounding box center [336, 204] width 151 height 7
click at [292, 224] on p "Public To Everyone" at bounding box center [342, 225] width 164 height 8
click at [259, 266] on button "button" at bounding box center [258, 265] width 6 height 6
click at [312, 287] on button "Aug 12, 2025 | 11:40 PM" at bounding box center [283, 288] width 57 height 13
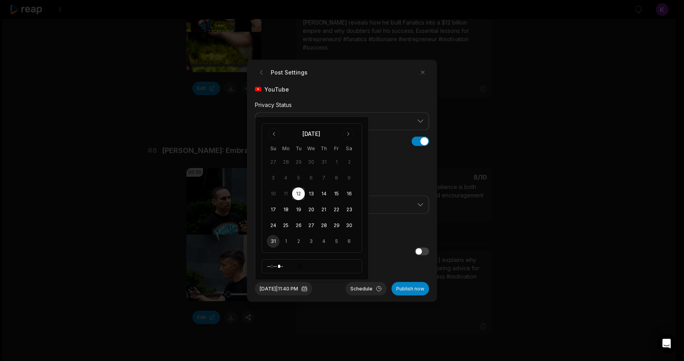
click at [271, 240] on button "31" at bounding box center [273, 241] width 13 height 13
click at [270, 265] on input "*****" at bounding box center [312, 266] width 101 height 14
type input "*****"
click at [338, 287] on div "Aug 31, 2025 | 9:00 PM Schedule Publish now" at bounding box center [342, 285] width 174 height 20
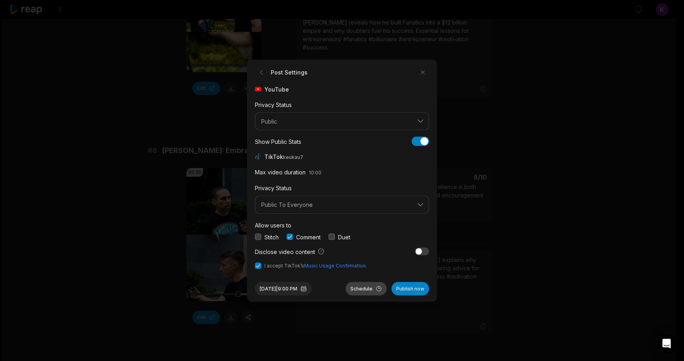
click at [366, 286] on button "Schedule" at bounding box center [366, 288] width 41 height 13
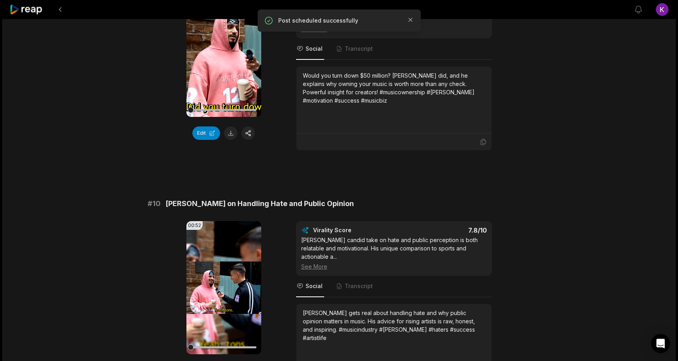
scroll to position [2059, 0]
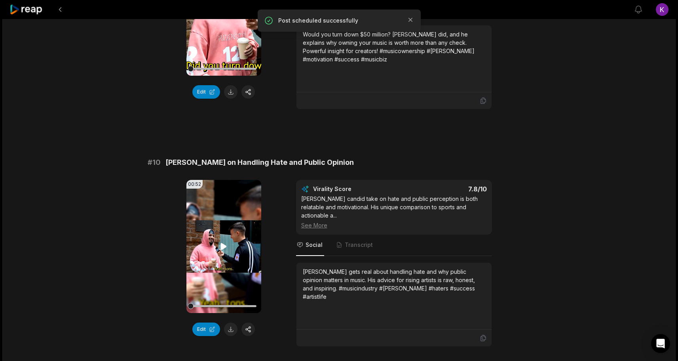
click at [223, 243] on icon at bounding box center [224, 246] width 6 height 7
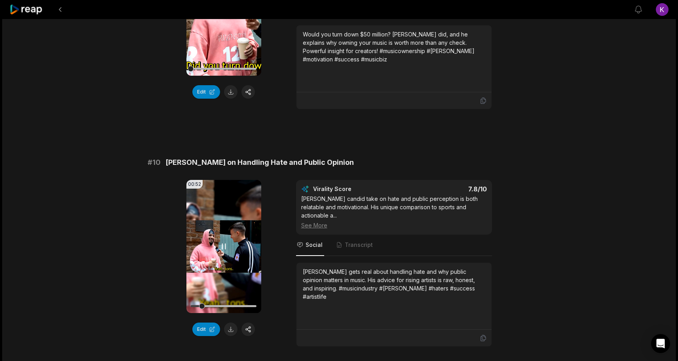
scroll to position [2066, 0]
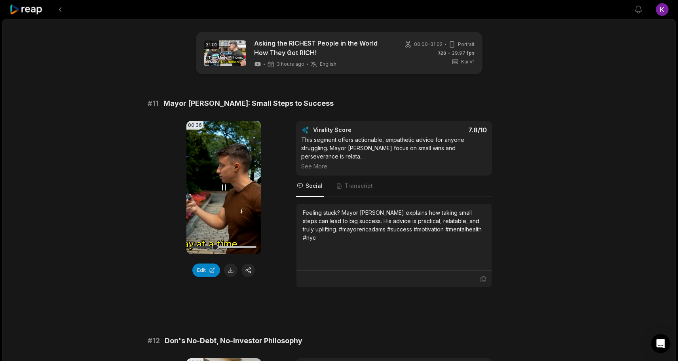
click at [200, 178] on video "Your browser does not support mp4 format." at bounding box center [224, 187] width 75 height 133
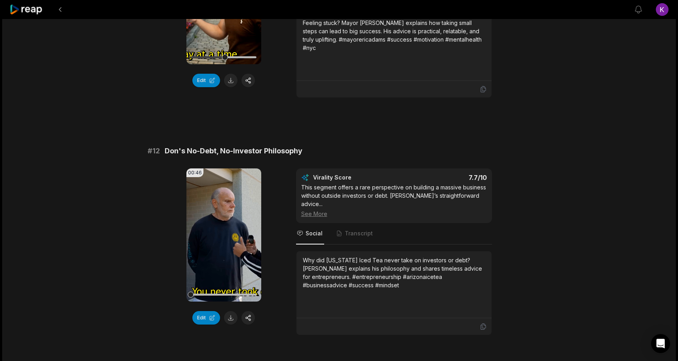
scroll to position [193, 0]
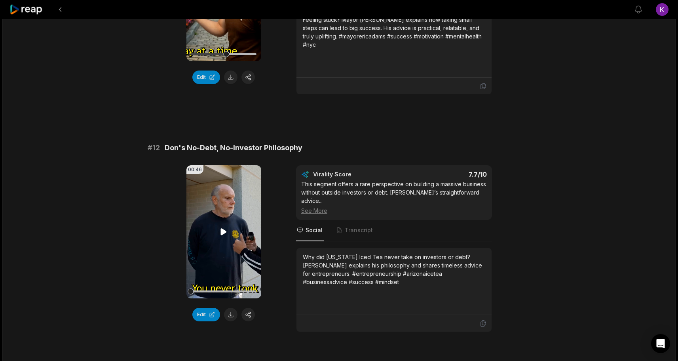
click at [224, 228] on icon at bounding box center [224, 232] width 10 height 10
click at [247, 316] on button "button" at bounding box center [248, 314] width 13 height 13
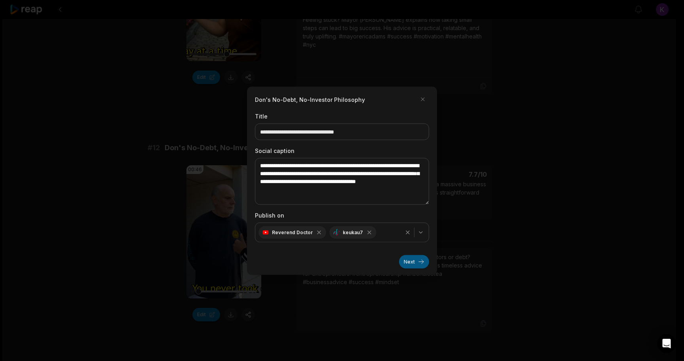
click at [416, 258] on button "Next" at bounding box center [414, 261] width 30 height 13
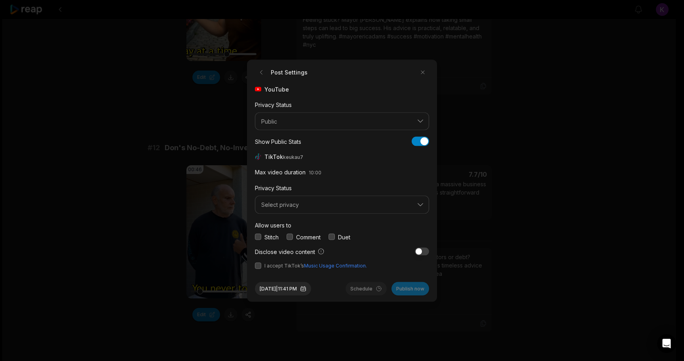
click at [289, 234] on button "button" at bounding box center [290, 237] width 6 height 6
click at [291, 203] on span "Select privacy" at bounding box center [336, 204] width 151 height 7
click at [290, 222] on p "Public To Everyone" at bounding box center [342, 225] width 164 height 8
click at [257, 265] on button "button" at bounding box center [258, 265] width 6 height 6
click at [303, 287] on button "[DATE] 11:41 PM" at bounding box center [283, 288] width 56 height 13
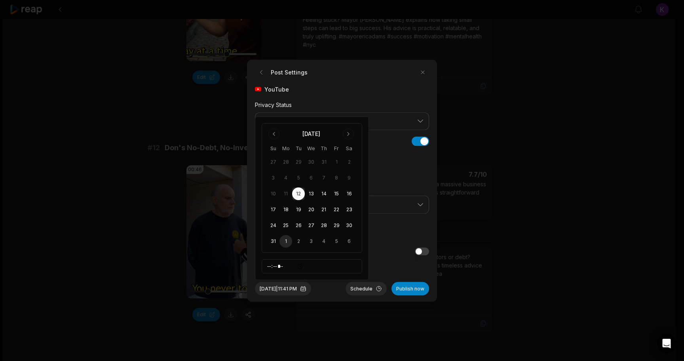
click at [288, 240] on button "1" at bounding box center [286, 241] width 13 height 13
click at [268, 265] on input "*****" at bounding box center [312, 266] width 101 height 14
type input "*****"
click at [333, 285] on div "[DATE] 9:00 PM Schedule Publish now" at bounding box center [342, 285] width 174 height 20
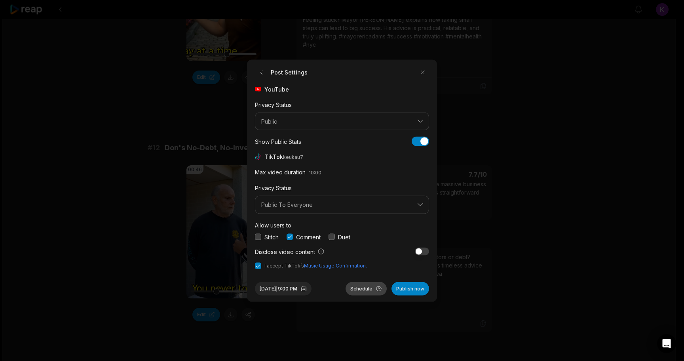
click at [360, 287] on button "Schedule" at bounding box center [366, 288] width 41 height 13
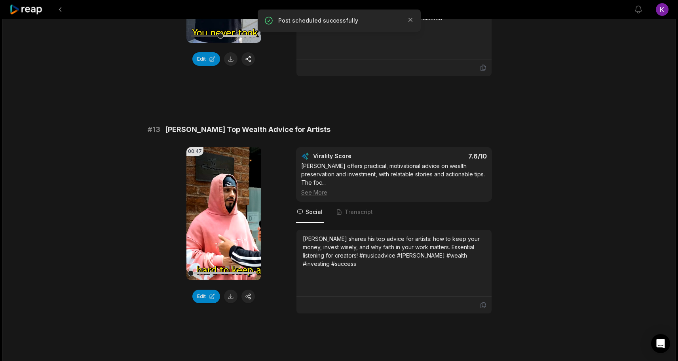
scroll to position [449, 0]
click at [224, 208] on icon at bounding box center [224, 213] width 10 height 10
click at [153, 231] on div "00:47 Your browser does not support mp4 format. Edit Virality Score 7.6 /10 [PE…" at bounding box center [339, 230] width 383 height 167
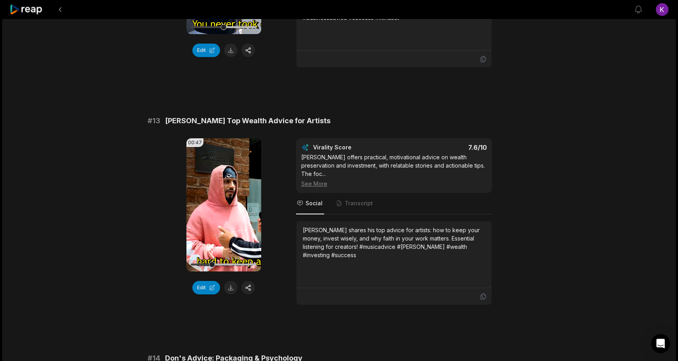
scroll to position [457, 0]
click at [153, 231] on div "00:47 Your browser does not support mp4 format. Edit Virality Score 7.6 /10 [PE…" at bounding box center [339, 221] width 383 height 167
click at [222, 201] on icon at bounding box center [224, 204] width 6 height 7
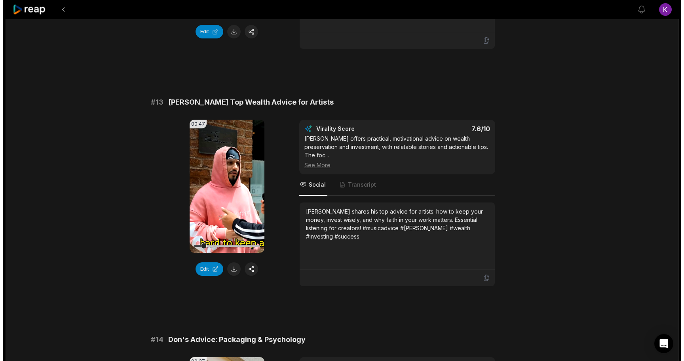
scroll to position [475, 0]
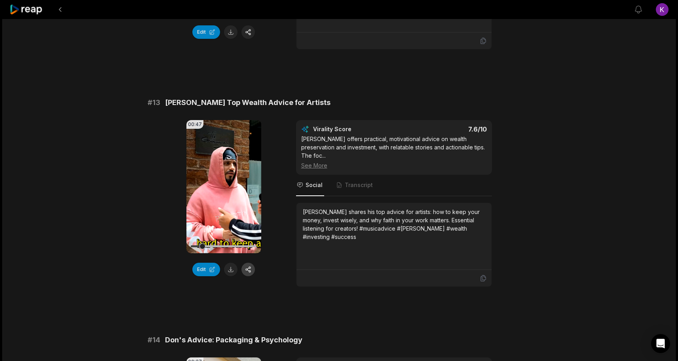
click at [249, 265] on button "button" at bounding box center [248, 269] width 13 height 13
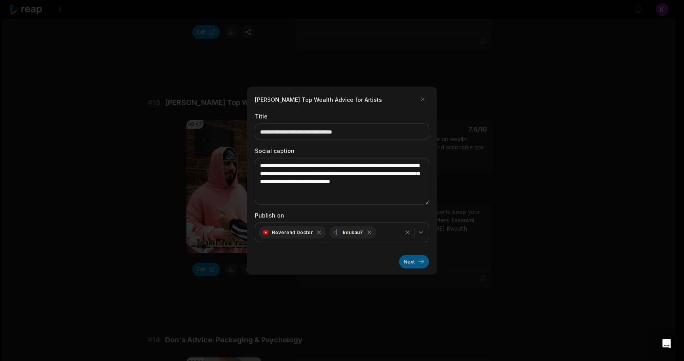
click at [409, 260] on button "Next" at bounding box center [414, 261] width 30 height 13
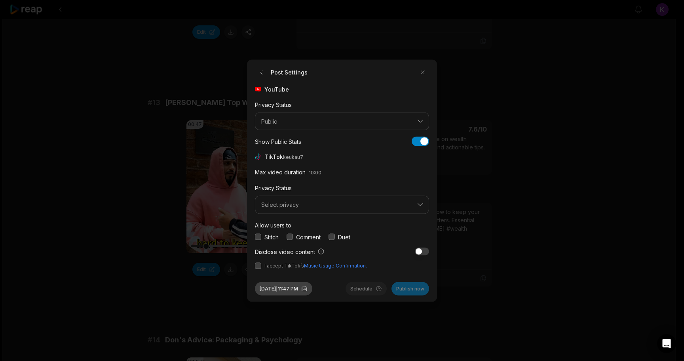
click at [274, 289] on button "[DATE] 11:47 PM" at bounding box center [283, 288] width 57 height 13
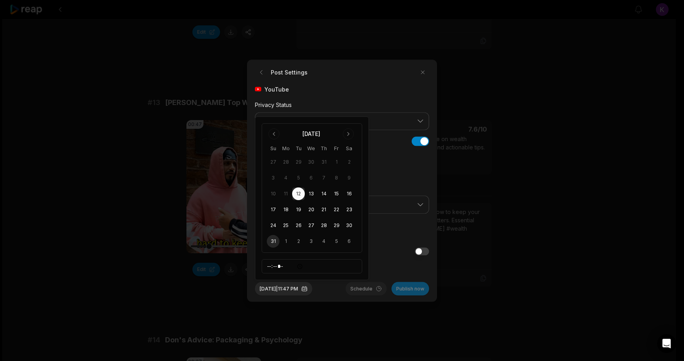
click at [272, 242] on button "31" at bounding box center [273, 241] width 13 height 13
click at [271, 267] on input "*****" at bounding box center [312, 266] width 101 height 14
type input "*****"
click at [336, 290] on div "[DATE] 9:00 PM Schedule Publish now" at bounding box center [342, 285] width 174 height 20
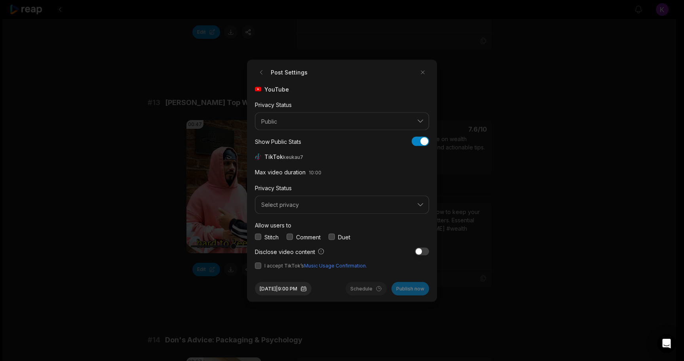
click at [257, 265] on button "button" at bounding box center [258, 265] width 6 height 6
click at [291, 232] on div "Allow users to Stitch Comment Duet" at bounding box center [342, 230] width 174 height 21
click at [295, 202] on span "Select privacy" at bounding box center [336, 204] width 151 height 7
click at [288, 224] on p "Public To Everyone" at bounding box center [342, 225] width 164 height 8
click at [288, 237] on button "button" at bounding box center [290, 237] width 6 height 6
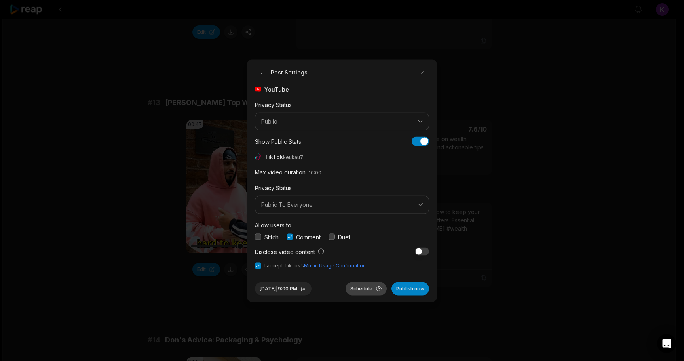
click at [364, 289] on button "Schedule" at bounding box center [366, 288] width 41 height 13
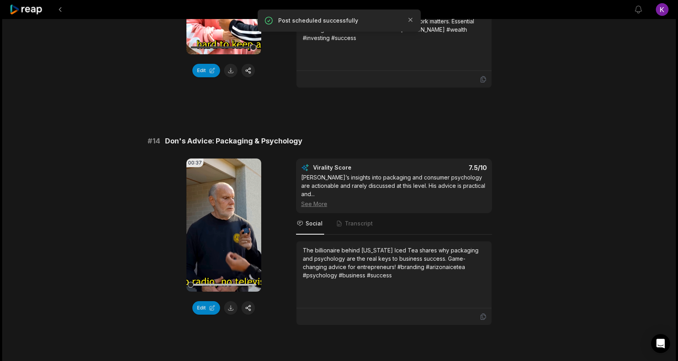
scroll to position [679, 0]
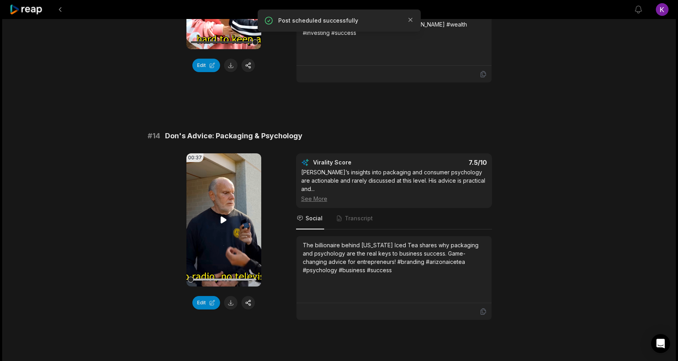
click at [221, 215] on icon at bounding box center [224, 220] width 10 height 10
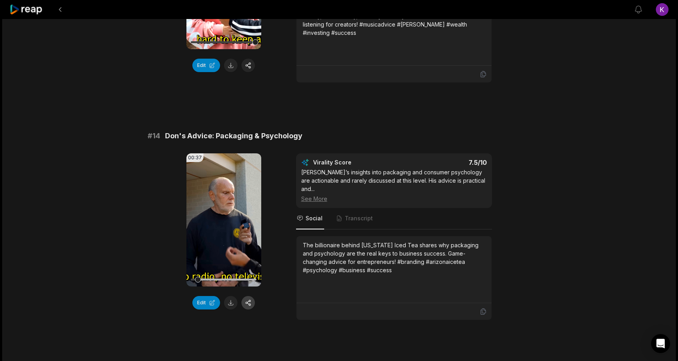
click at [251, 296] on button "button" at bounding box center [248, 302] width 13 height 13
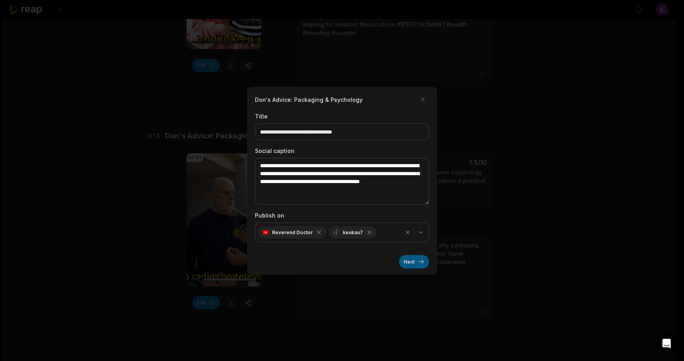
click at [410, 263] on button "Next" at bounding box center [414, 261] width 30 height 13
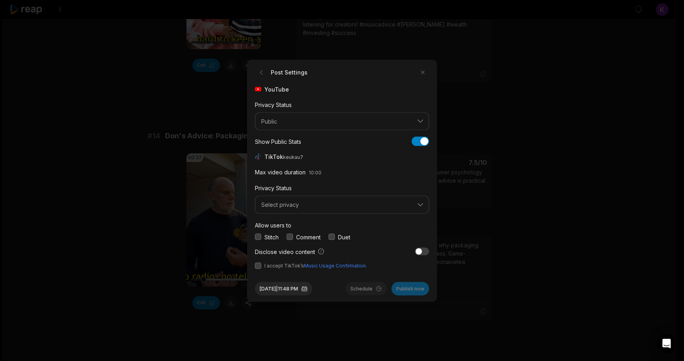
click at [291, 235] on button "button" at bounding box center [290, 237] width 6 height 6
click at [293, 205] on span "Select privacy" at bounding box center [336, 204] width 151 height 7
click at [291, 225] on p "Public To Everyone" at bounding box center [342, 225] width 164 height 8
click at [259, 266] on button "button" at bounding box center [258, 265] width 6 height 6
click at [278, 286] on button "[DATE] 11:48 PM" at bounding box center [283, 288] width 57 height 13
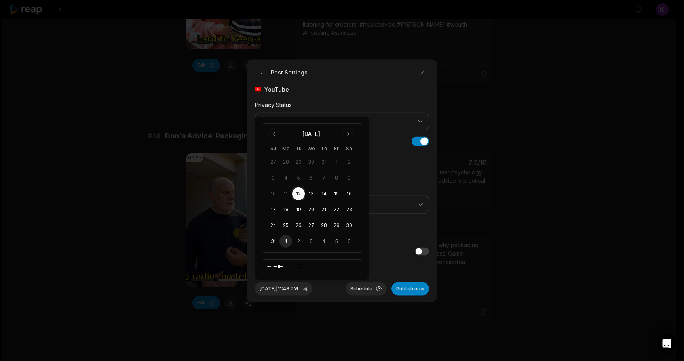
click at [284, 237] on button "1" at bounding box center [286, 241] width 13 height 13
click at [267, 267] on input "*****" at bounding box center [312, 266] width 101 height 14
type input "*****"
click at [333, 290] on div "Sep 1, 2025 | 9:00 PM Schedule Publish now" at bounding box center [342, 285] width 174 height 20
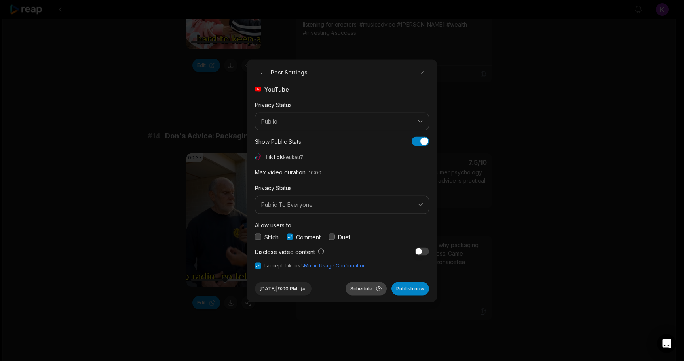
click at [365, 288] on button "Schedule" at bounding box center [366, 288] width 41 height 13
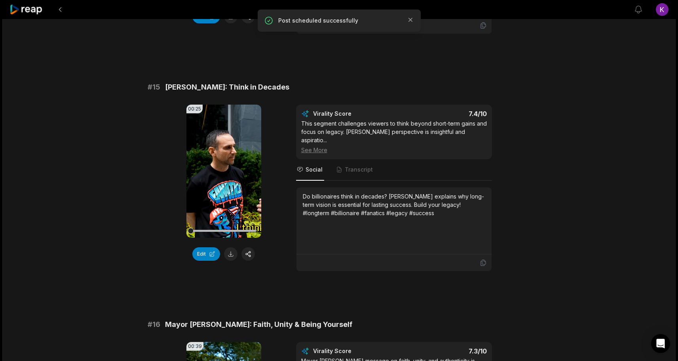
scroll to position [970, 0]
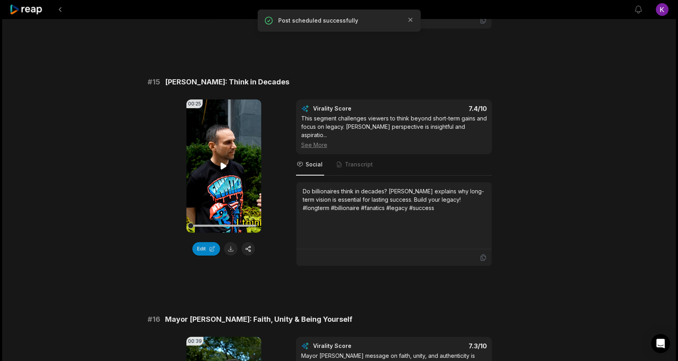
click at [224, 162] on icon at bounding box center [224, 165] width 6 height 7
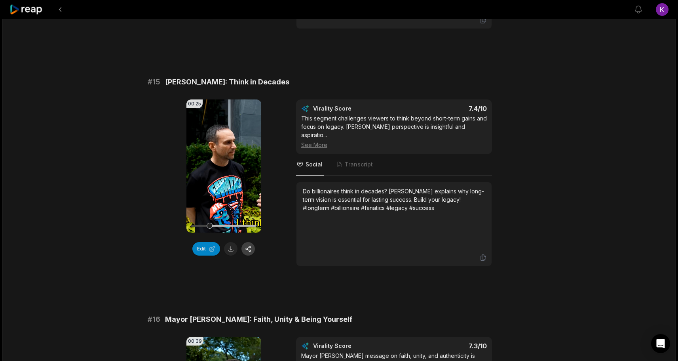
click at [250, 242] on button "button" at bounding box center [248, 248] width 13 height 13
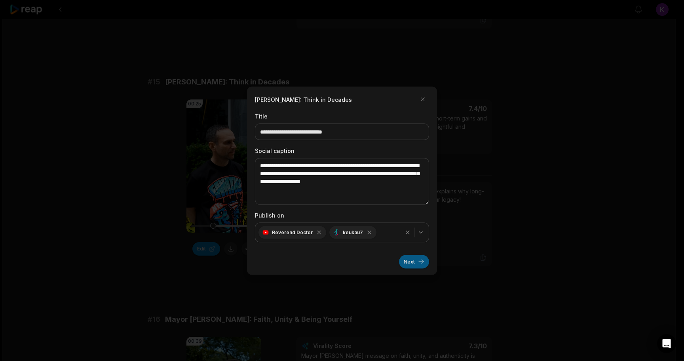
click at [411, 259] on button "Next" at bounding box center [414, 261] width 30 height 13
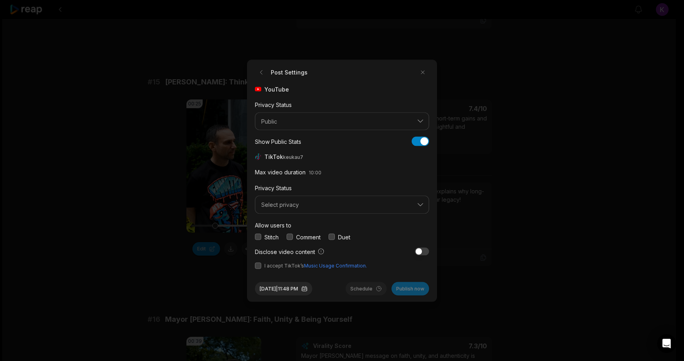
click at [292, 234] on button "button" at bounding box center [290, 237] width 6 height 6
click at [256, 267] on button "button" at bounding box center [258, 265] width 6 height 6
click at [283, 206] on span "Select privacy" at bounding box center [336, 204] width 151 height 7
click at [285, 223] on p "Public To Everyone" at bounding box center [342, 225] width 164 height 8
click at [276, 290] on button "Aug 12, 2025 | 11:48 PM" at bounding box center [283, 288] width 57 height 13
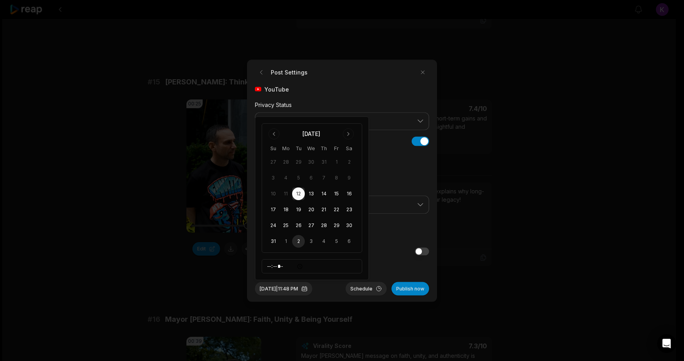
click at [299, 243] on button "2" at bounding box center [298, 241] width 13 height 13
click at [268, 266] on input "*****" at bounding box center [312, 266] width 101 height 14
type input "*****"
click at [336, 291] on div "Sep 2, 2025 | 9:00 PM Schedule Publish now" at bounding box center [342, 285] width 174 height 20
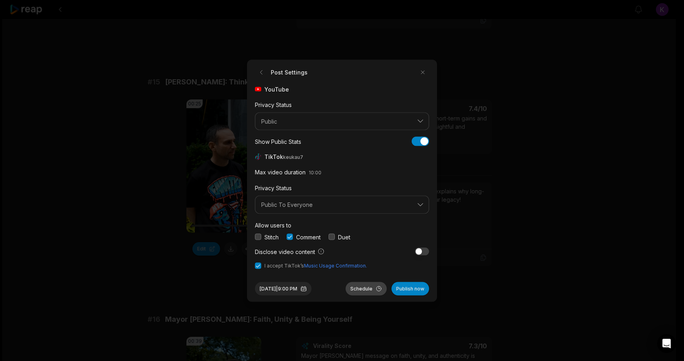
click at [362, 287] on button "Schedule" at bounding box center [366, 288] width 41 height 13
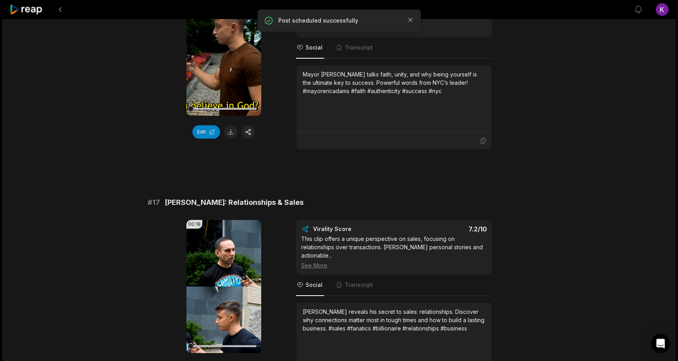
scroll to position [1325, 0]
click at [224, 282] on icon at bounding box center [224, 285] width 6 height 7
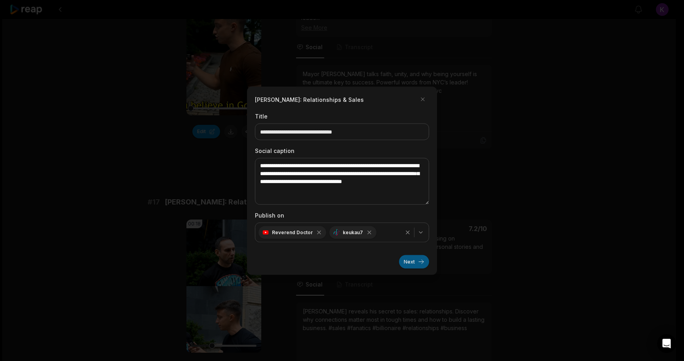
click at [412, 263] on button "Next" at bounding box center [414, 261] width 30 height 13
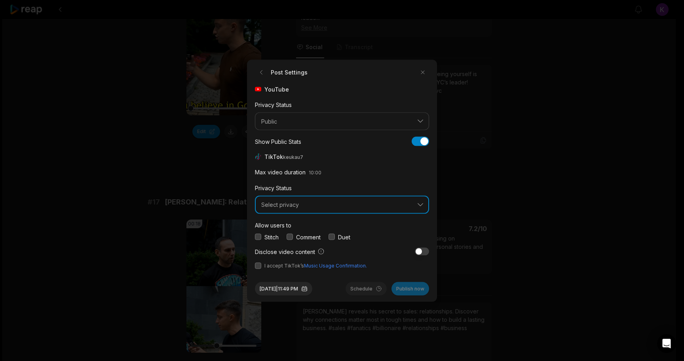
click at [295, 203] on span "Select privacy" at bounding box center [336, 204] width 151 height 7
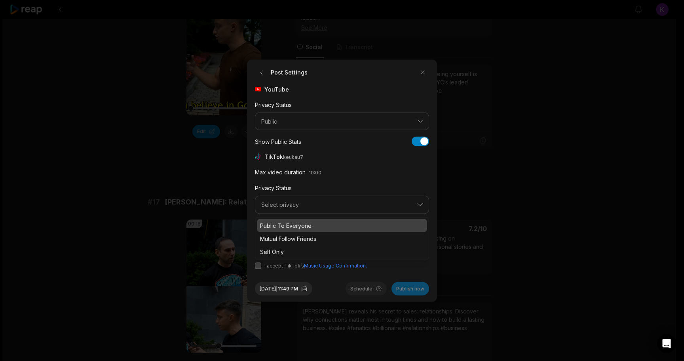
click at [286, 228] on p "Public To Everyone" at bounding box center [342, 225] width 164 height 8
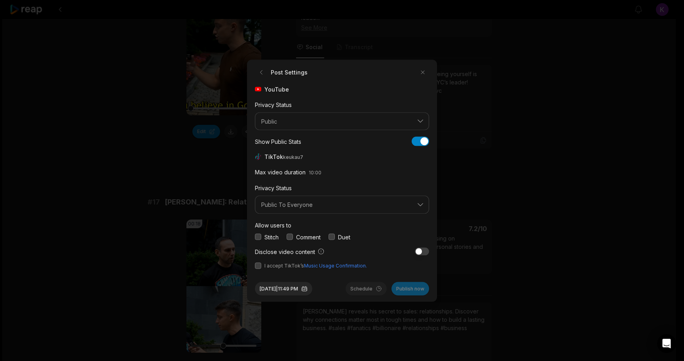
click at [292, 234] on button "button" at bounding box center [290, 237] width 6 height 6
click at [258, 265] on button "button" at bounding box center [258, 265] width 6 height 6
click at [287, 281] on div "Aug 12, 2025 | 11:49 PM Schedule Publish now" at bounding box center [342, 285] width 174 height 20
click at [285, 290] on button "Aug 12, 2025 | 11:49 PM" at bounding box center [283, 288] width 57 height 13
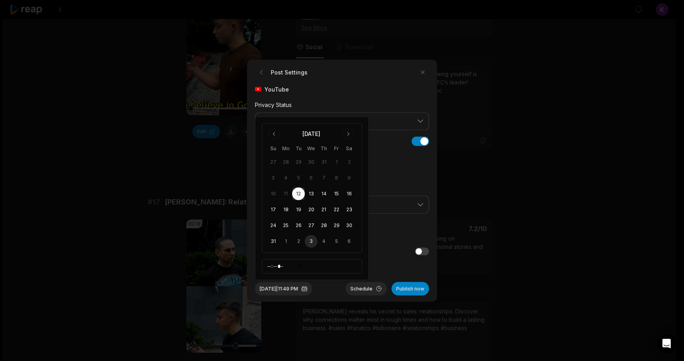
click at [309, 240] on button "3" at bounding box center [311, 241] width 13 height 13
click at [270, 262] on input "*****" at bounding box center [312, 266] width 101 height 14
type input "*****"
click at [337, 291] on div "Sep 3, 2025 | 9:00 PM Schedule Publish now" at bounding box center [342, 285] width 174 height 20
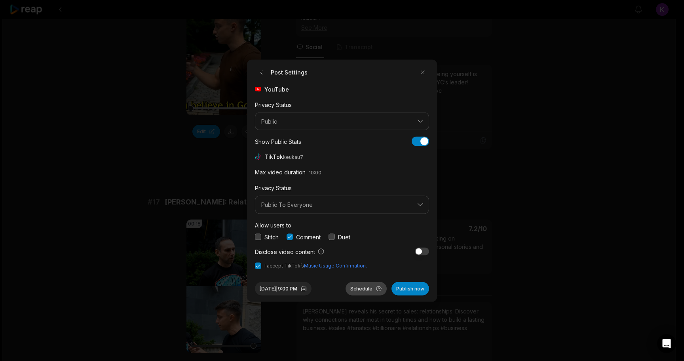
click at [360, 288] on button "Schedule" at bounding box center [366, 288] width 41 height 13
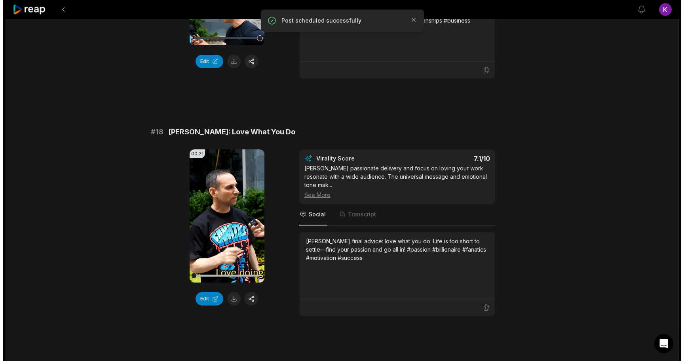
scroll to position [1634, 0]
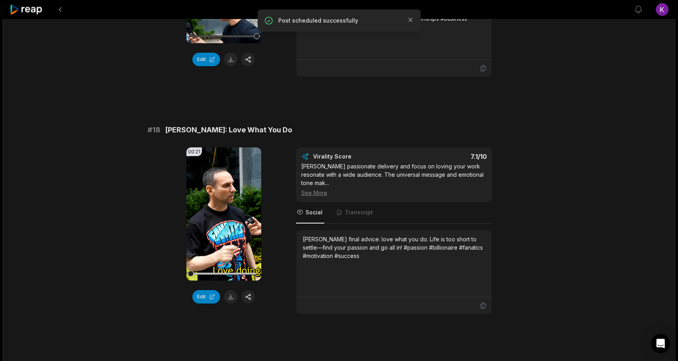
click at [273, 248] on div "00:21 Your browser does not support mp4 format. Edit Virality Score 7.1 /10 Rub…" at bounding box center [339, 230] width 383 height 167
click at [220, 209] on icon at bounding box center [224, 214] width 10 height 10
click at [248, 290] on button "button" at bounding box center [248, 296] width 13 height 13
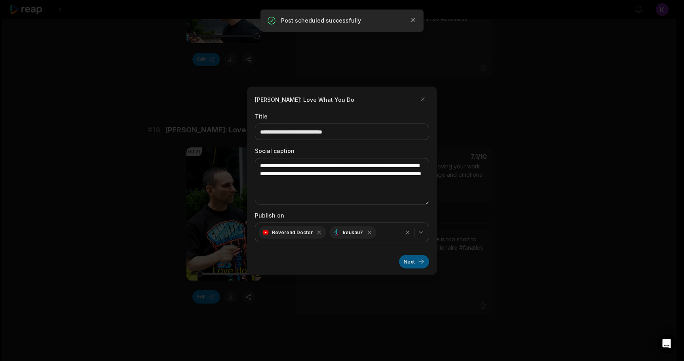
click at [407, 257] on button "Next" at bounding box center [414, 261] width 30 height 13
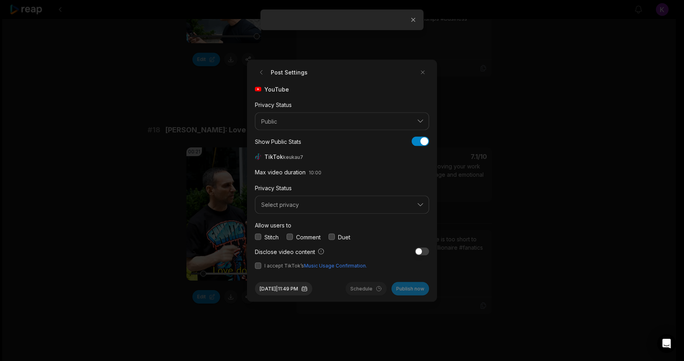
click at [290, 236] on button "button" at bounding box center [290, 237] width 6 height 6
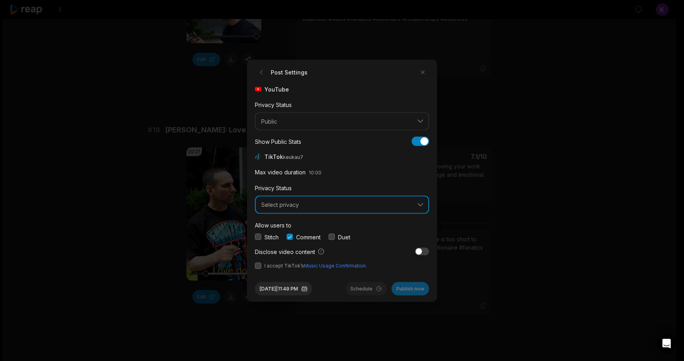
click at [290, 204] on span "Select privacy" at bounding box center [336, 204] width 151 height 7
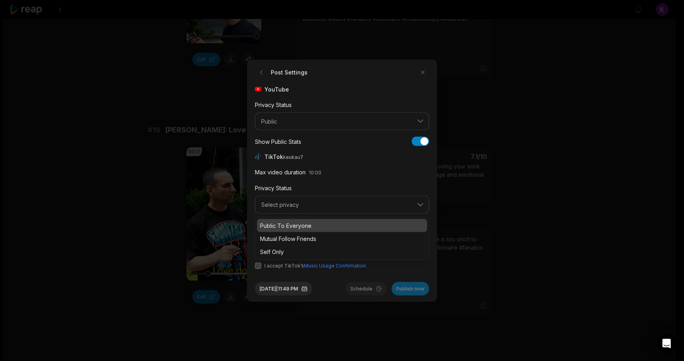
click at [288, 226] on p "Public To Everyone" at bounding box center [342, 225] width 164 height 8
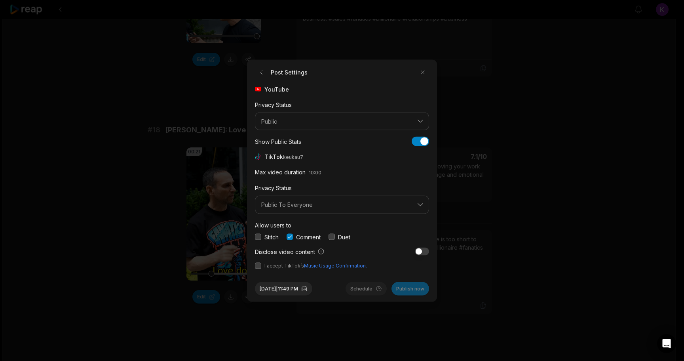
click at [257, 265] on button "button" at bounding box center [258, 265] width 6 height 6
click at [286, 284] on button "[DATE] 11:49 PM" at bounding box center [283, 288] width 57 height 13
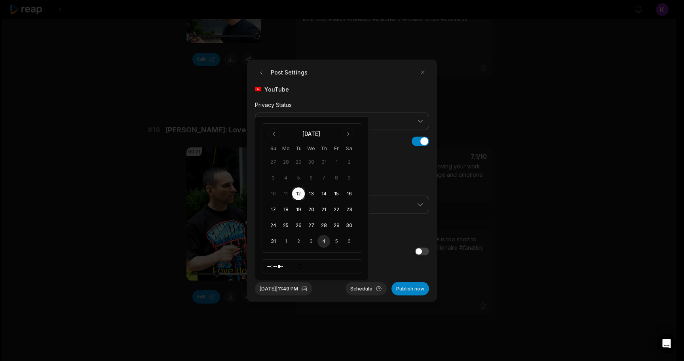
click at [323, 240] on button "4" at bounding box center [324, 241] width 13 height 13
click at [335, 285] on div "Sep 4, 2025 | 11:49 PM Schedule Publish now" at bounding box center [342, 285] width 174 height 20
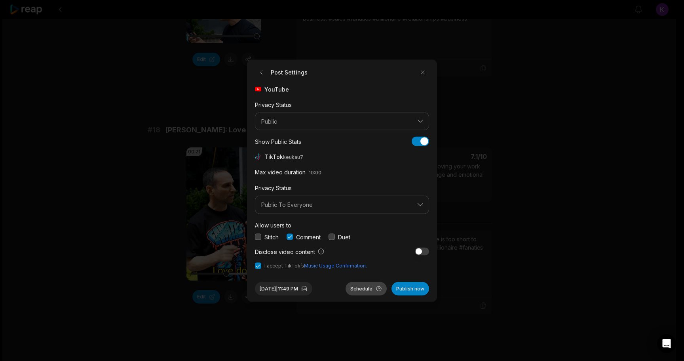
click at [364, 288] on button "Schedule" at bounding box center [366, 288] width 41 height 13
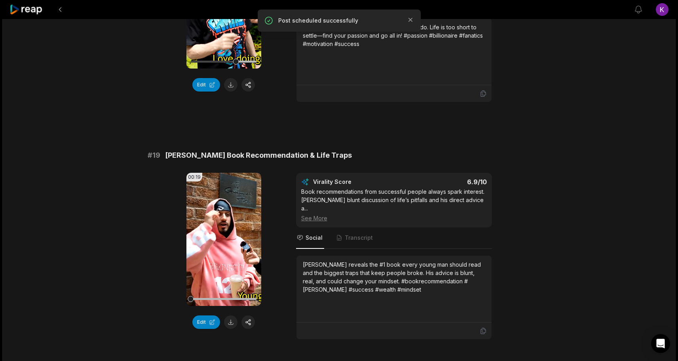
scroll to position [1854, 0]
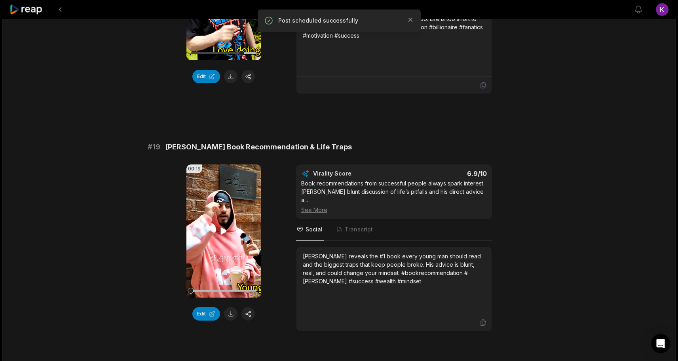
click at [226, 226] on icon at bounding box center [224, 231] width 10 height 10
click at [250, 307] on button "button" at bounding box center [248, 313] width 13 height 13
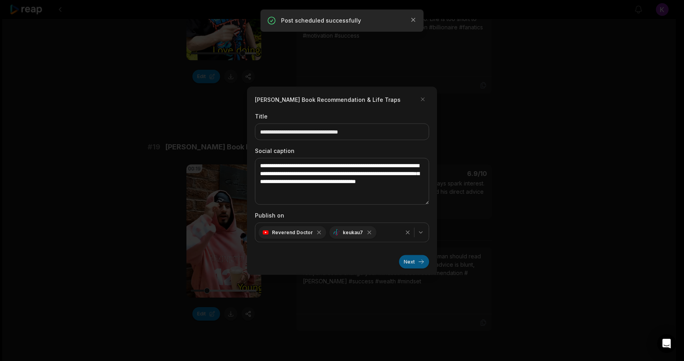
click at [404, 259] on button "Next" at bounding box center [414, 261] width 30 height 13
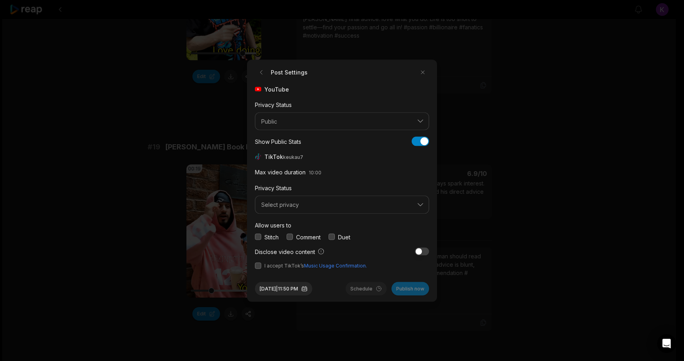
click at [290, 237] on button "button" at bounding box center [290, 237] width 6 height 6
click at [257, 266] on button "button" at bounding box center [258, 265] width 6 height 6
click at [280, 206] on span "Select privacy" at bounding box center [336, 204] width 151 height 7
click at [284, 225] on p "Public To Everyone" at bounding box center [342, 225] width 164 height 8
click at [305, 291] on button "Aug 12, 2025 | 11:50 PM" at bounding box center [283, 288] width 57 height 13
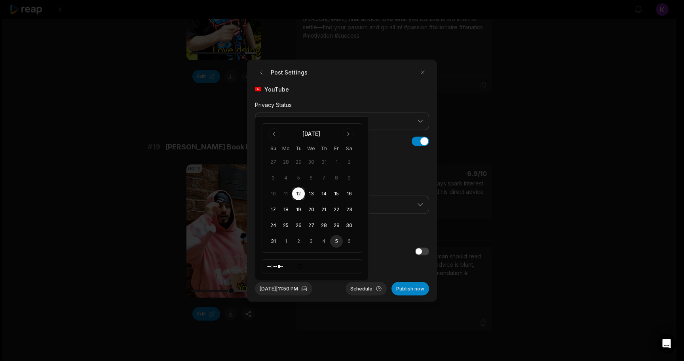
click at [335, 241] on button "5" at bounding box center [336, 241] width 13 height 13
click at [331, 292] on div "Sep 5, 2025 | 11:50 PM Schedule Publish now" at bounding box center [342, 285] width 174 height 20
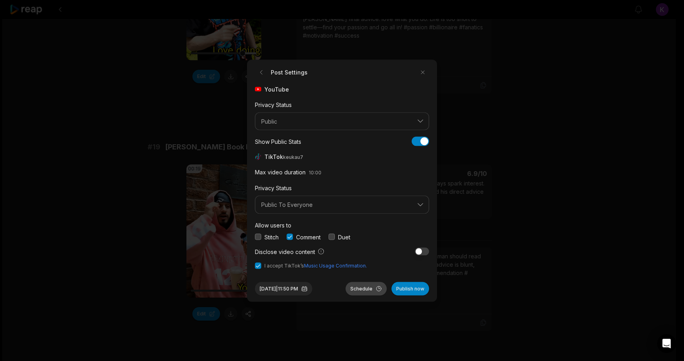
click at [370, 288] on button "Schedule" at bounding box center [366, 288] width 41 height 13
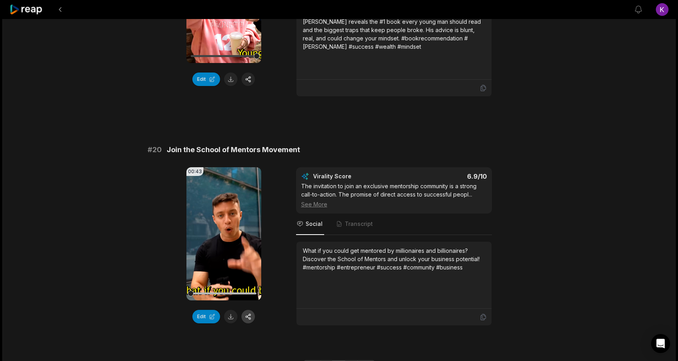
scroll to position [2091, 0]
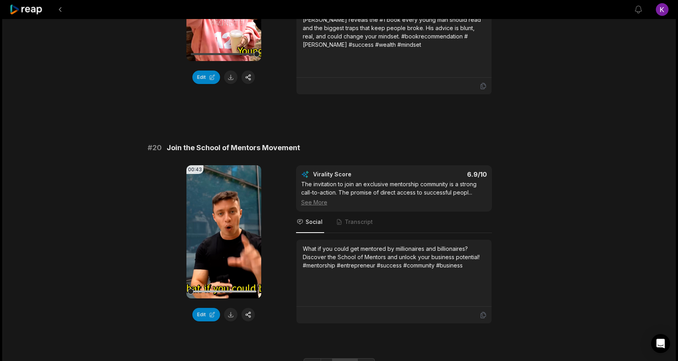
click at [350, 358] on link "3" at bounding box center [351, 364] width 13 height 13
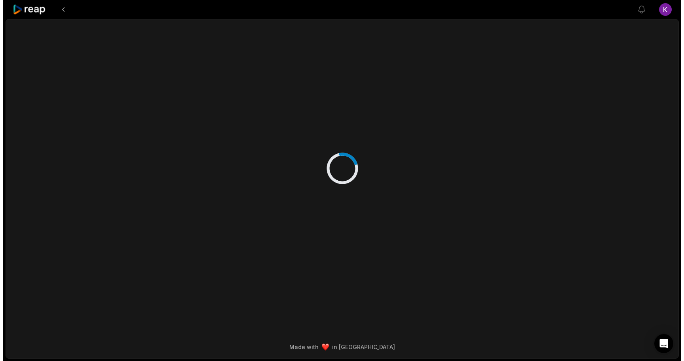
scroll to position [0, 0]
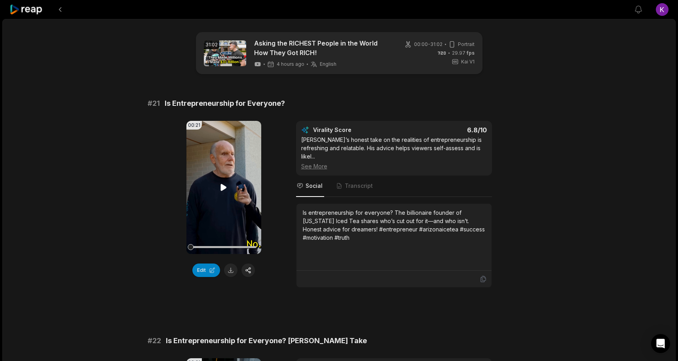
click at [224, 184] on icon at bounding box center [224, 188] width 10 height 10
click at [250, 271] on button "button" at bounding box center [248, 269] width 13 height 13
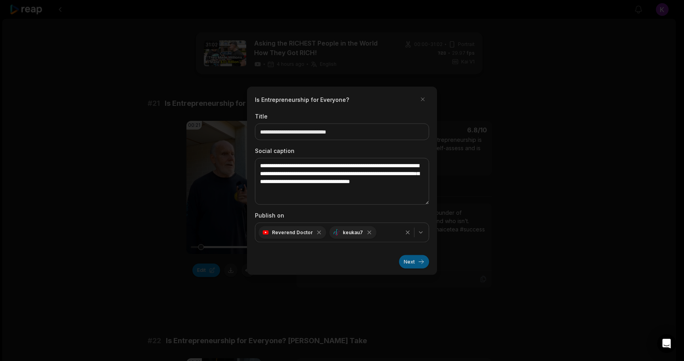
click at [410, 259] on button "Next" at bounding box center [414, 261] width 30 height 13
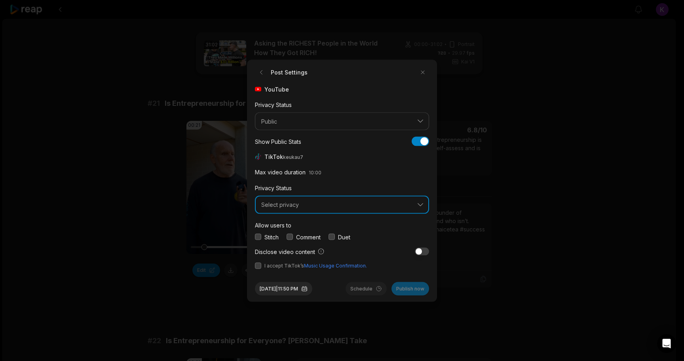
click at [337, 205] on span "Select privacy" at bounding box center [336, 204] width 151 height 7
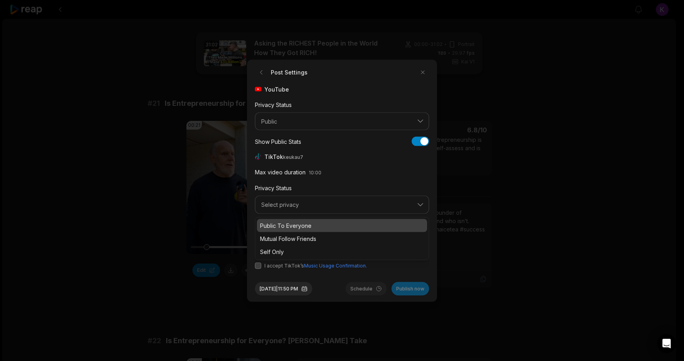
click at [310, 222] on p "Public To Everyone" at bounding box center [342, 225] width 164 height 8
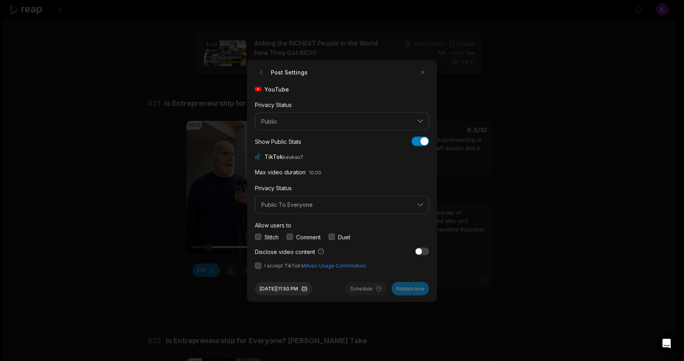
click at [288, 235] on button "button" at bounding box center [290, 237] width 6 height 6
click at [256, 263] on button "button" at bounding box center [258, 265] width 6 height 6
click at [285, 285] on button "Aug 12, 2025 | 11:50 PM" at bounding box center [283, 288] width 57 height 13
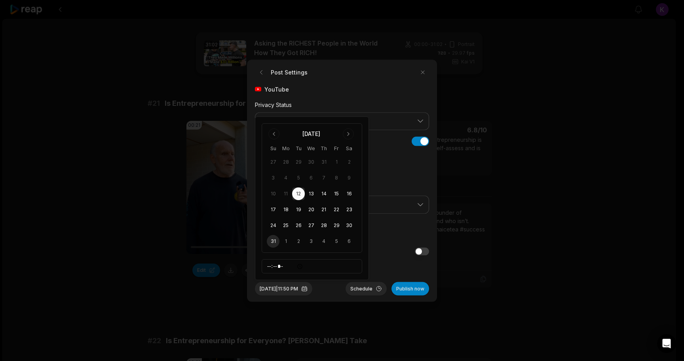
click at [271, 240] on button "31" at bounding box center [273, 241] width 13 height 13
click at [267, 271] on input "*****" at bounding box center [312, 266] width 101 height 14
type input "*****"
click at [391, 270] on form "Post Settings YouTube Privacy Status Public Show Public Stats Show Public Stats…" at bounding box center [342, 180] width 174 height 229
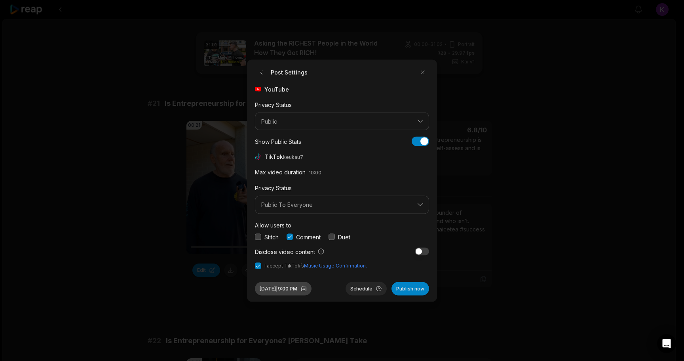
click at [308, 289] on button "[DATE] 9:00 PM" at bounding box center [283, 288] width 57 height 13
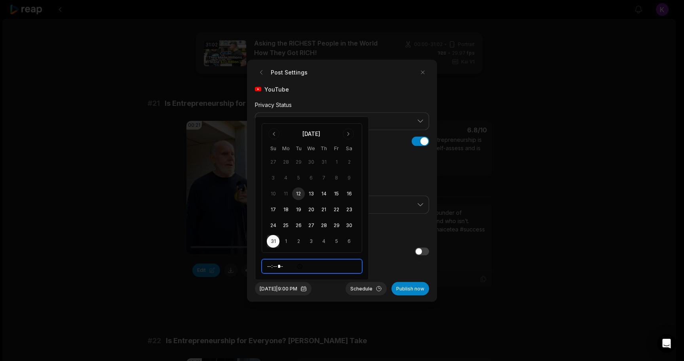
click at [291, 265] on input "*****" at bounding box center [312, 266] width 101 height 14
type input "*****"
click at [335, 288] on div "[DATE] 9:00 AM Schedule Publish now" at bounding box center [342, 285] width 174 height 20
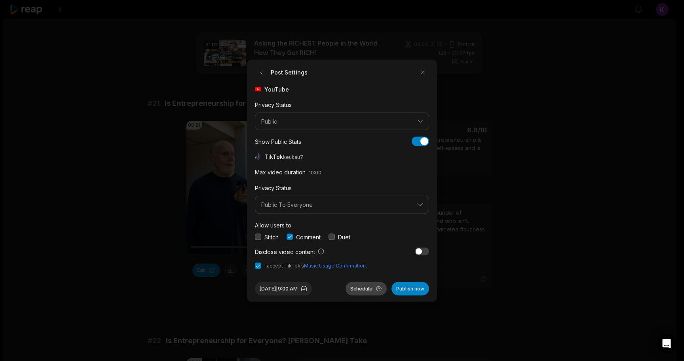
click at [369, 288] on button "Schedule" at bounding box center [366, 288] width 41 height 13
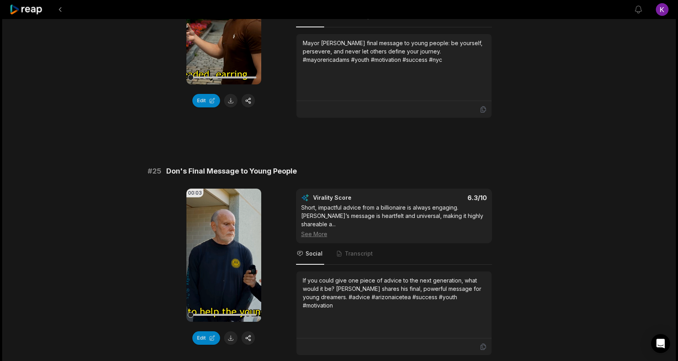
scroll to position [887, 0]
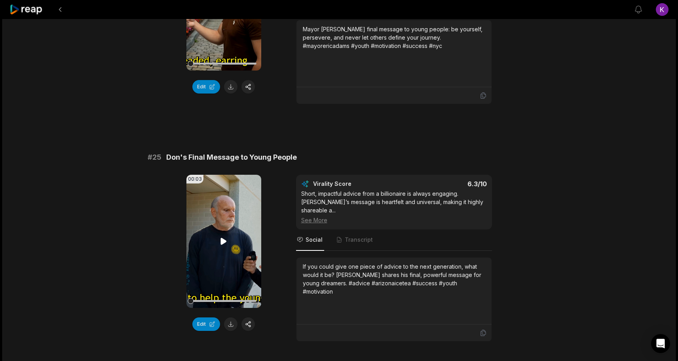
click at [227, 238] on icon at bounding box center [224, 241] width 6 height 7
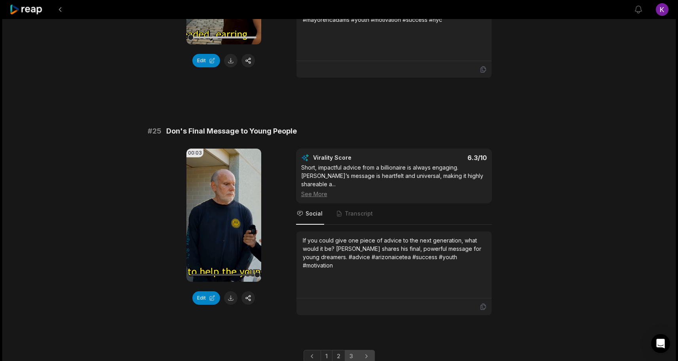
click at [368, 352] on icon "Next page" at bounding box center [366, 356] width 8 height 8
click at [12, 13] on icon at bounding box center [27, 9] width 34 height 11
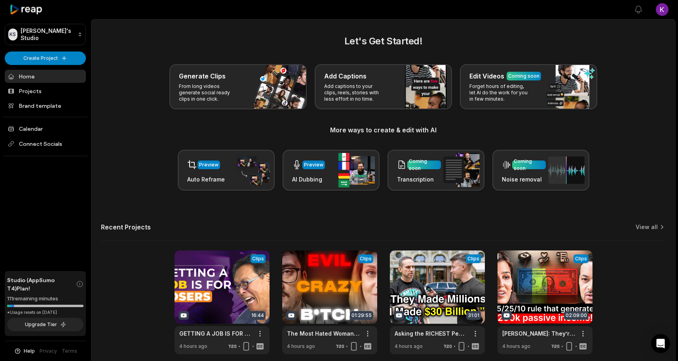
click at [105, 214] on div "Let's Get Started! Generate Clips From long videos generate social ready clips …" at bounding box center [383, 194] width 584 height 320
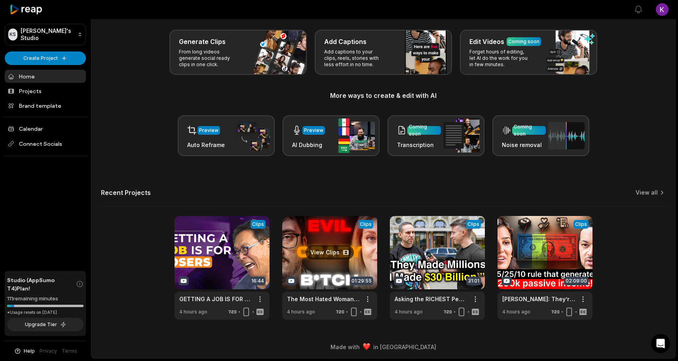
click at [317, 255] on link at bounding box center [329, 268] width 95 height 104
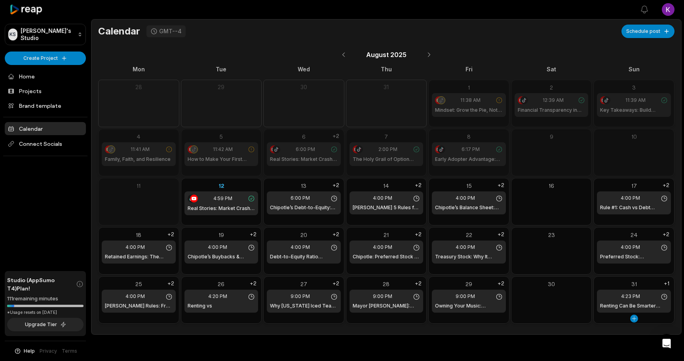
drag, startPoint x: 666, startPoint y: 285, endPoint x: 645, endPoint y: 288, distance: 21.2
click at [645, 288] on div "31 4:23 PM Renting Can Be Smarter Than Buying +1" at bounding box center [634, 295] width 80 height 39
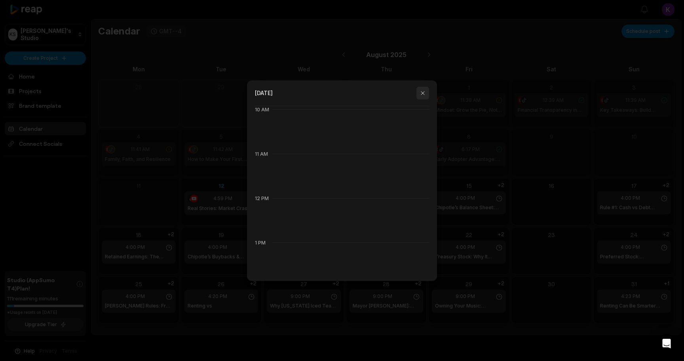
scroll to position [442, 0]
click at [425, 92] on button "button" at bounding box center [423, 93] width 13 height 13
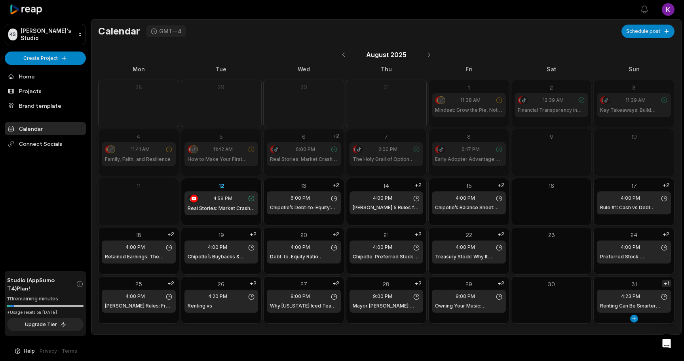
click at [669, 284] on div "+1" at bounding box center [667, 284] width 9 height 8
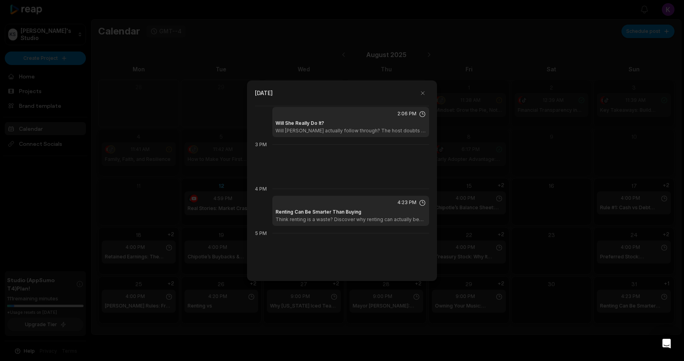
scroll to position [597, 0]
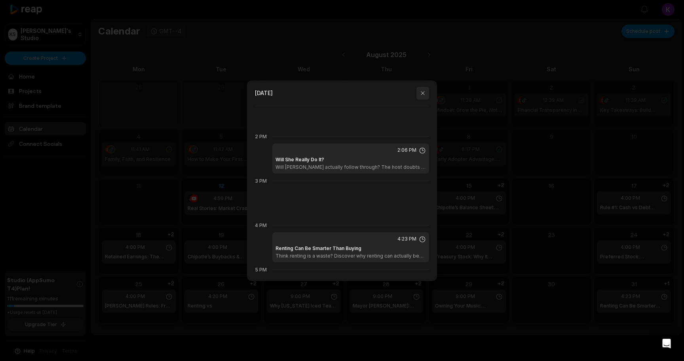
click at [423, 93] on button "button" at bounding box center [423, 93] width 13 height 13
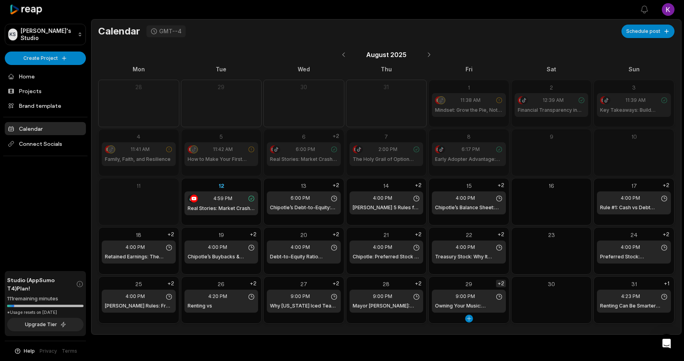
click at [502, 283] on div "+2" at bounding box center [501, 284] width 10 height 8
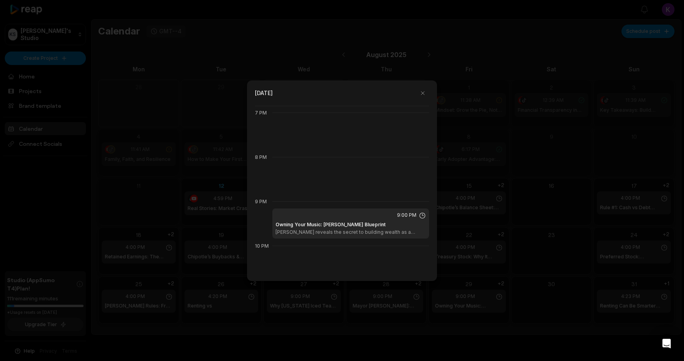
scroll to position [843, 0]
click at [370, 319] on div at bounding box center [342, 180] width 684 height 361
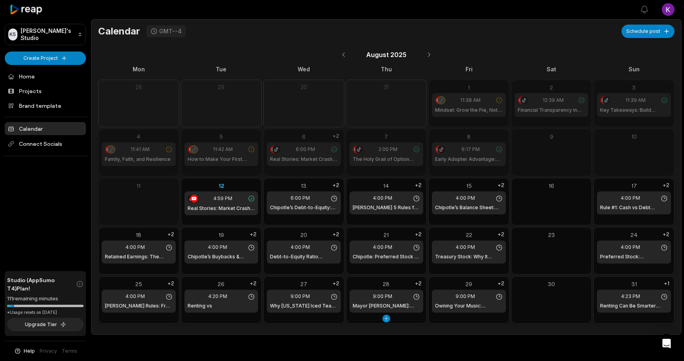
click at [423, 283] on div "28 9:00 PM Mayor Adams: Haters as Motivation +2" at bounding box center [387, 295] width 80 height 39
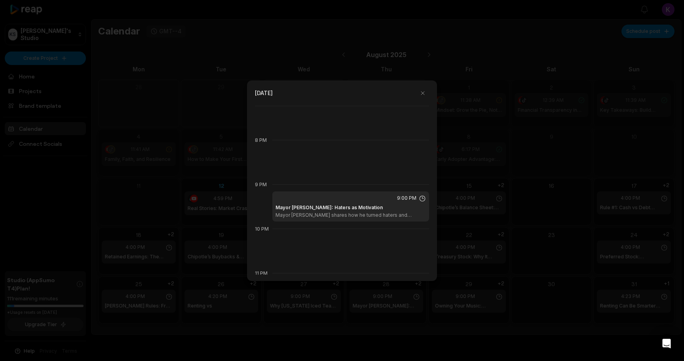
scroll to position [860, 0]
click at [419, 197] on icon at bounding box center [422, 197] width 7 height 7
click at [373, 204] on div "Mayor Adams: Haters as Motivation Mayor Eric Adams shares how he turned haters …" at bounding box center [351, 211] width 151 height 14
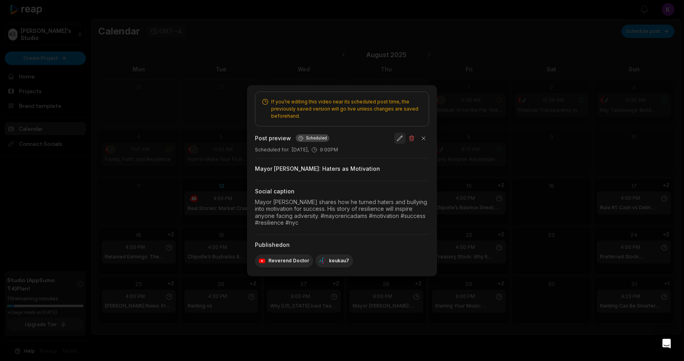
click at [400, 137] on button "button" at bounding box center [399, 138] width 11 height 11
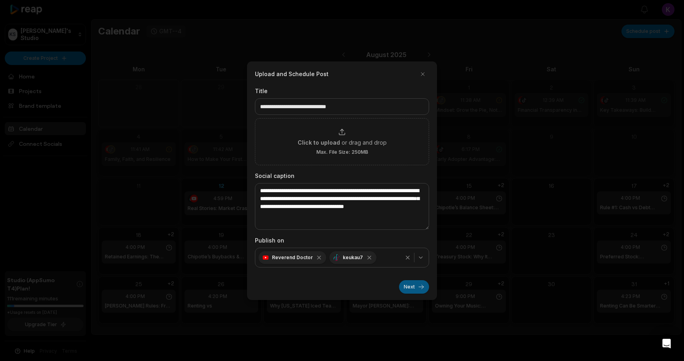
drag, startPoint x: 410, startPoint y: 286, endPoint x: 403, endPoint y: 284, distance: 7.4
click at [403, 284] on button "Next" at bounding box center [414, 286] width 30 height 13
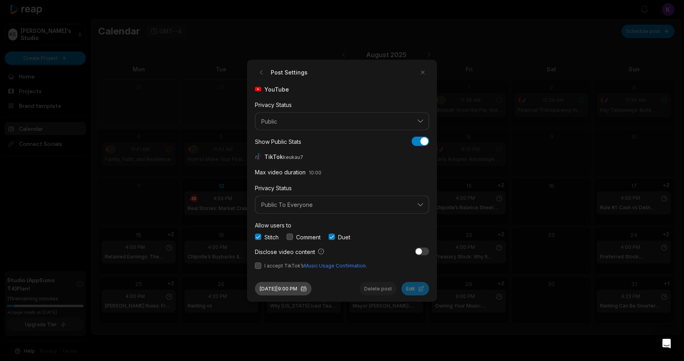
click at [284, 288] on button "Aug 28, 2025 | 9:00 PM" at bounding box center [283, 288] width 57 height 13
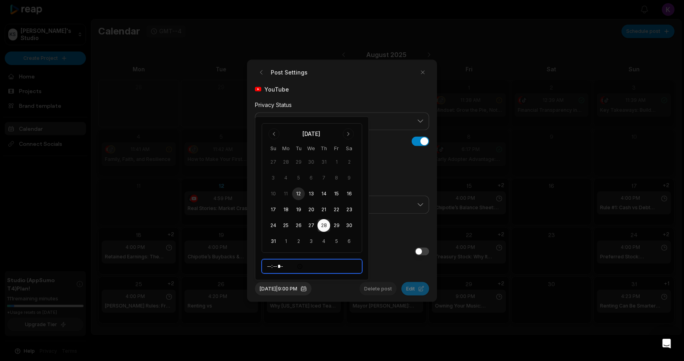
click at [291, 265] on input "*****" at bounding box center [312, 266] width 101 height 14
type input "*****"
click at [343, 291] on div "Aug 28, 2025 | 9:00 AM Delete post Edit" at bounding box center [342, 285] width 174 height 20
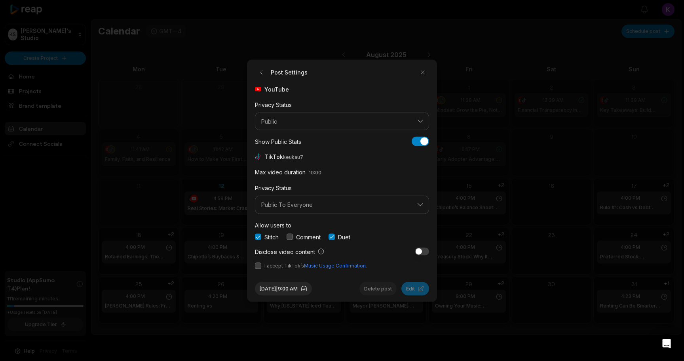
click at [259, 264] on button "button" at bounding box center [258, 265] width 6 height 6
click at [293, 236] on button "button" at bounding box center [290, 237] width 6 height 6
click at [409, 288] on button "Edit" at bounding box center [416, 288] width 28 height 13
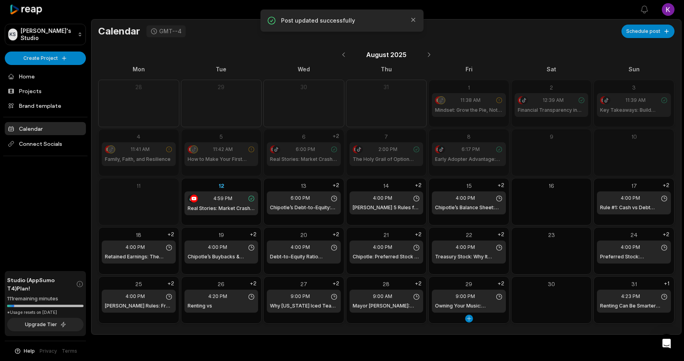
click at [474, 301] on div "9:00 PM Owning Your Music: Russ's Blueprint" at bounding box center [469, 301] width 74 height 23
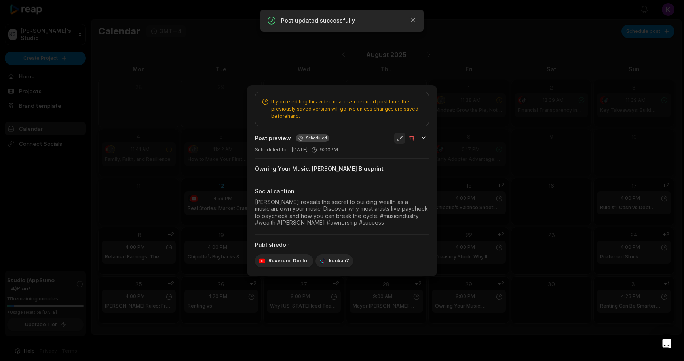
click at [402, 134] on button "button" at bounding box center [399, 138] width 11 height 11
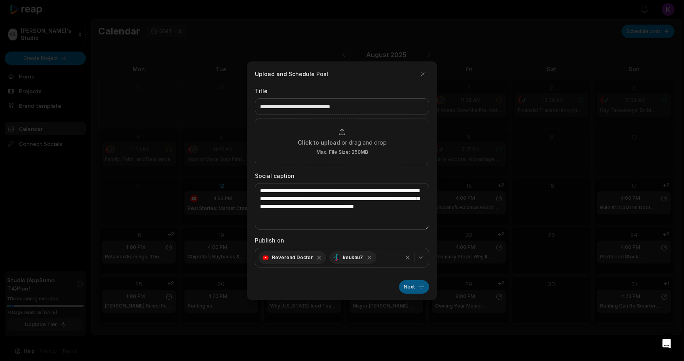
click at [408, 285] on button "Next" at bounding box center [414, 286] width 30 height 13
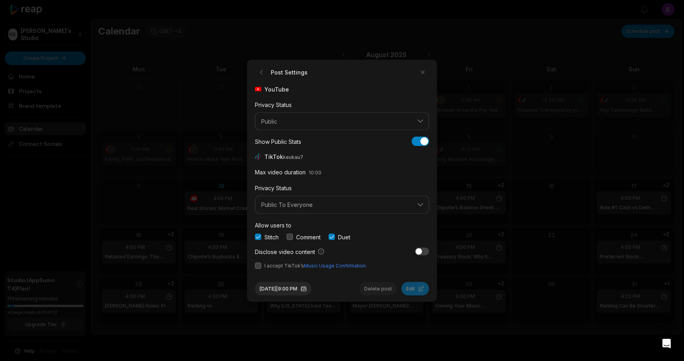
click at [255, 266] on button "button" at bounding box center [258, 265] width 6 height 6
click at [290, 234] on button "button" at bounding box center [290, 237] width 6 height 6
click at [305, 286] on button "Aug 29, 2025 | 9:00 PM" at bounding box center [283, 288] width 57 height 13
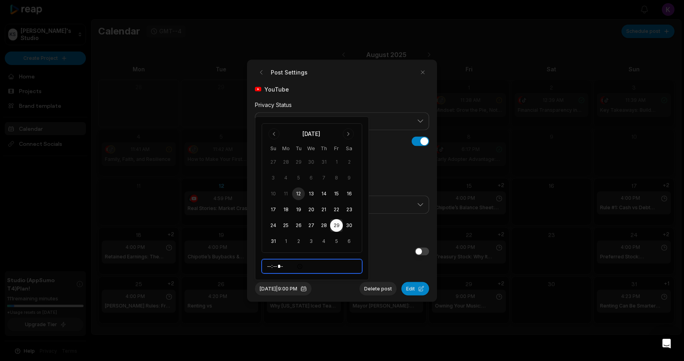
click at [290, 267] on input "*****" at bounding box center [312, 266] width 101 height 14
type input "*****"
click at [342, 290] on div "Aug 29, 2025 | 9:00 AM Delete post Edit" at bounding box center [342, 285] width 174 height 20
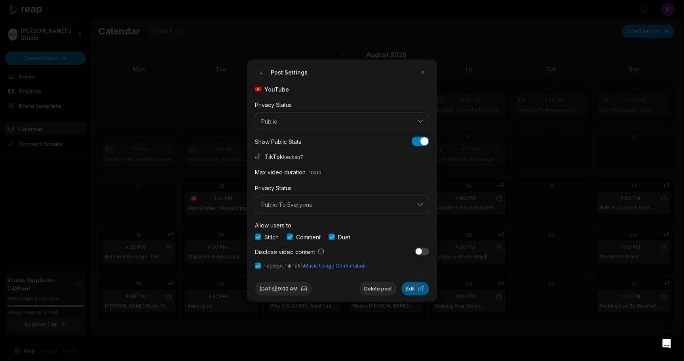
click at [423, 289] on button "Edit" at bounding box center [416, 288] width 28 height 13
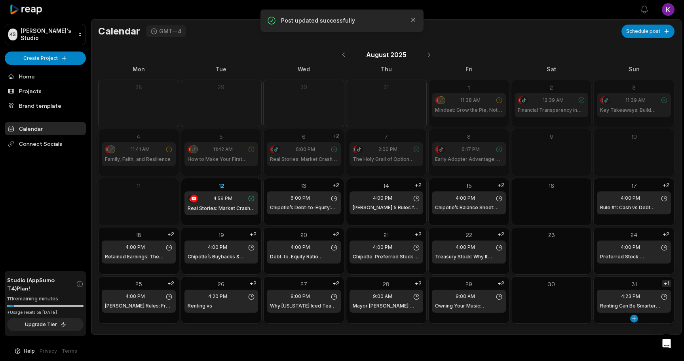
click at [666, 284] on div "+1" at bounding box center [667, 284] width 9 height 8
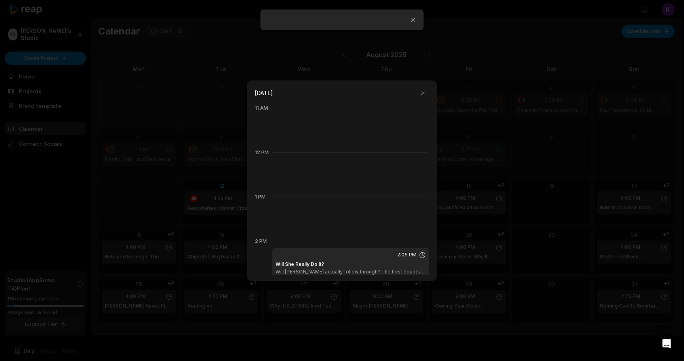
scroll to position [378, 0]
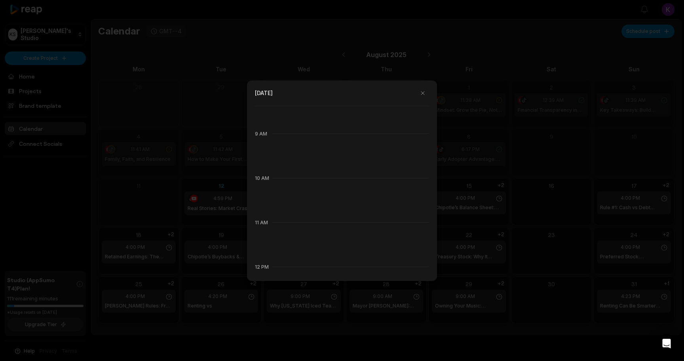
click at [434, 328] on div at bounding box center [342, 180] width 684 height 361
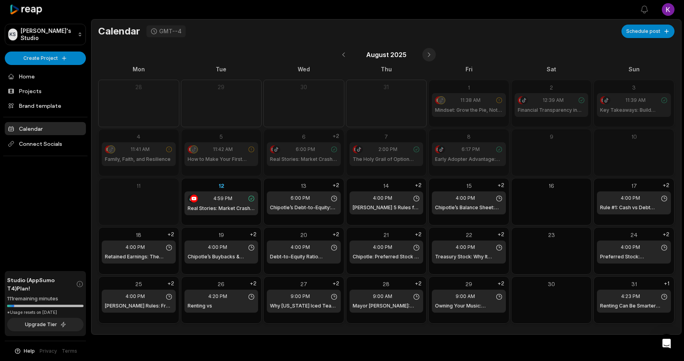
click at [428, 55] on button at bounding box center [429, 54] width 13 height 13
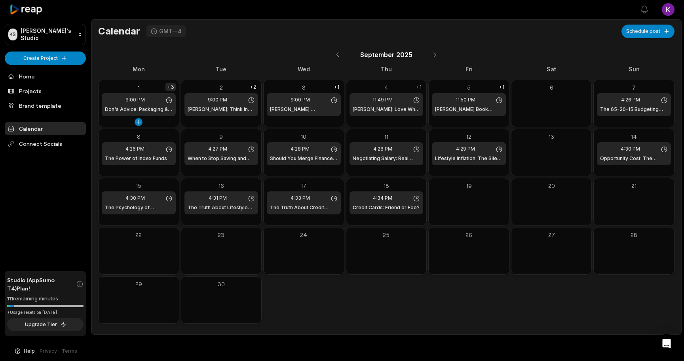
click at [170, 86] on div "+3" at bounding box center [171, 87] width 10 height 8
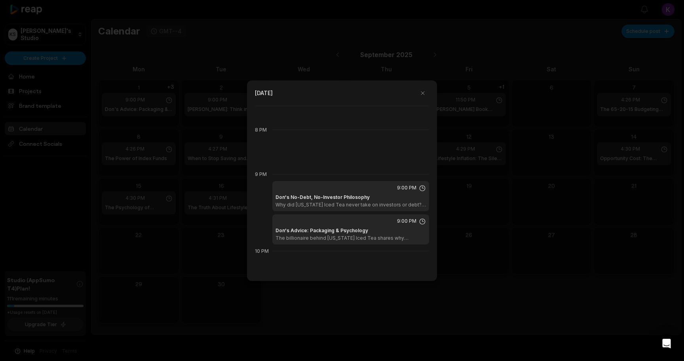
scroll to position [872, 0]
click at [419, 219] on icon at bounding box center [422, 219] width 7 height 7
click at [409, 219] on span "9:00 PM" at bounding box center [406, 219] width 19 height 7
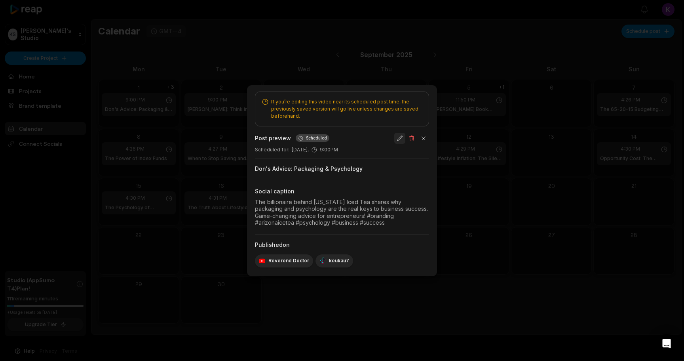
click at [397, 136] on button "button" at bounding box center [399, 138] width 11 height 11
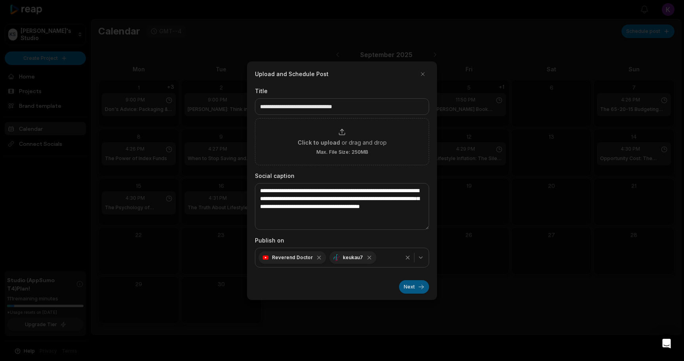
drag, startPoint x: 409, startPoint y: 283, endPoint x: 407, endPoint y: 286, distance: 4.3
click at [407, 286] on button "Next" at bounding box center [414, 286] width 30 height 13
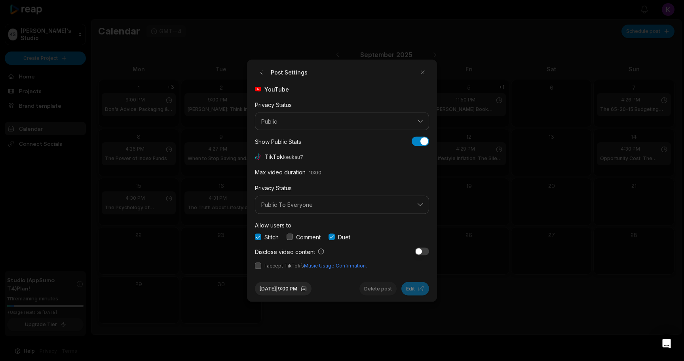
click at [259, 266] on button "button" at bounding box center [258, 265] width 6 height 6
click at [291, 235] on button "button" at bounding box center [290, 237] width 6 height 6
click at [293, 283] on button "Sep 1, 2025 | 9:00 PM" at bounding box center [283, 288] width 57 height 13
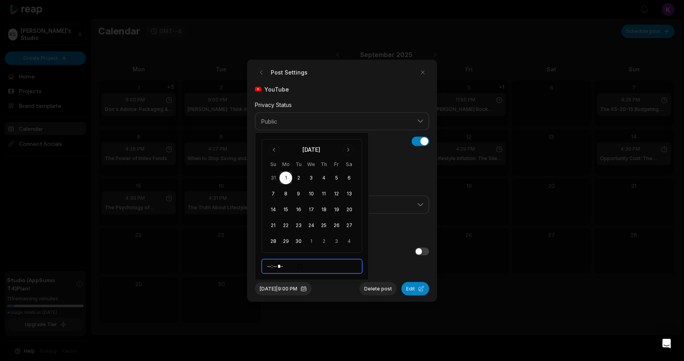
click at [289, 266] on input "*****" at bounding box center [312, 266] width 101 height 14
type input "*****"
click at [351, 288] on div "Sep 1, 2025 | 9:00 AM Delete post Edit" at bounding box center [342, 285] width 174 height 20
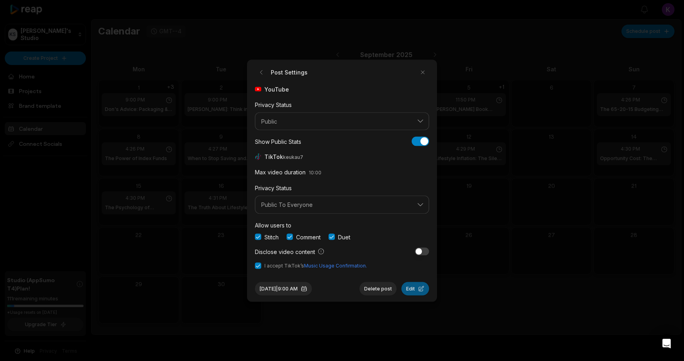
click at [416, 288] on button "Edit" at bounding box center [416, 288] width 28 height 13
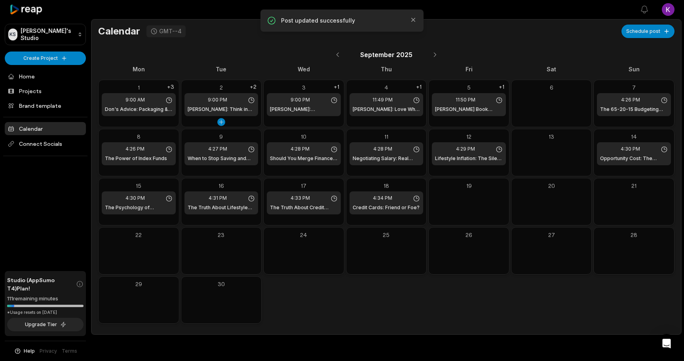
click at [236, 101] on div "9:00 PM" at bounding box center [222, 99] width 68 height 7
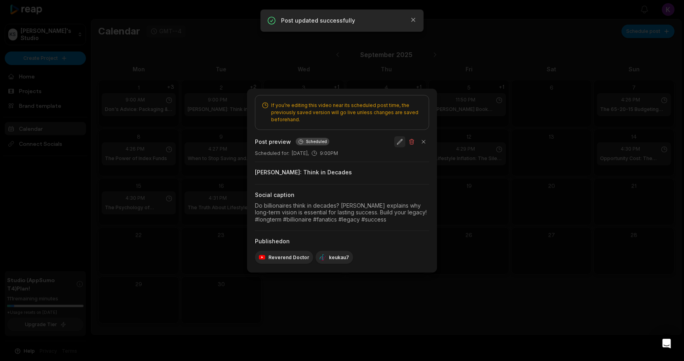
click at [403, 141] on button "button" at bounding box center [399, 141] width 11 height 11
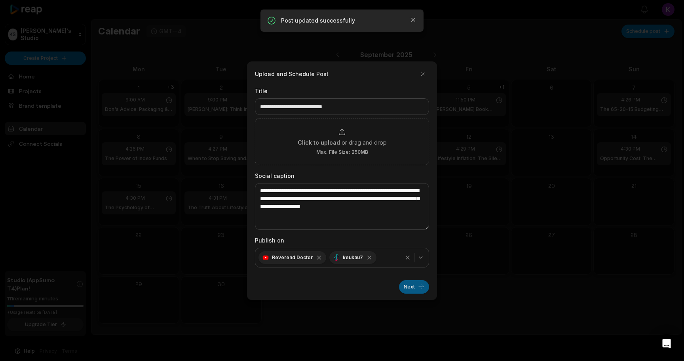
click at [408, 285] on button "Next" at bounding box center [414, 286] width 30 height 13
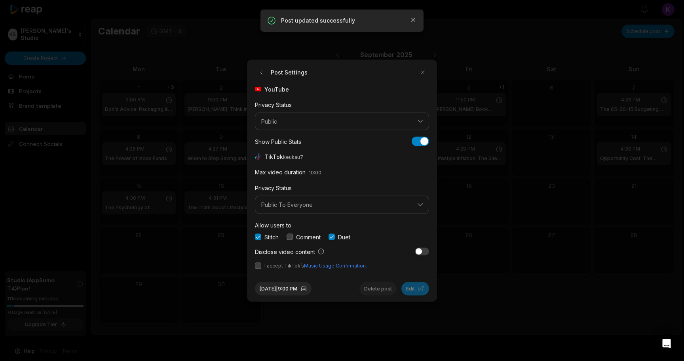
click at [288, 235] on button "button" at bounding box center [290, 237] width 6 height 6
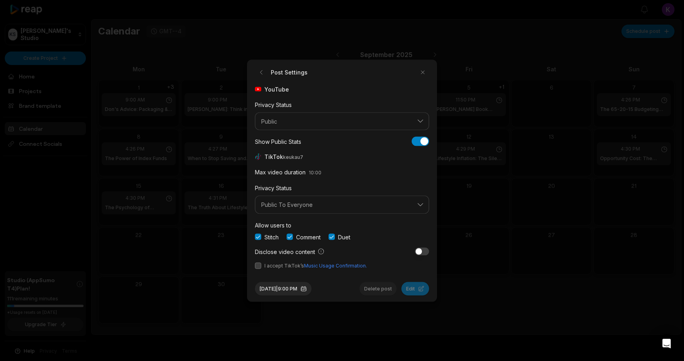
click at [257, 265] on button "button" at bounding box center [258, 265] width 6 height 6
click at [295, 289] on button "Sep 2, 2025 | 9:00 PM" at bounding box center [283, 288] width 57 height 13
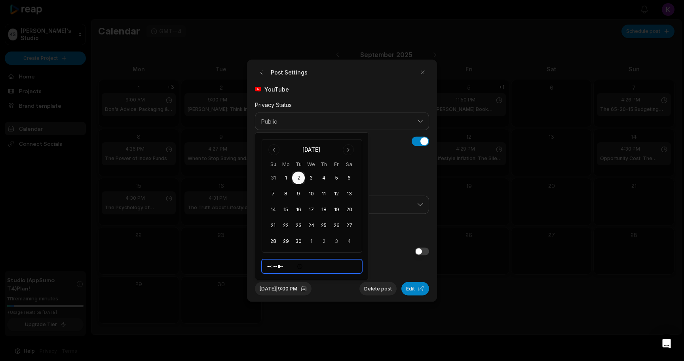
drag, startPoint x: 314, startPoint y: 290, endPoint x: 284, endPoint y: 263, distance: 40.7
click at [284, 263] on input "*****" at bounding box center [312, 266] width 101 height 14
click at [290, 265] on input "*****" at bounding box center [312, 266] width 101 height 14
type input "*****"
click at [351, 296] on div "Post Settings YouTube Privacy Status Public Show Public Stats Show Public Stats…" at bounding box center [342, 180] width 190 height 242
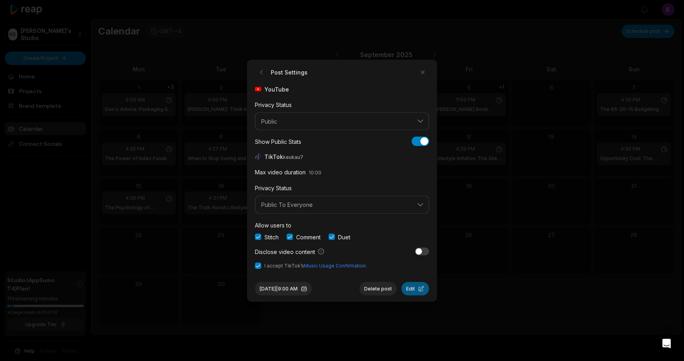
click at [409, 290] on button "Edit" at bounding box center [416, 288] width 28 height 13
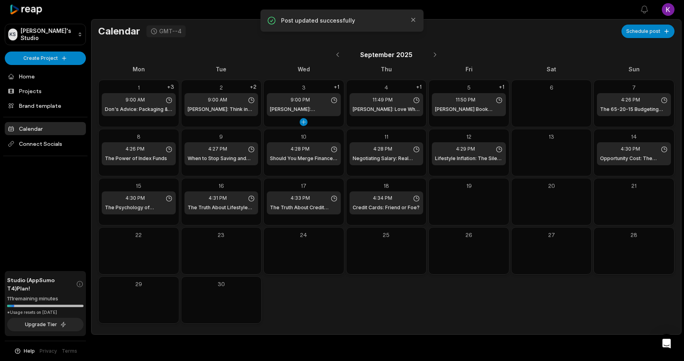
click at [331, 102] on icon at bounding box center [334, 100] width 7 height 7
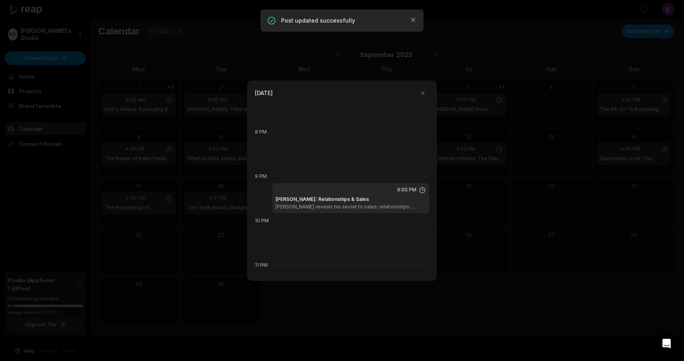
scroll to position [870, 0]
click at [419, 187] on icon at bounding box center [422, 188] width 7 height 7
click at [397, 191] on span "9:00 PM" at bounding box center [406, 187] width 19 height 7
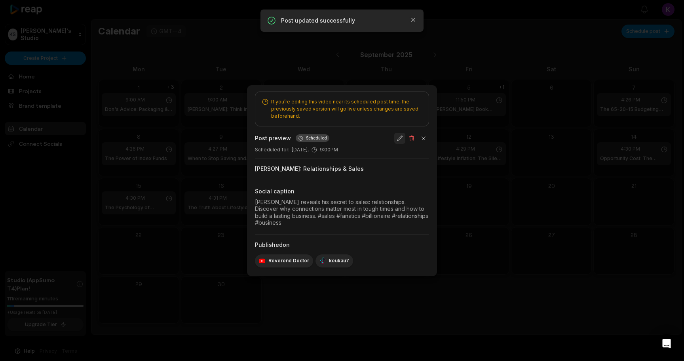
click at [401, 134] on button "button" at bounding box center [399, 138] width 11 height 11
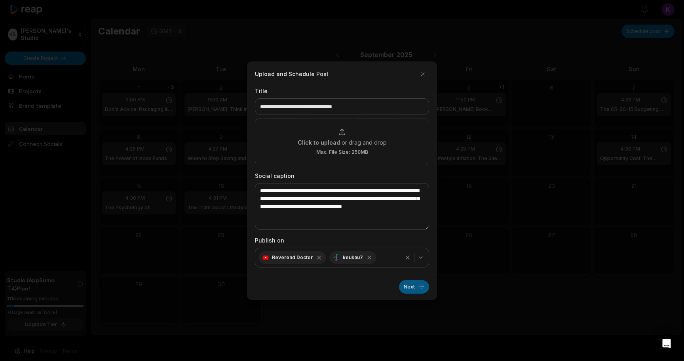
click at [410, 281] on button "Next" at bounding box center [414, 286] width 30 height 13
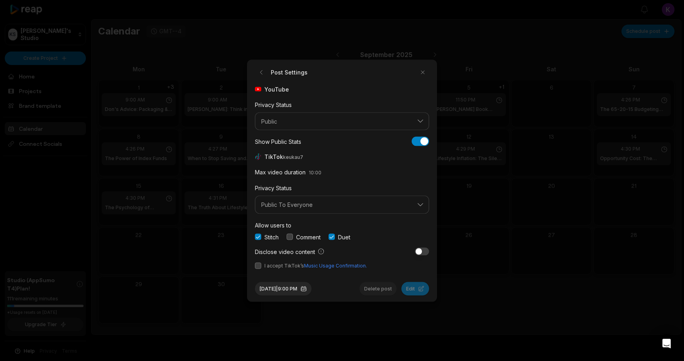
click at [292, 238] on button "button" at bounding box center [290, 237] width 6 height 6
click at [259, 263] on button "button" at bounding box center [258, 265] width 6 height 6
click at [312, 287] on button "Sep 3, 2025 | 9:00 PM" at bounding box center [283, 288] width 57 height 13
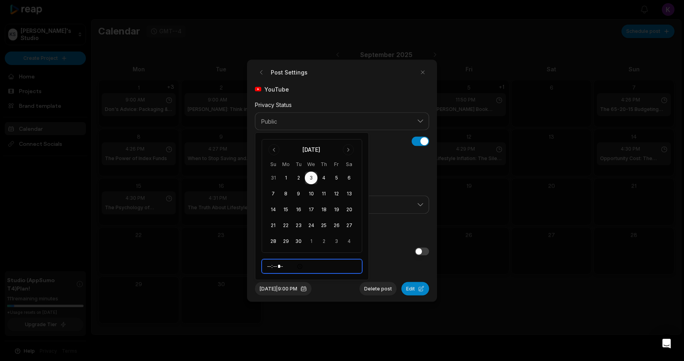
click at [289, 264] on input "*****" at bounding box center [312, 266] width 101 height 14
type input "*****"
click at [342, 297] on div "Post Settings YouTube Privacy Status Public Show Public Stats Show Public Stats…" at bounding box center [342, 180] width 190 height 242
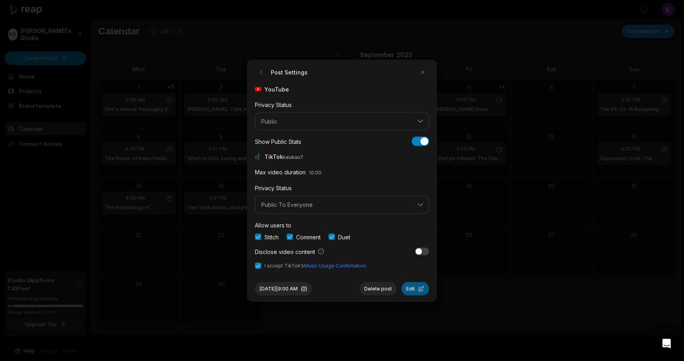
click at [410, 290] on button "Edit" at bounding box center [416, 288] width 28 height 13
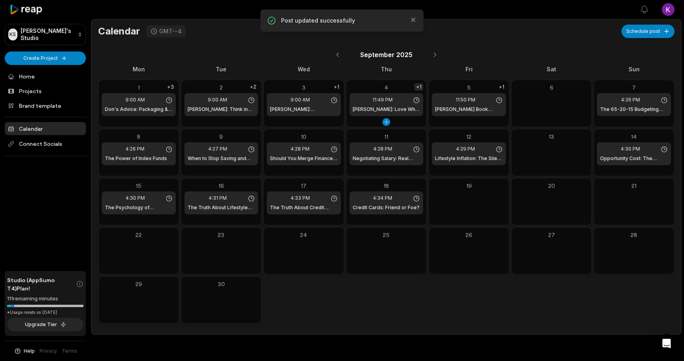
click at [419, 86] on div "+1" at bounding box center [419, 87] width 9 height 8
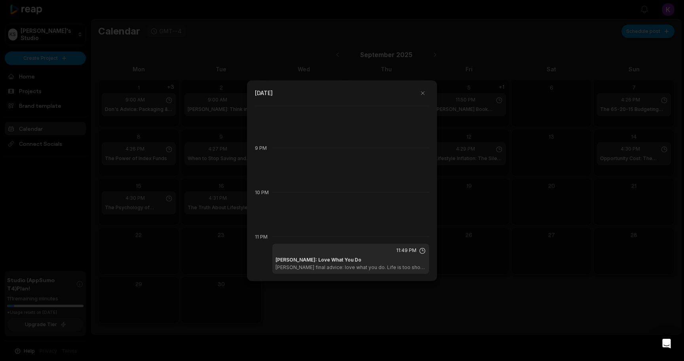
scroll to position [896, 0]
click at [400, 252] on span "11:49 PM" at bounding box center [406, 250] width 20 height 7
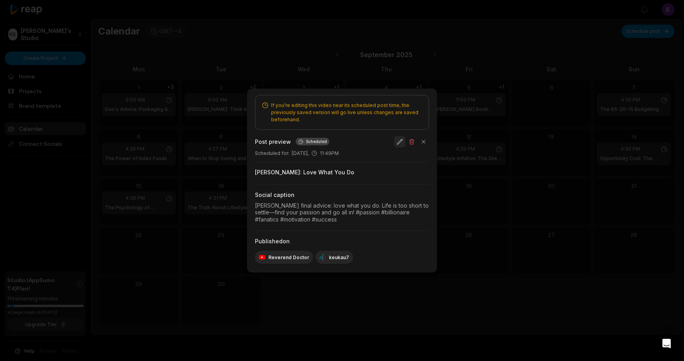
click at [399, 139] on button "button" at bounding box center [399, 141] width 11 height 11
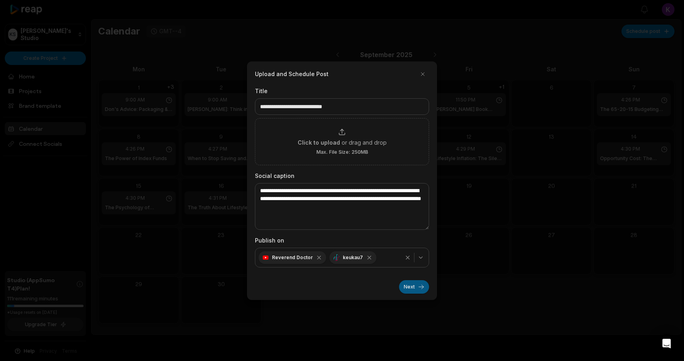
click at [410, 286] on button "Next" at bounding box center [414, 286] width 30 height 13
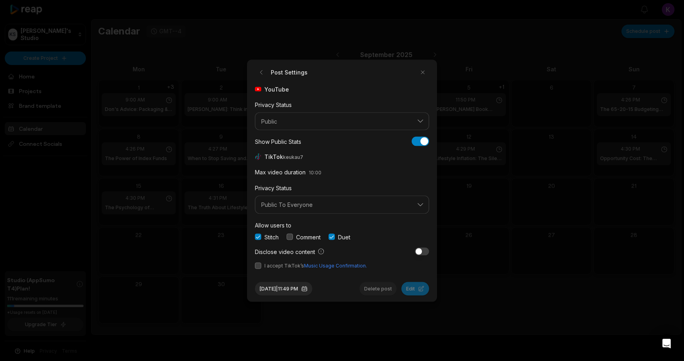
click at [255, 264] on button "button" at bounding box center [258, 265] width 6 height 6
click at [290, 234] on button "button" at bounding box center [290, 237] width 6 height 6
click at [288, 289] on button "Sep 4, 2025 | 11:49 PM" at bounding box center [283, 288] width 57 height 13
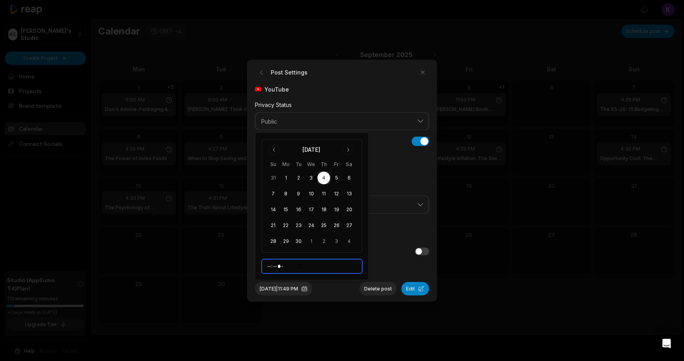
click at [289, 268] on input "*****" at bounding box center [312, 266] width 101 height 14
type input "*****"
click at [334, 287] on div "Sep 4, 2025 | 11:49 AM Delete post Edit" at bounding box center [342, 285] width 174 height 20
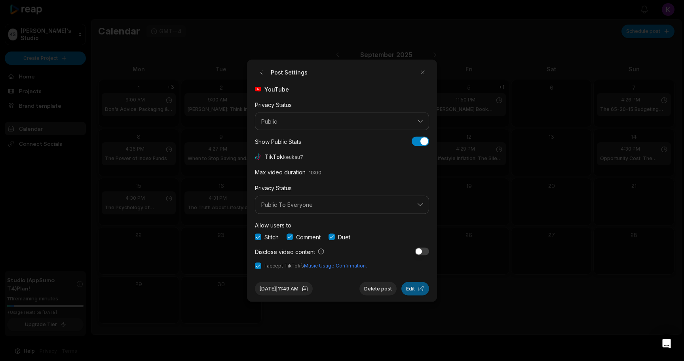
click at [412, 286] on button "Edit" at bounding box center [416, 288] width 28 height 13
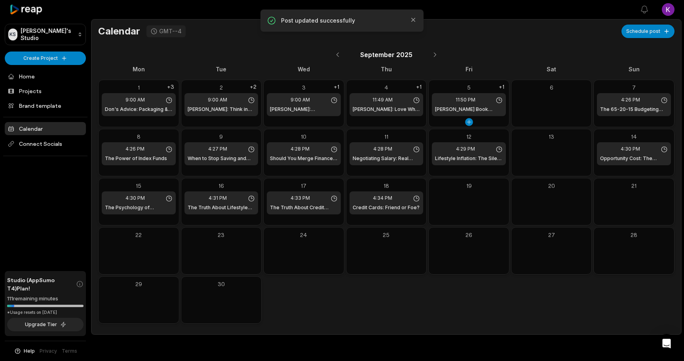
click at [501, 100] on icon at bounding box center [499, 100] width 7 height 7
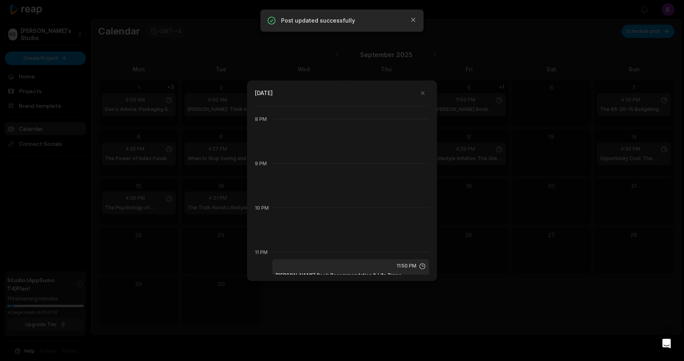
scroll to position [896, 0]
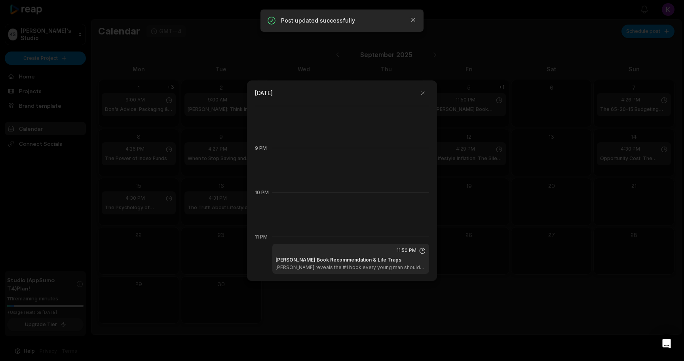
click at [410, 251] on span "11:50 PM" at bounding box center [407, 250] width 20 height 7
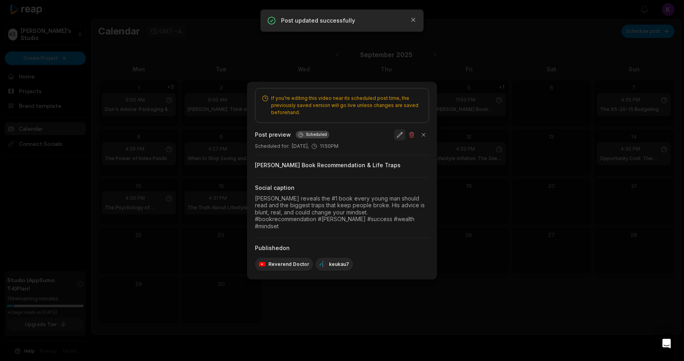
click at [400, 140] on button "button" at bounding box center [399, 134] width 11 height 11
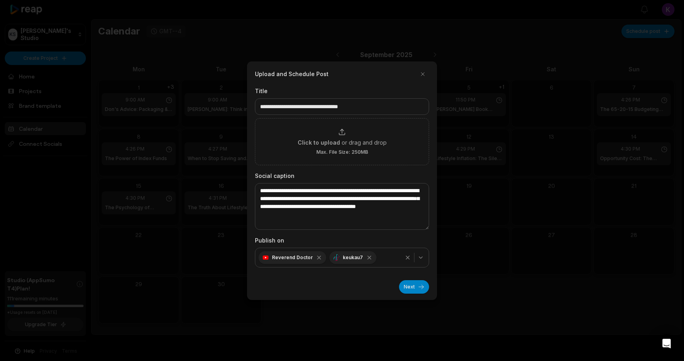
click at [420, 257] on icon "button" at bounding box center [421, 257] width 6 height 6
click at [391, 280] on div "Next" at bounding box center [342, 284] width 174 height 20
click at [412, 289] on button "Next" at bounding box center [414, 286] width 30 height 13
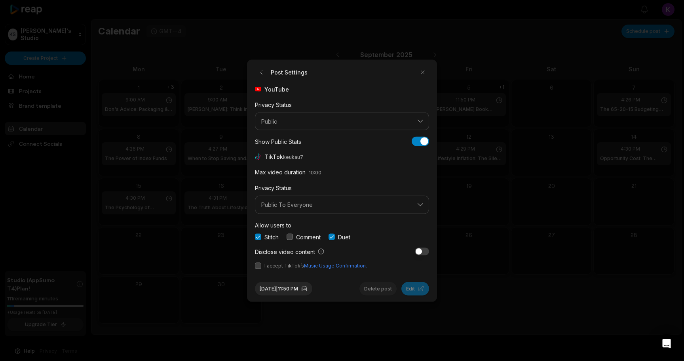
click at [292, 232] on div "Allow users to Stitch Comment Duet" at bounding box center [342, 230] width 174 height 21
click at [288, 237] on button "button" at bounding box center [290, 237] width 6 height 6
click at [257, 263] on button "button" at bounding box center [258, 265] width 6 height 6
click at [295, 281] on div "Sep 5, 2025 | 11:50 PM Delete post Edit" at bounding box center [342, 285] width 174 height 20
click at [295, 286] on button "Sep 5, 2025 | 11:50 PM" at bounding box center [283, 288] width 57 height 13
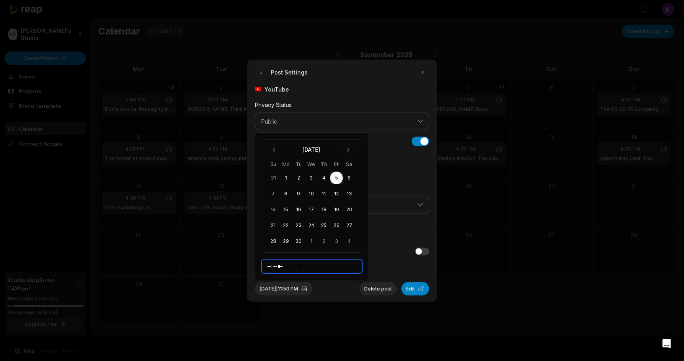
click at [289, 263] on input "*****" at bounding box center [312, 266] width 101 height 14
type input "*****"
click at [354, 288] on div "Sep 5, 2025 | 11:50 AM Delete post Edit" at bounding box center [342, 285] width 174 height 20
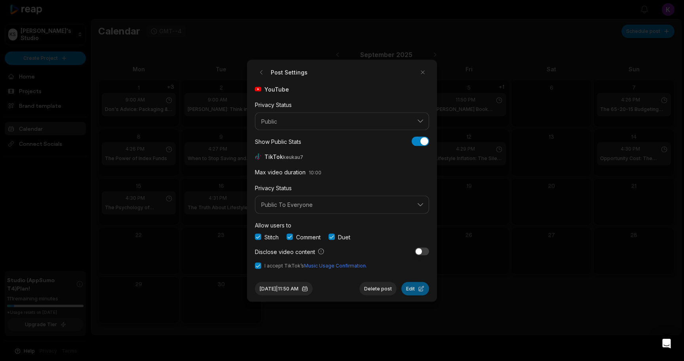
click at [414, 284] on button "Edit" at bounding box center [416, 288] width 28 height 13
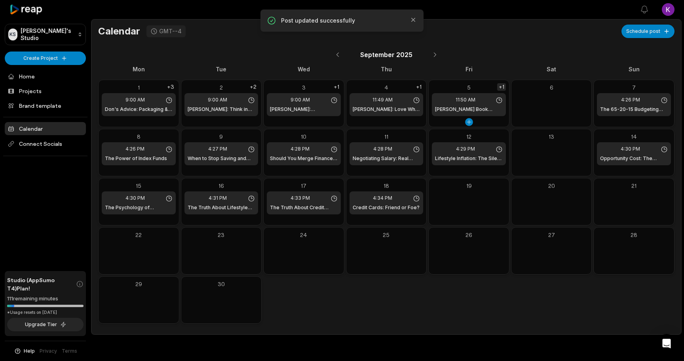
click at [504, 88] on div "+1" at bounding box center [501, 87] width 9 height 8
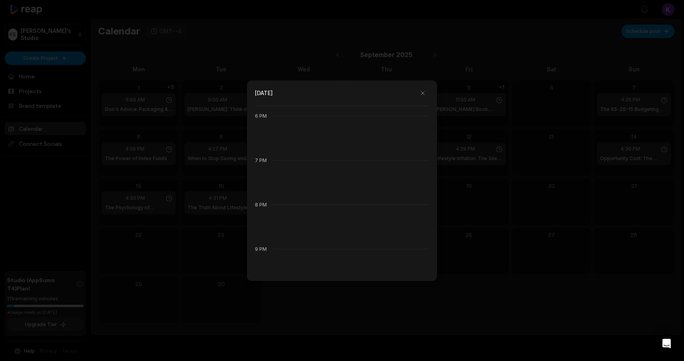
scroll to position [823, 0]
drag, startPoint x: 502, startPoint y: 214, endPoint x: 442, endPoint y: 301, distance: 106.2
click at [442, 301] on div at bounding box center [342, 180] width 684 height 361
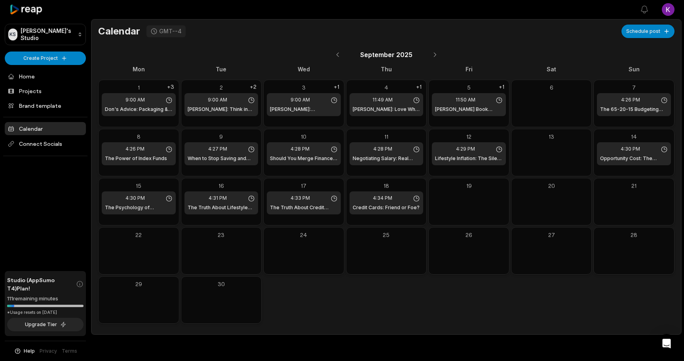
click at [50, 203] on div "KS Kai's Studio Create Project Home Projects Brand template Calendar Connect So…" at bounding box center [45, 180] width 91 height 361
drag, startPoint x: 50, startPoint y: 203, endPoint x: 33, endPoint y: 201, distance: 16.4
click at [33, 201] on div "KS Kai's Studio Create Project Home Projects Brand template Calendar Connect So…" at bounding box center [45, 180] width 91 height 361
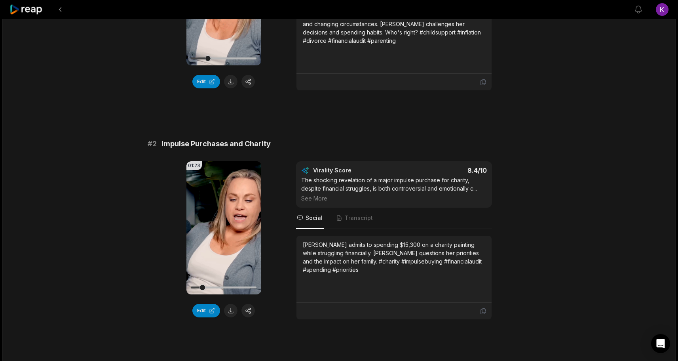
scroll to position [189, 0]
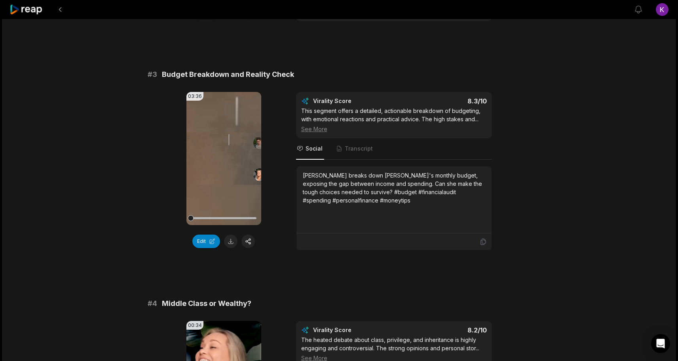
scroll to position [493, 0]
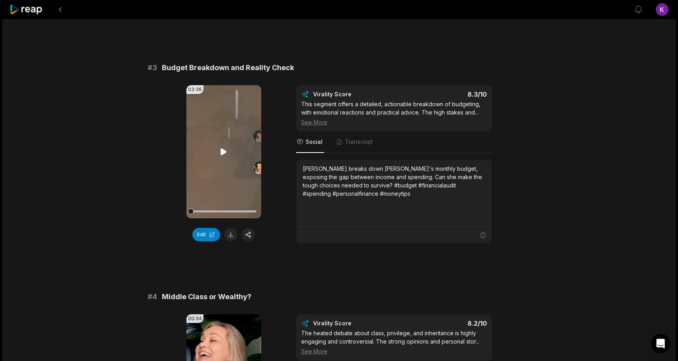
click at [223, 152] on icon at bounding box center [224, 151] width 6 height 7
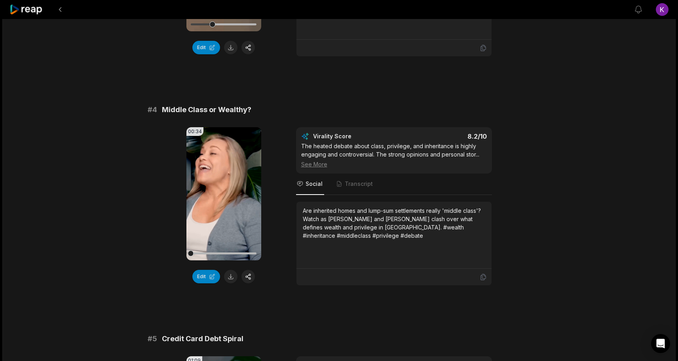
scroll to position [693, 0]
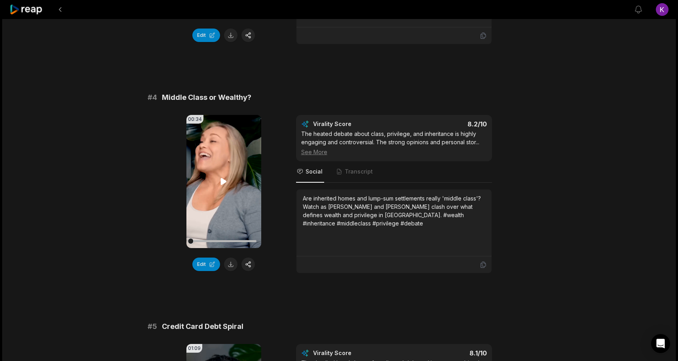
click at [223, 183] on icon at bounding box center [224, 181] width 6 height 7
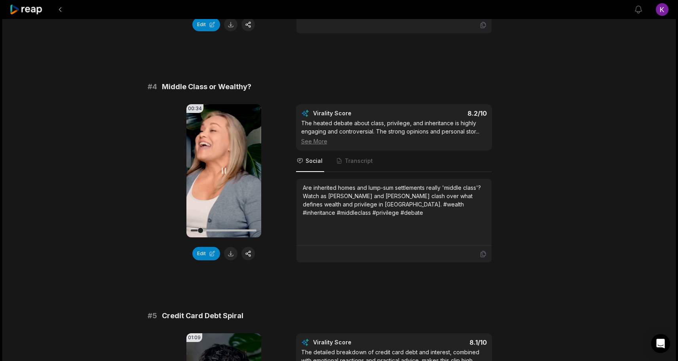
scroll to position [704, 0]
click at [161, 182] on div "00:34 Your browser does not support mp4 format. Edit Virality Score 8.2 /10 The…" at bounding box center [339, 183] width 383 height 158
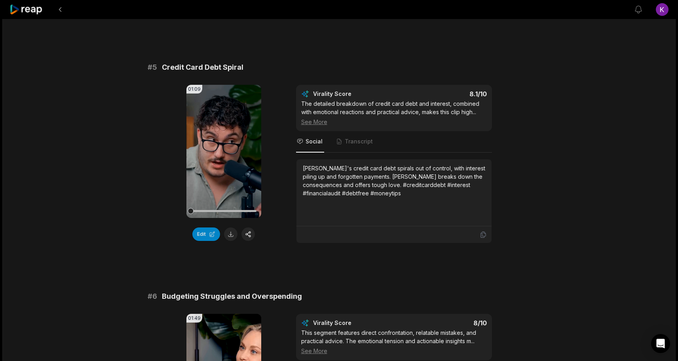
scroll to position [951, 0]
click at [221, 149] on icon at bounding box center [224, 151] width 6 height 7
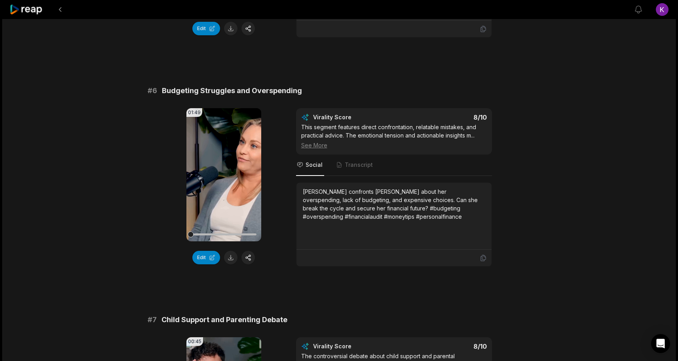
scroll to position [1158, 0]
click at [226, 177] on icon at bounding box center [224, 175] width 10 height 10
